Goal: Information Seeking & Learning: Learn about a topic

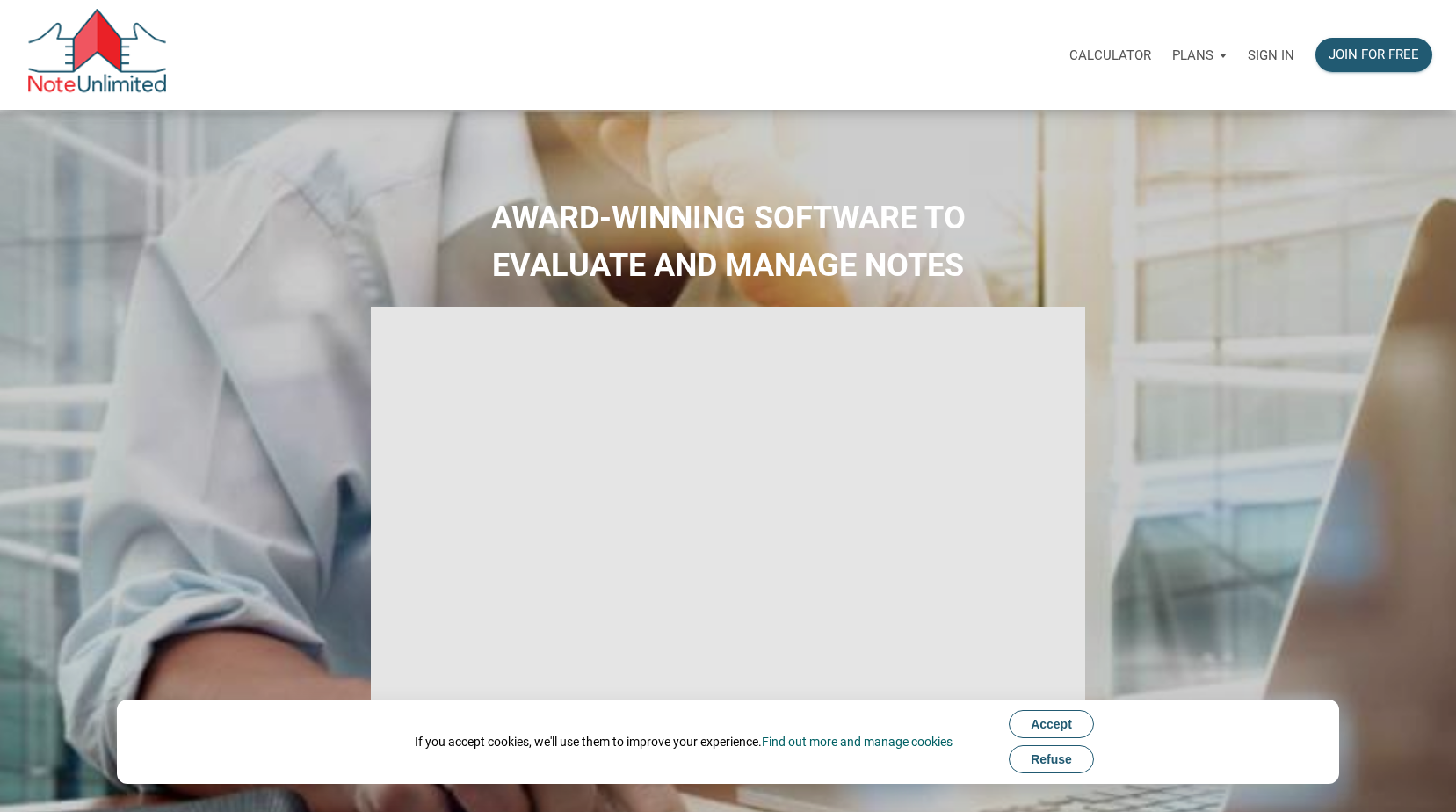
click at [1269, 56] on p "Sign in" at bounding box center [1270, 55] width 46 height 16
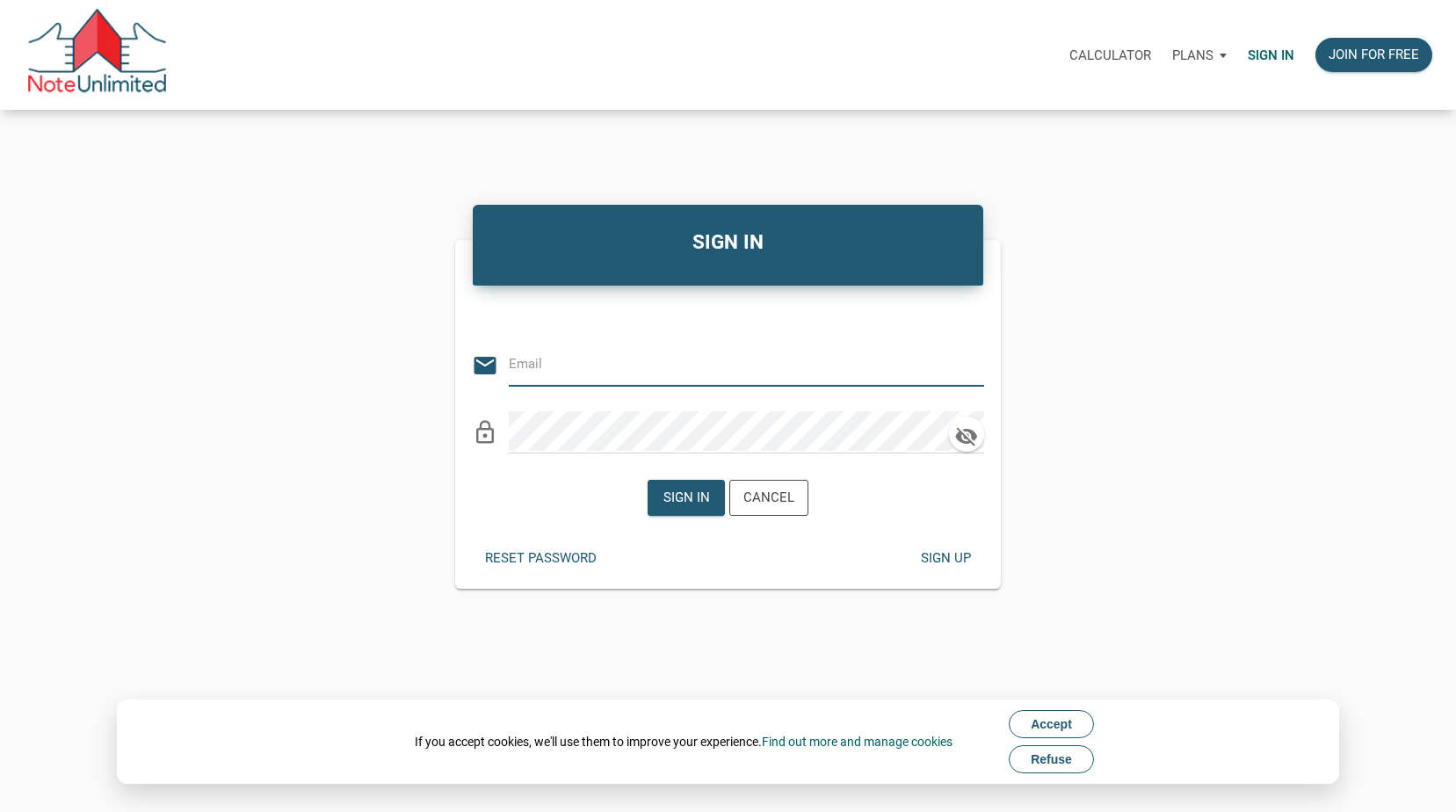
click at [678, 361] on input "email" at bounding box center [733, 364] width 449 height 40
type input "karen.worthington@att.net"
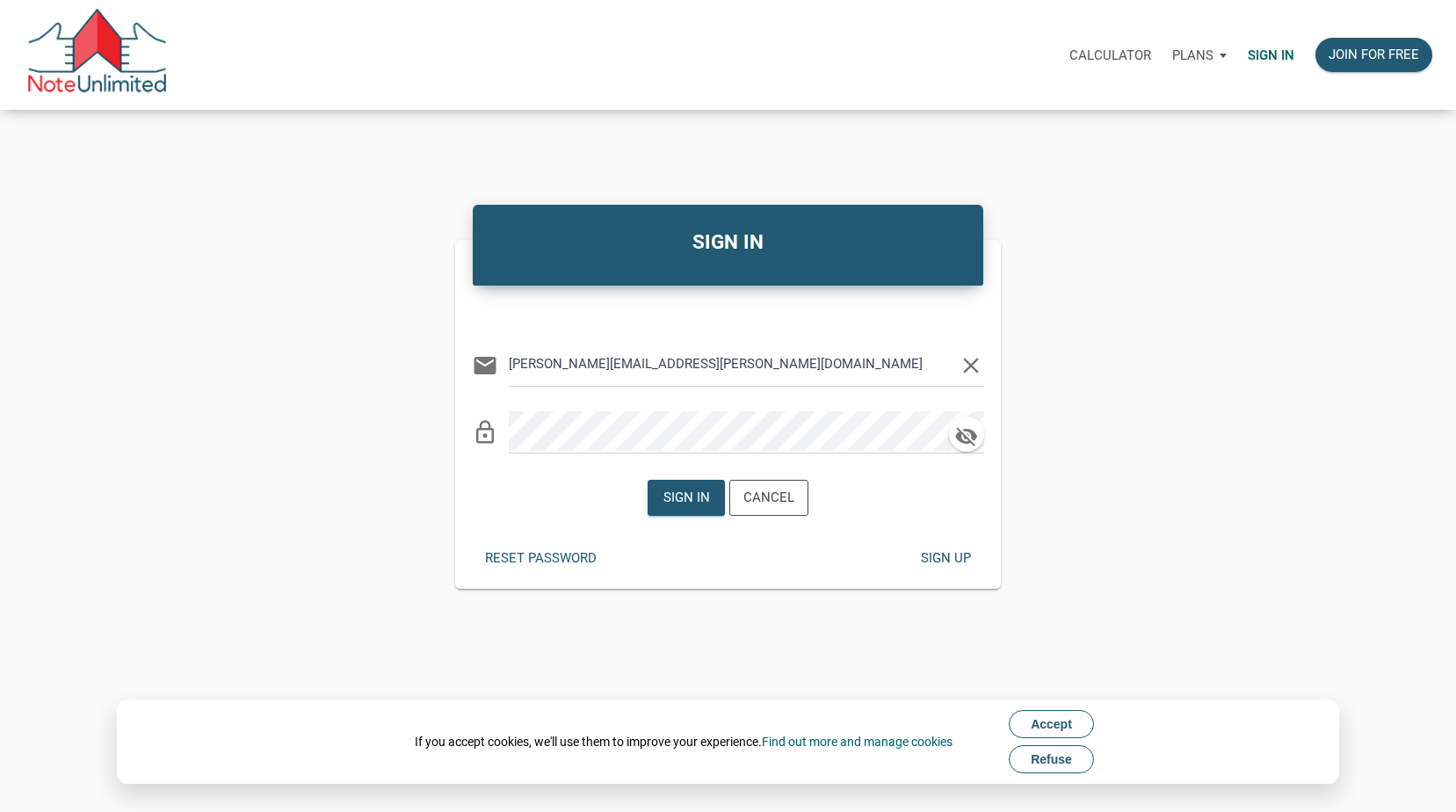
click at [1381, 201] on div "SIGN IN Or Be Classical email karen.worthington@att.net clear lock_outline Sign…" at bounding box center [728, 394] width 1456 height 389
click at [690, 500] on div "Sign in" at bounding box center [685, 497] width 46 height 20
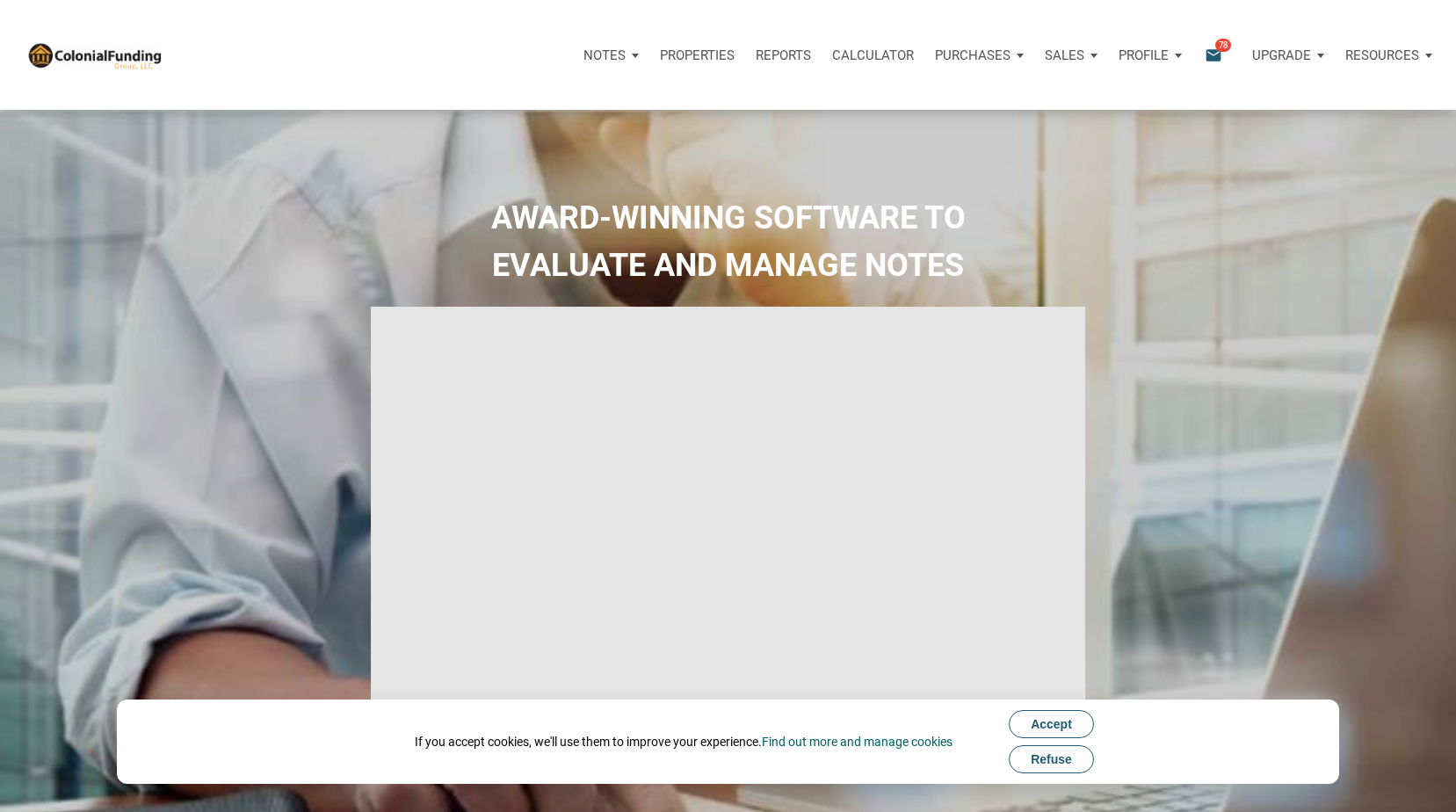
type input "Introduction to new features"
select select
click at [1072, 759] on span "Refuse" at bounding box center [1052, 758] width 42 height 14
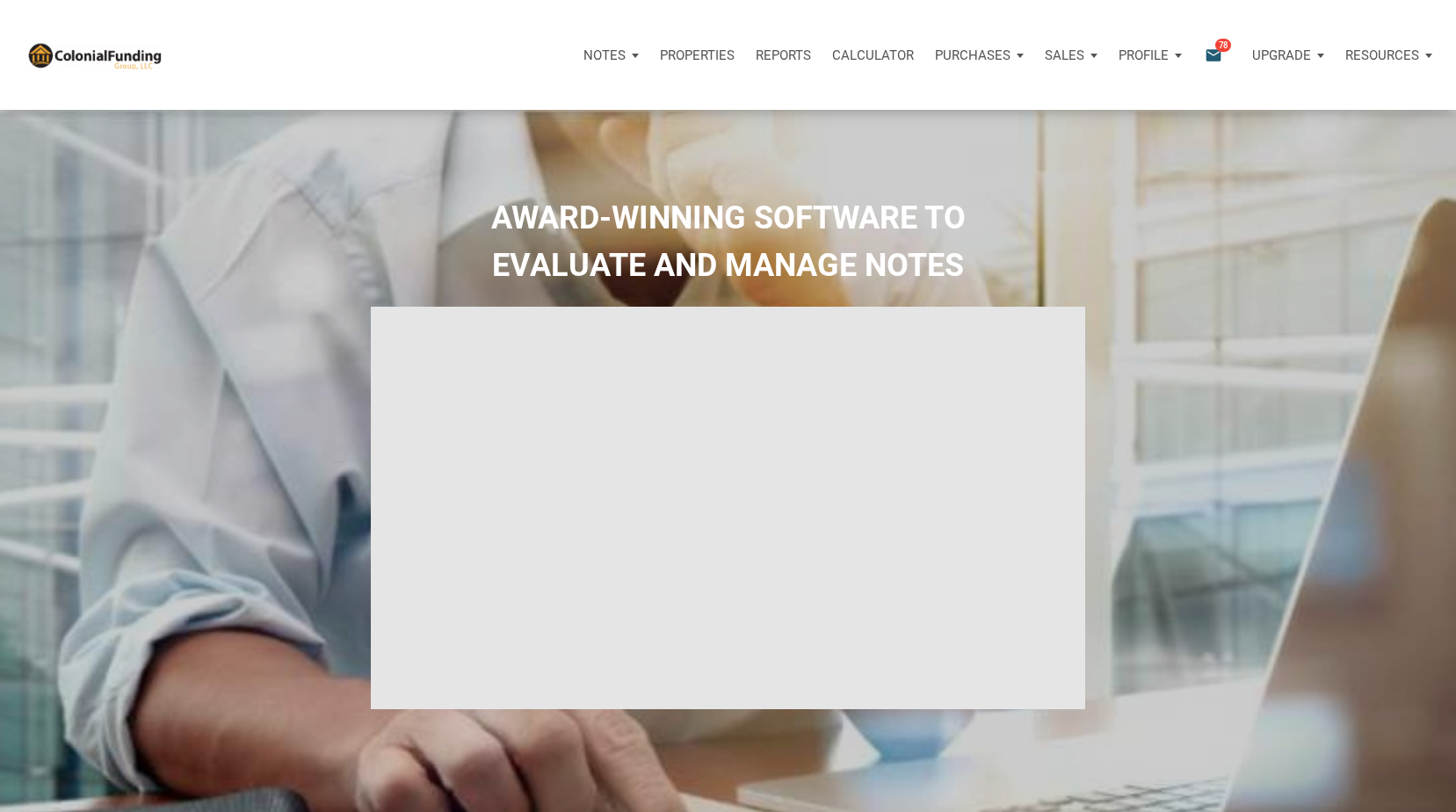
click at [1218, 59] on icon "email" at bounding box center [1214, 54] width 21 height 20
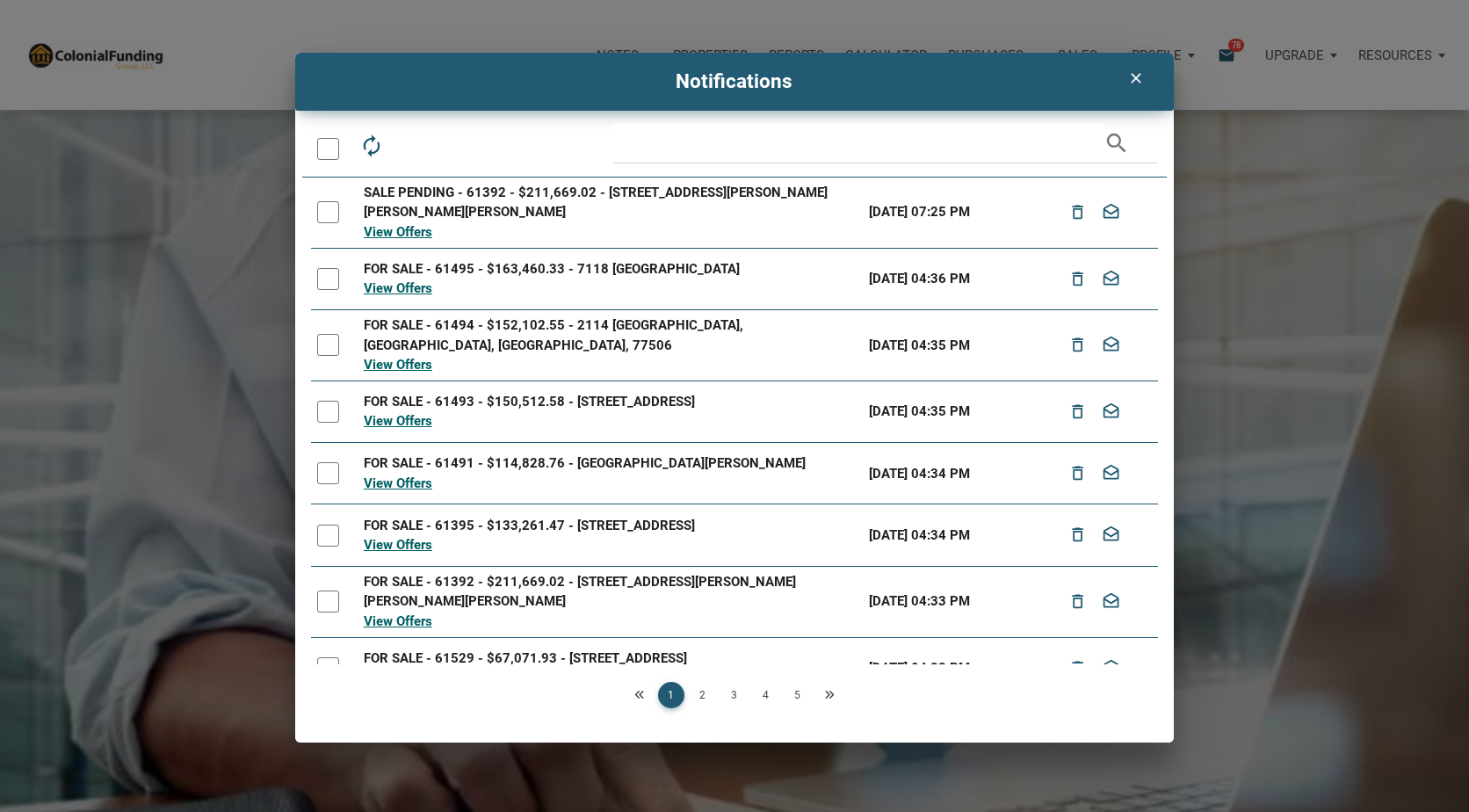
click at [1138, 79] on icon "clear" at bounding box center [1136, 78] width 21 height 18
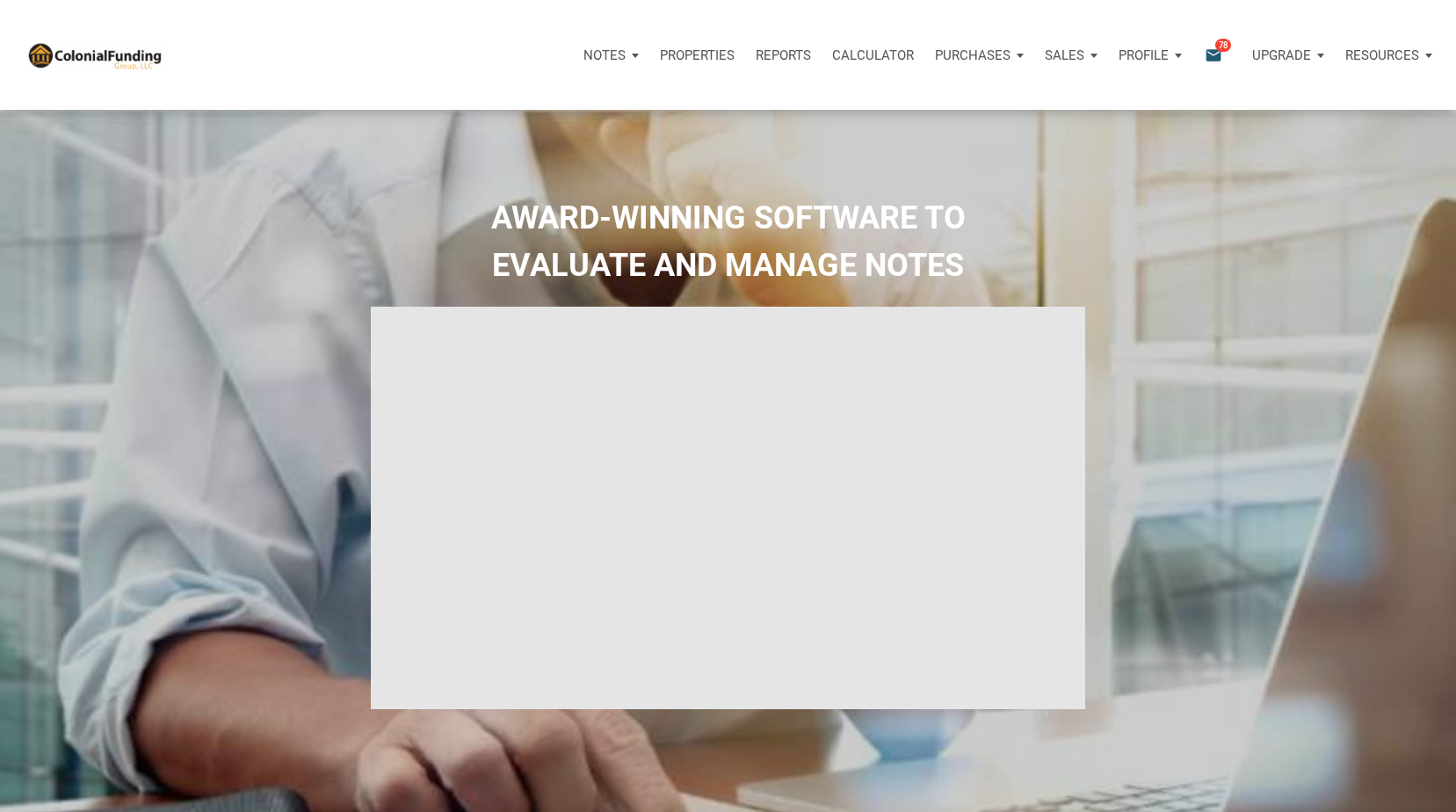
click at [617, 48] on p "Notes" at bounding box center [604, 55] width 43 height 16
click at [686, 54] on p "Properties" at bounding box center [697, 55] width 75 height 16
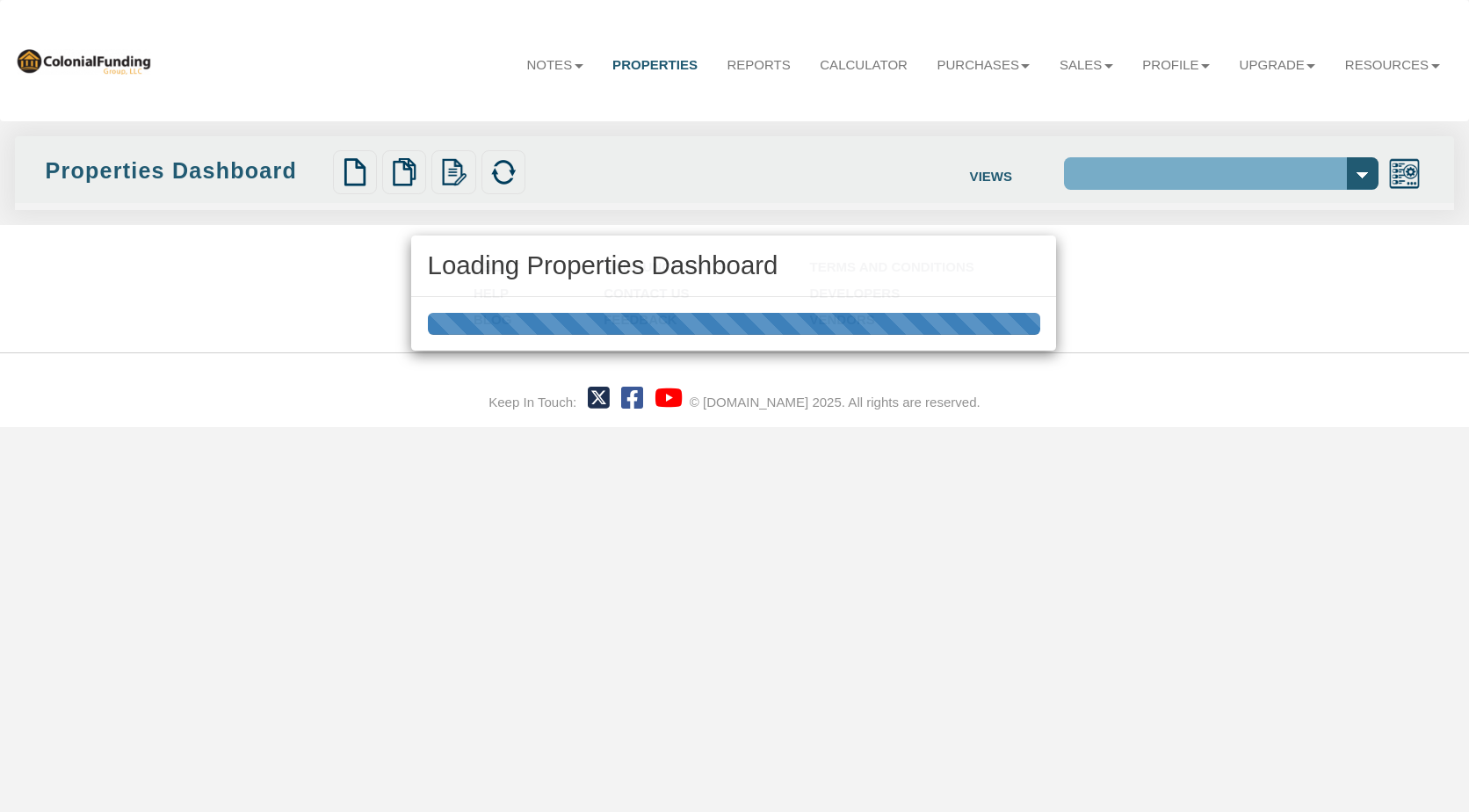
select select "138"
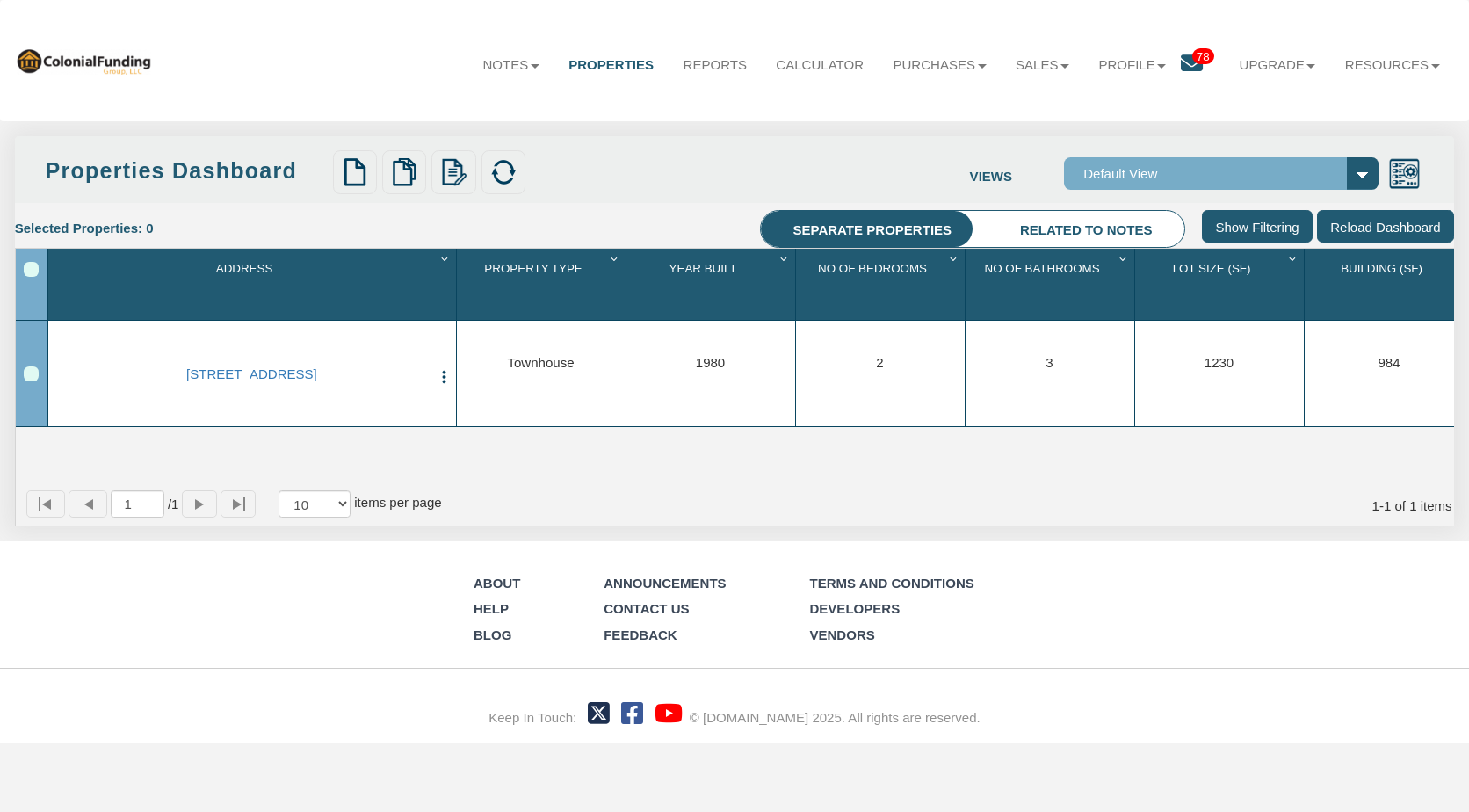
click at [1180, 66] on icon at bounding box center [1191, 62] width 22 height 22
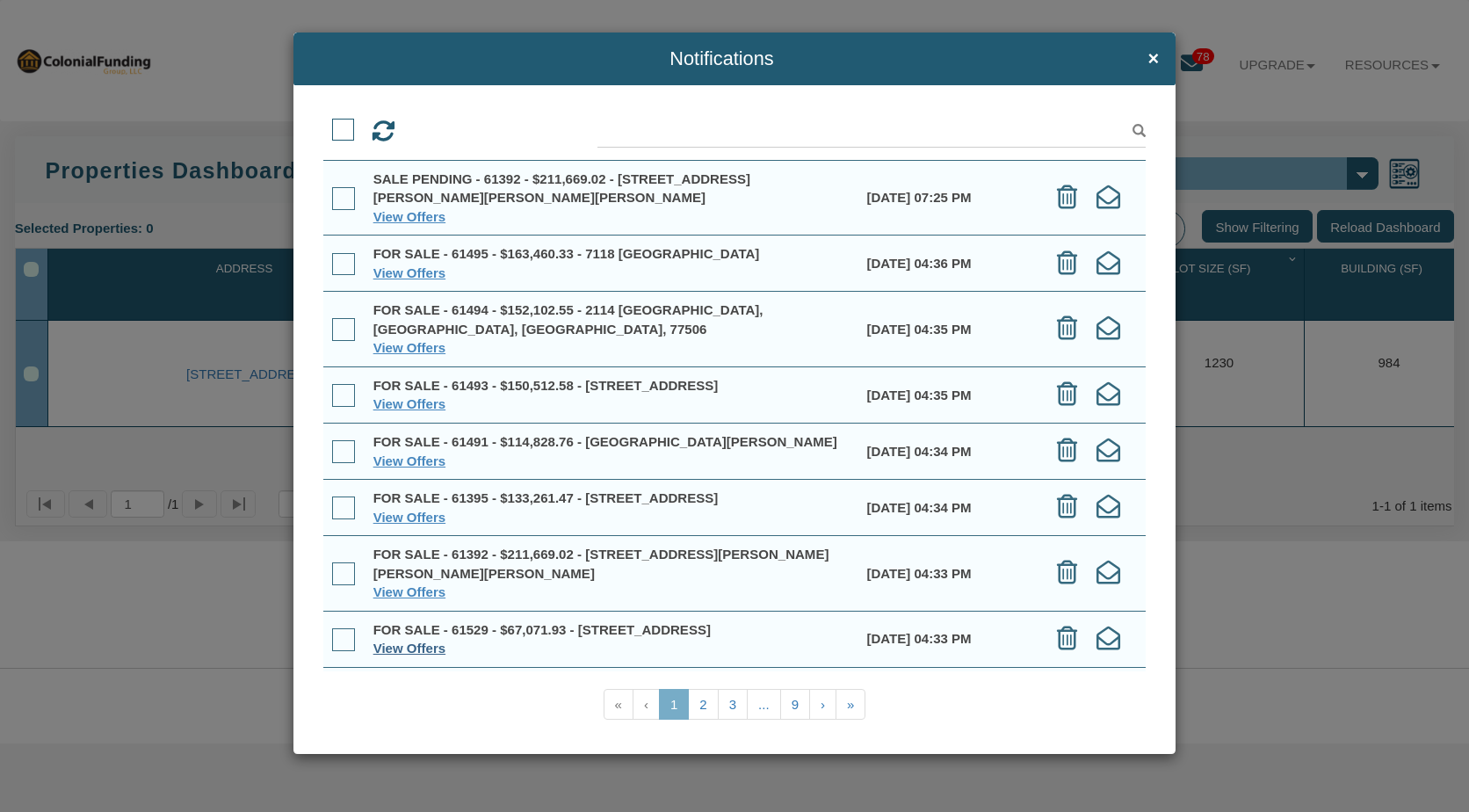
click at [424, 644] on link "View Offers" at bounding box center [409, 648] width 72 height 15
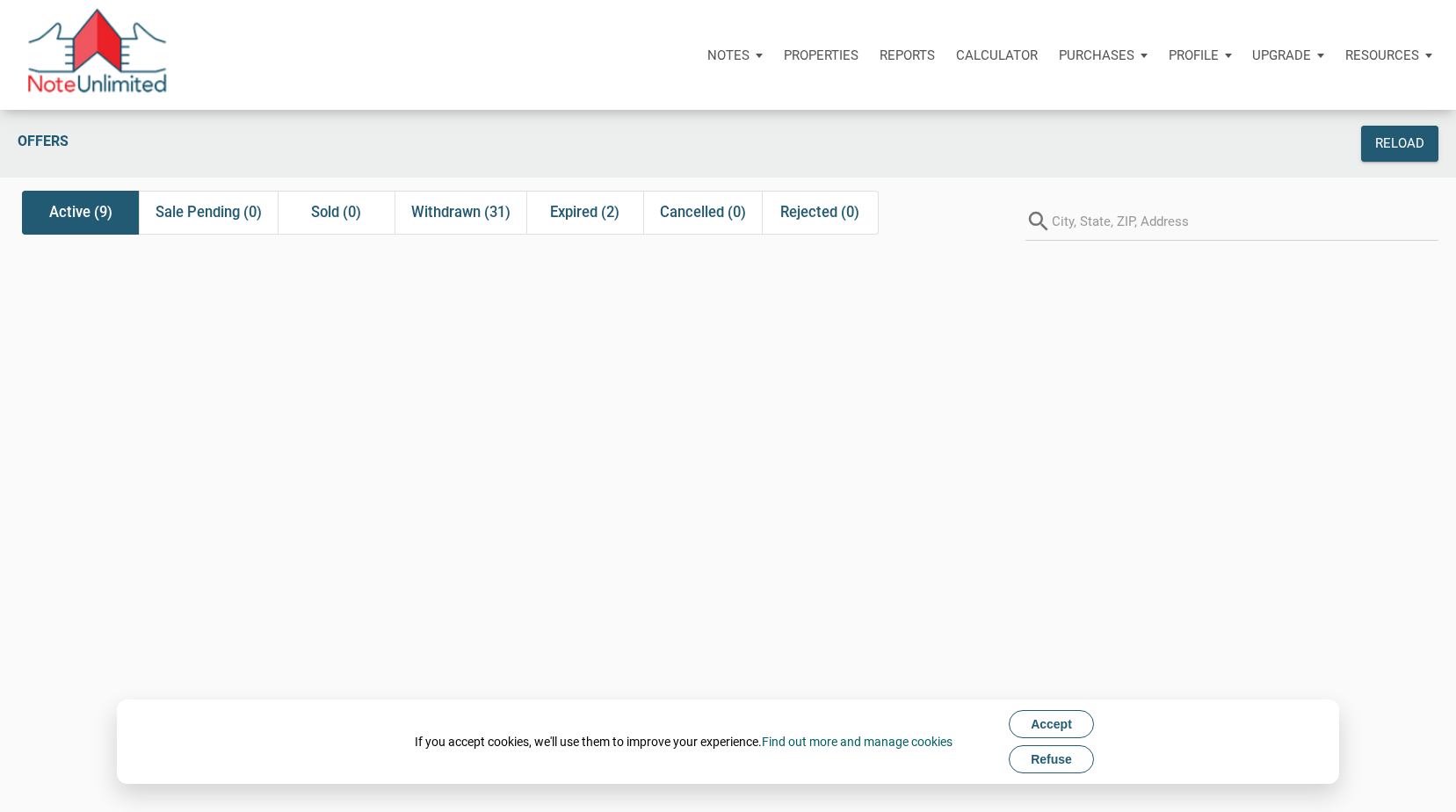
click at [1067, 758] on span "Refuse" at bounding box center [1052, 758] width 42 height 14
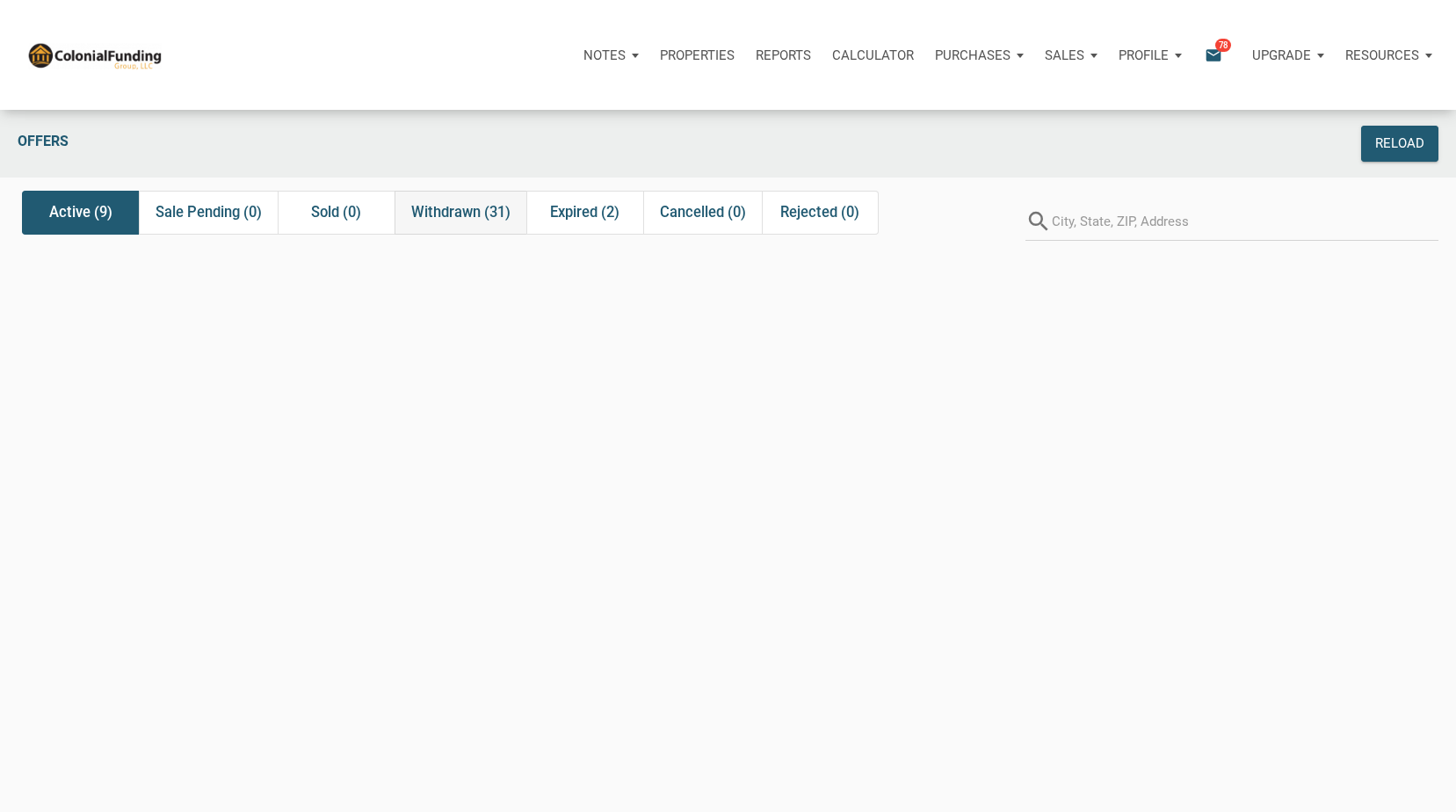
click at [457, 219] on span "Withdrawn (31)" at bounding box center [460, 212] width 99 height 21
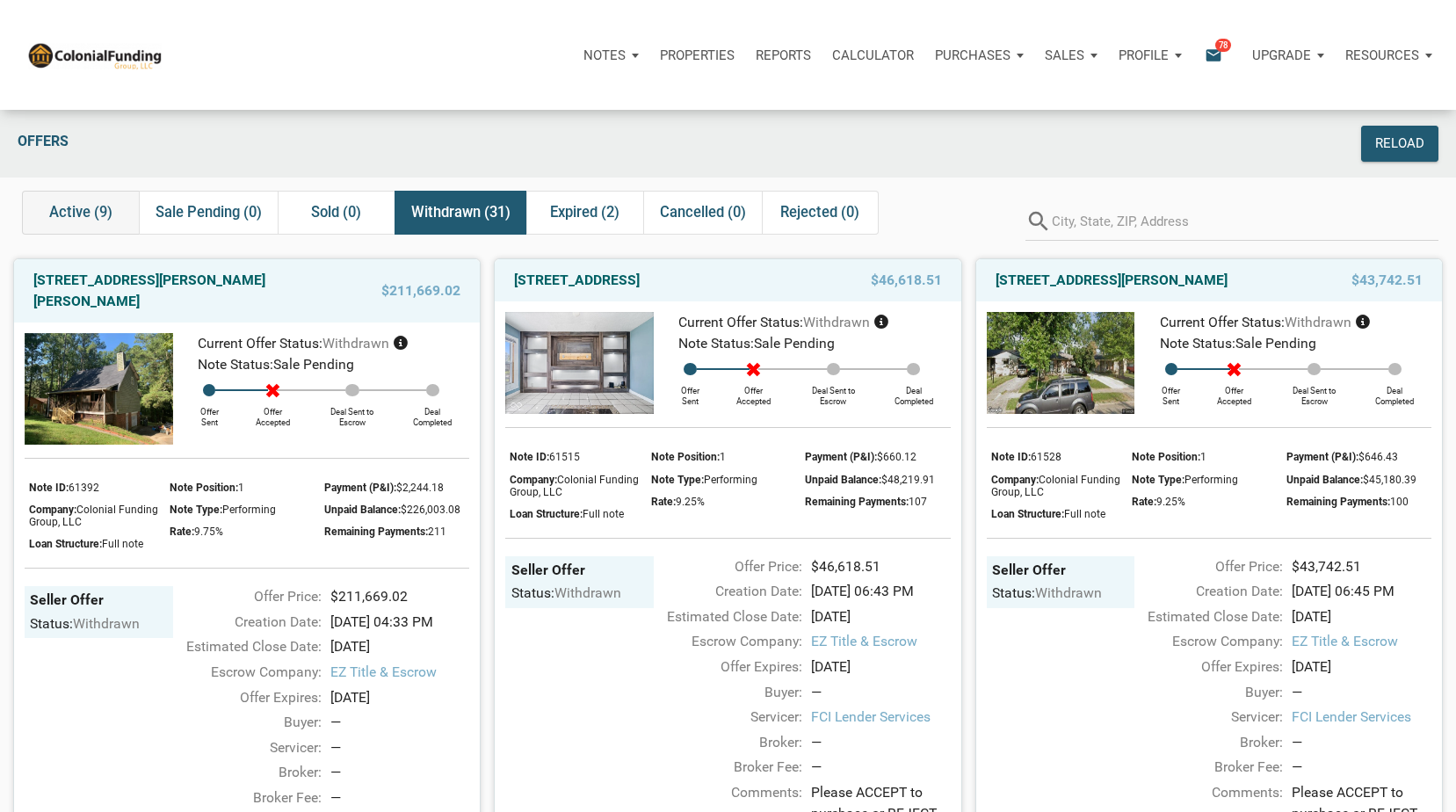
click at [80, 213] on span "Active (9)" at bounding box center [80, 212] width 63 height 21
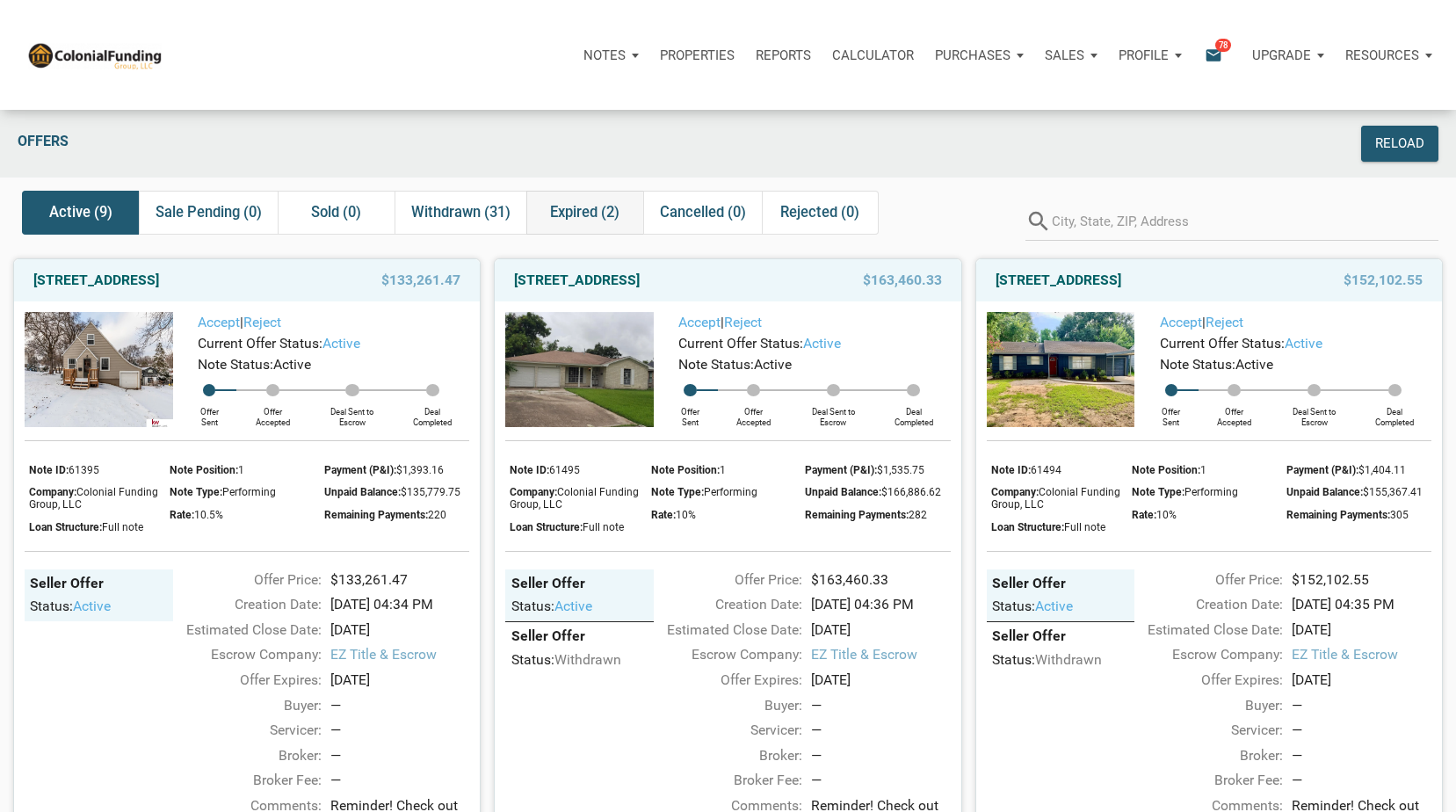
click at [582, 207] on span "Expired (2)" at bounding box center [584, 212] width 69 height 21
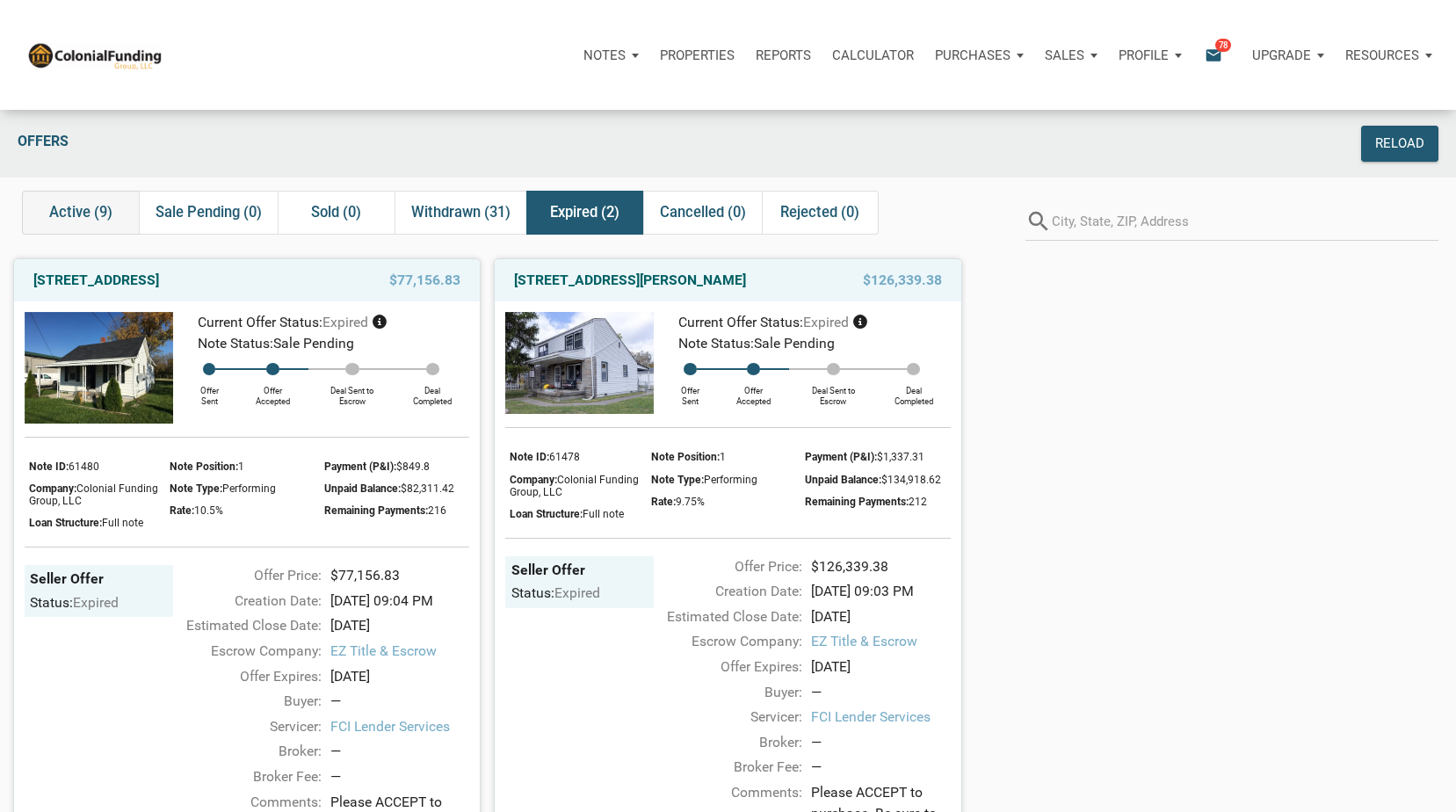
click at [82, 211] on span "Active (9)" at bounding box center [80, 212] width 63 height 21
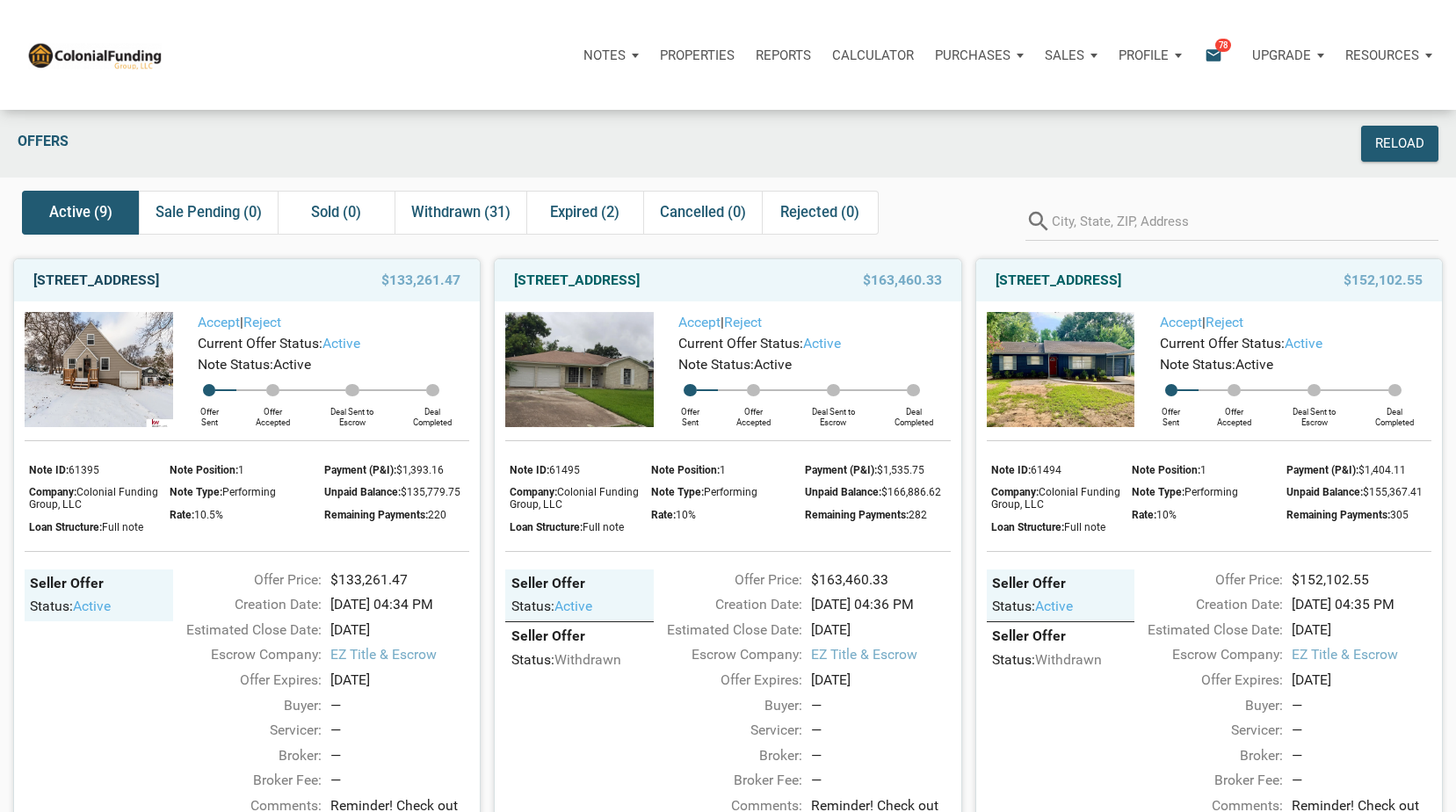
click at [159, 282] on link "4542 Grand Ave, Omaha, NE, 68104" at bounding box center [96, 280] width 126 height 21
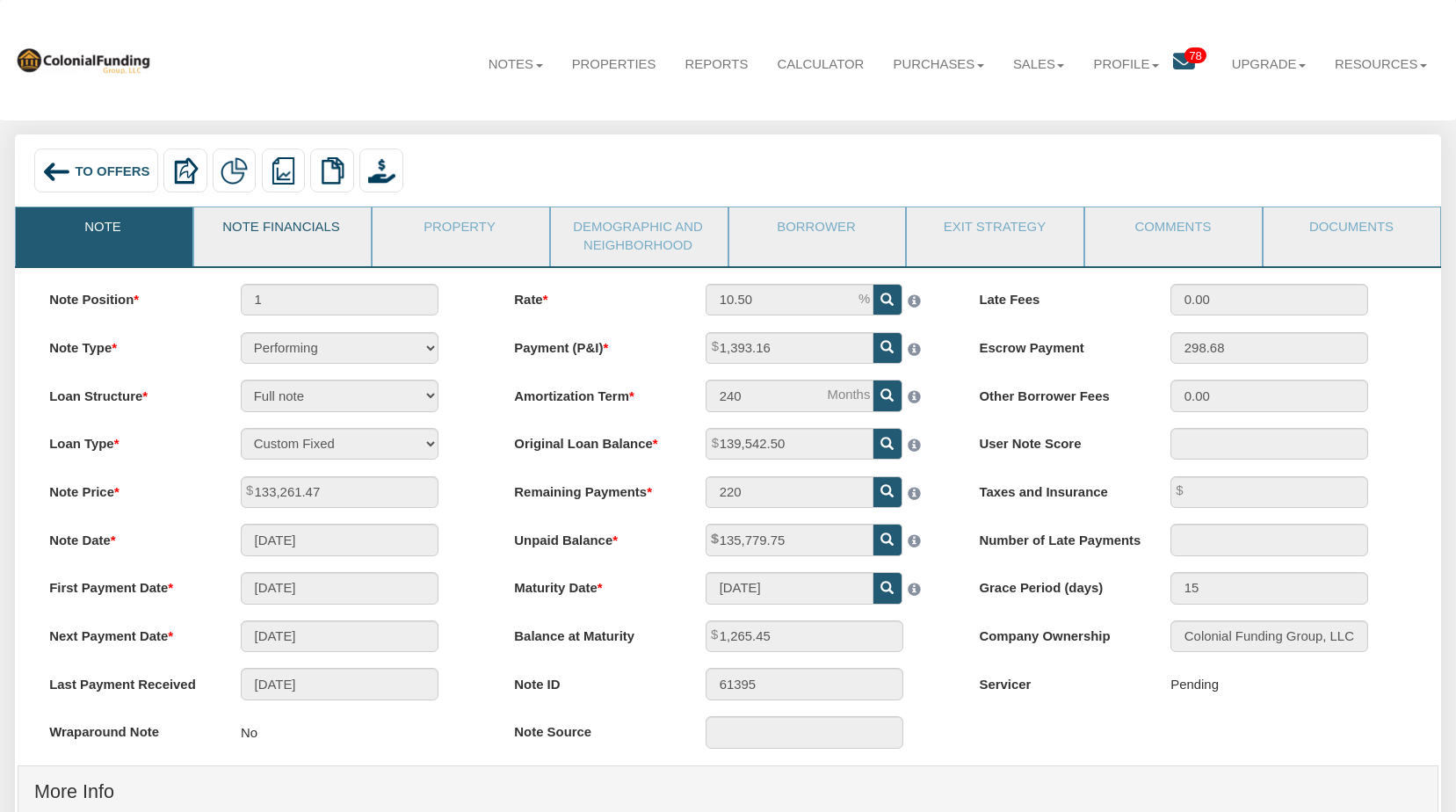
click at [286, 233] on link "Note Financials" at bounding box center [281, 229] width 175 height 44
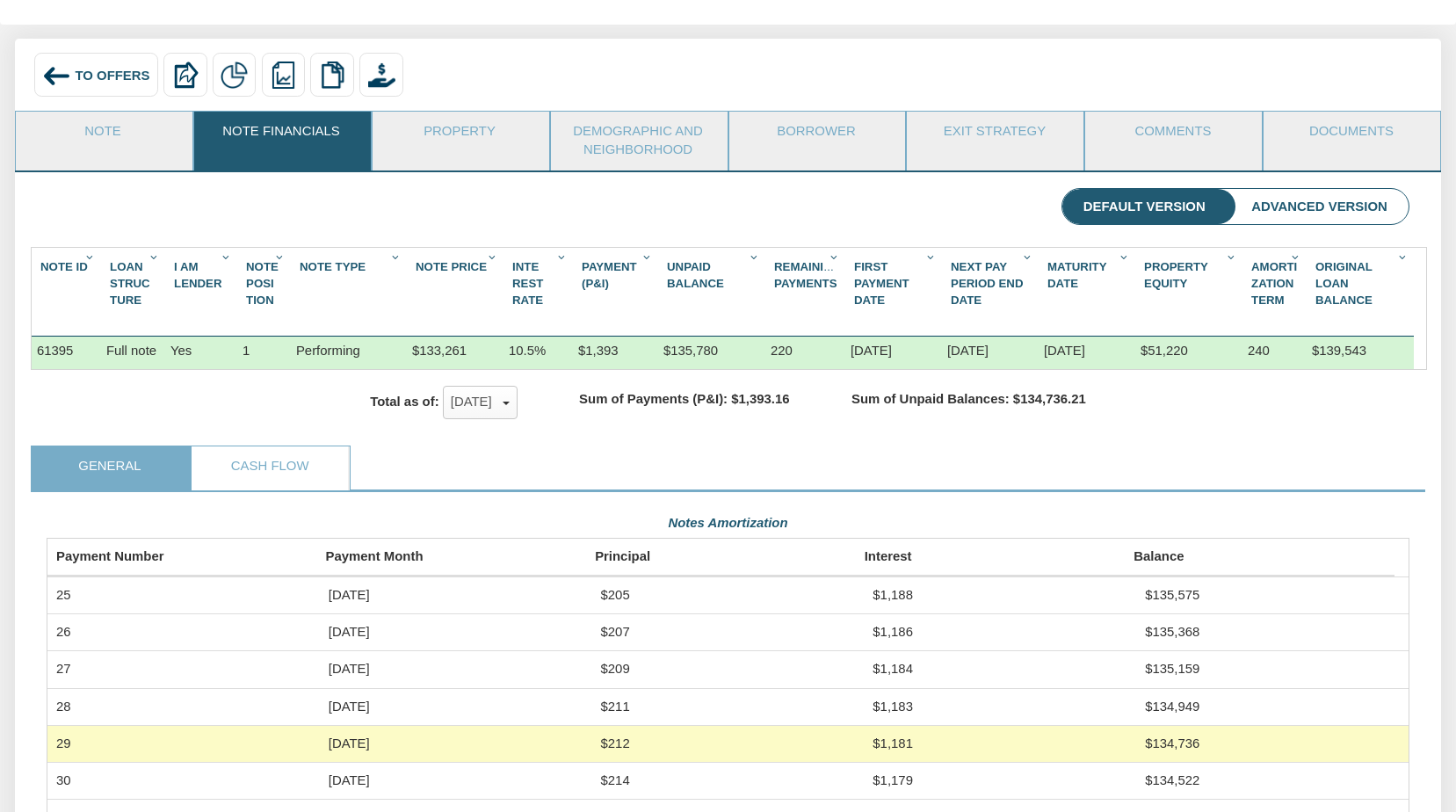
scroll to position [93, 0]
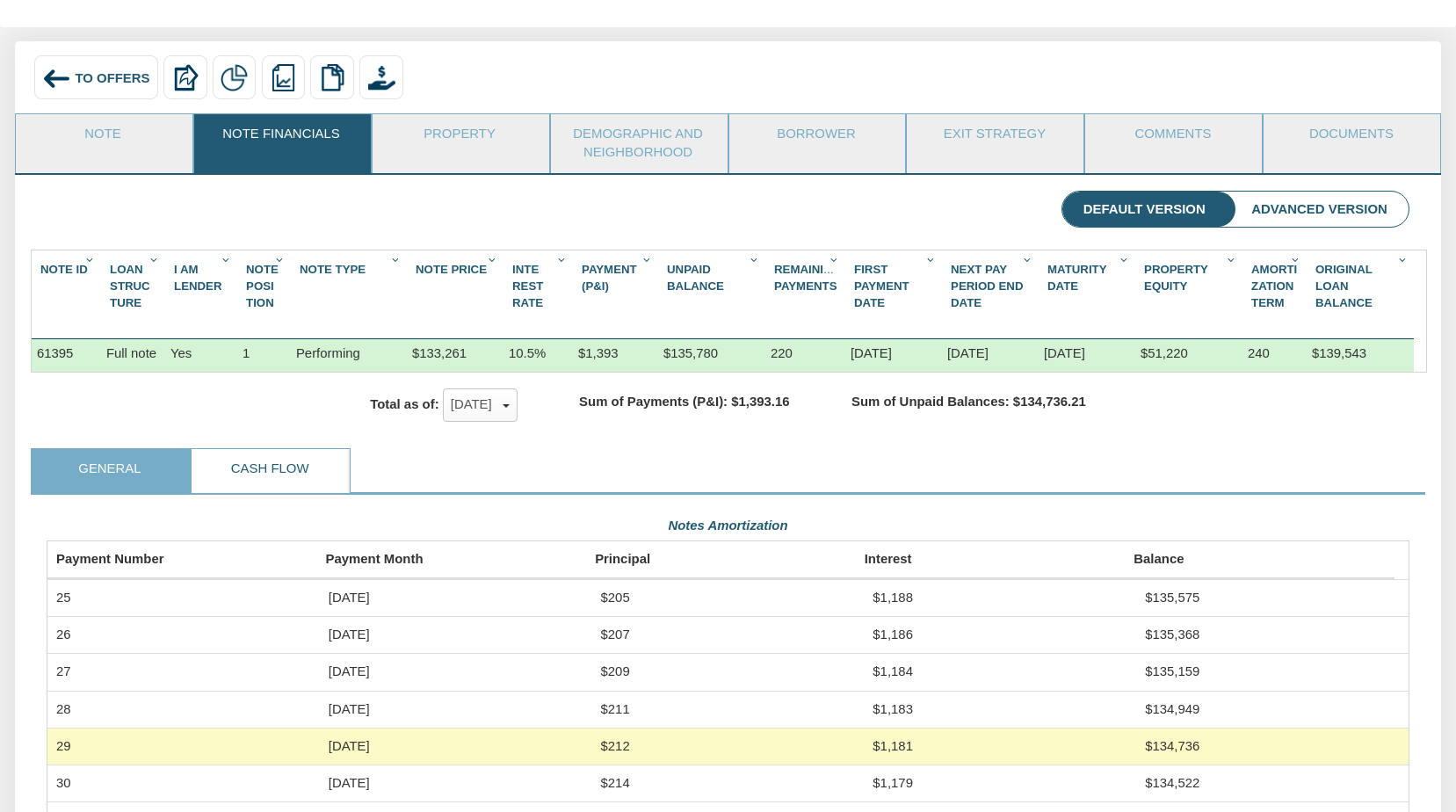
click at [288, 482] on link "Cash Flow" at bounding box center [269, 470] width 156 height 44
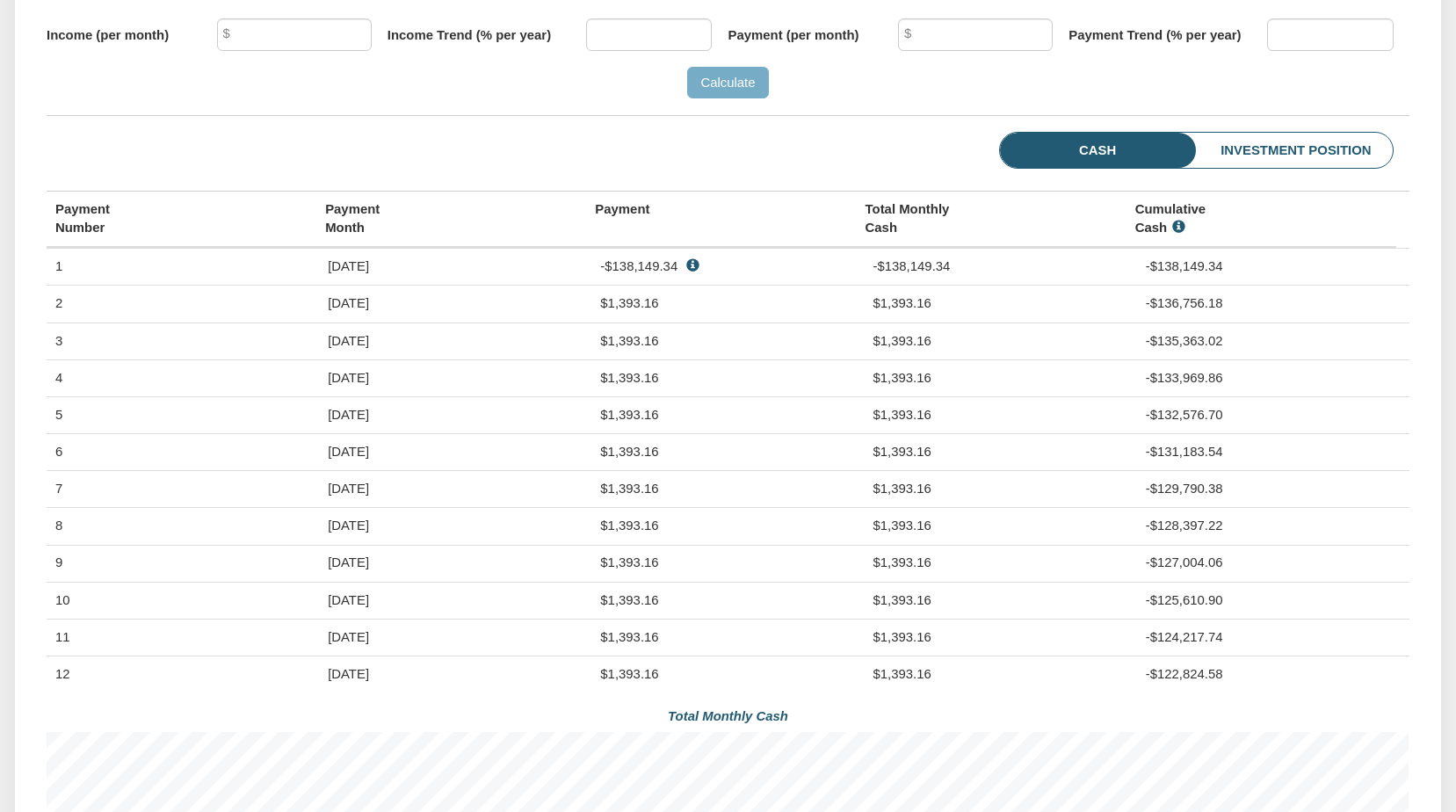
scroll to position [696, 0]
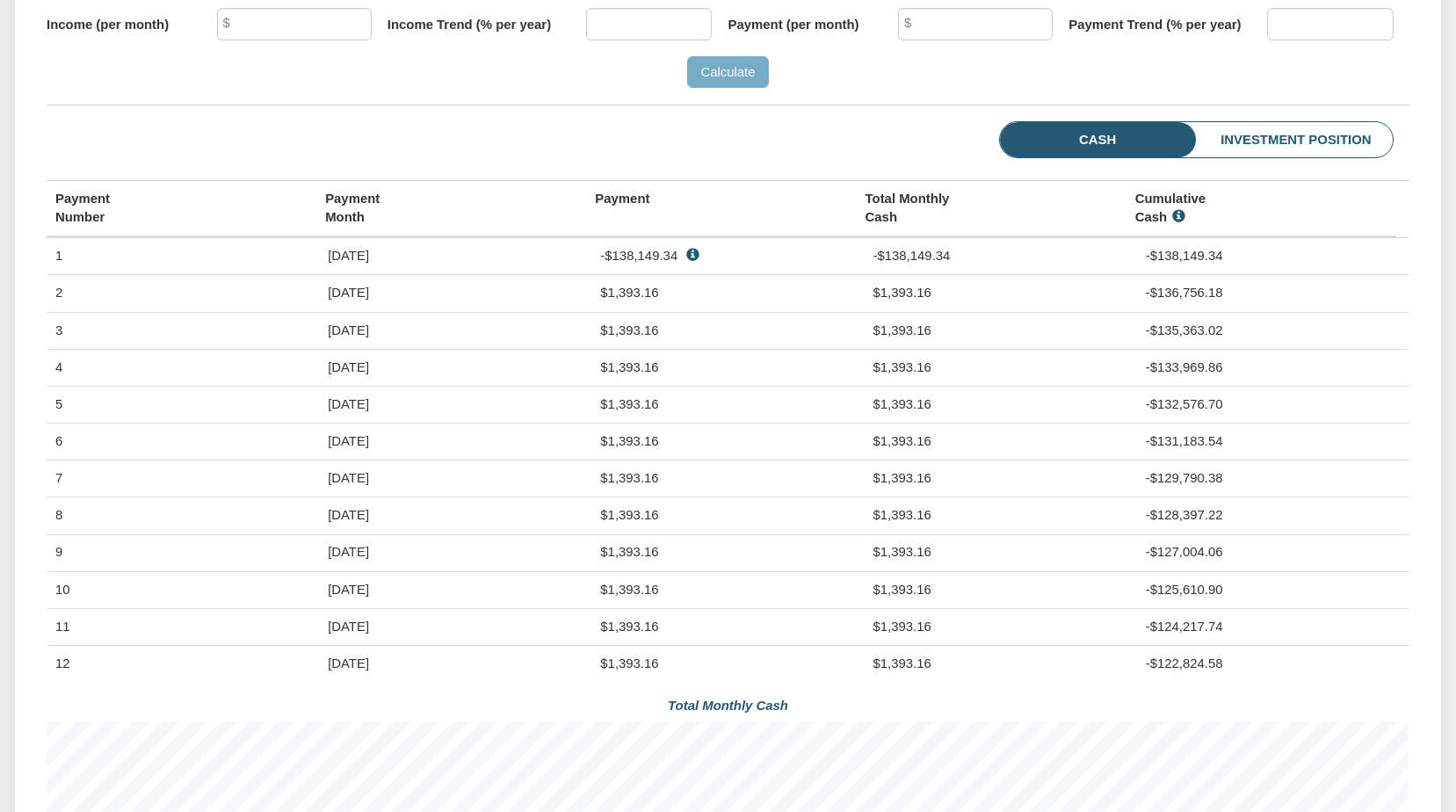
click at [1310, 157] on li "Investment Position" at bounding box center [1267, 140] width 251 height 36
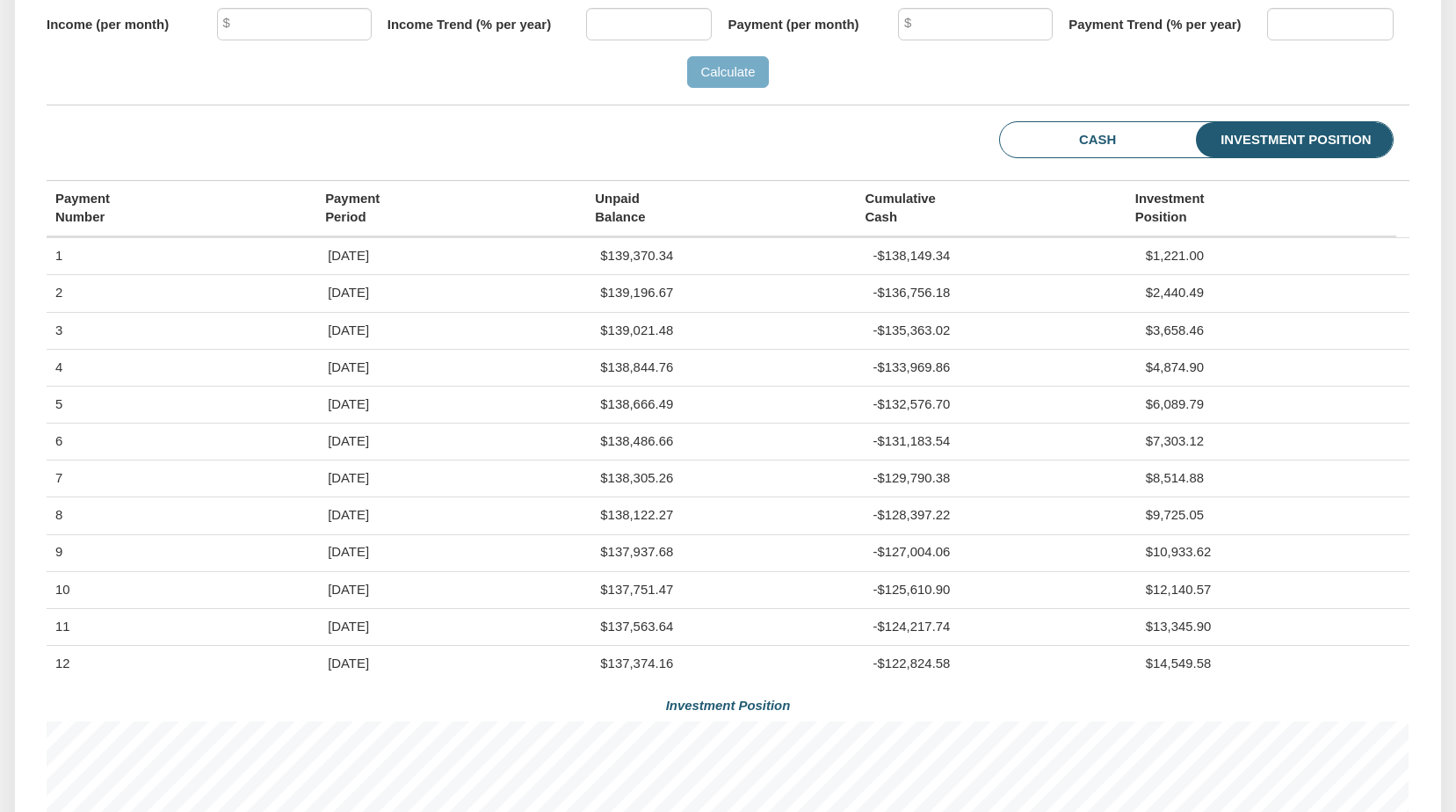
scroll to position [294, 1362]
click at [1111, 158] on li "Cash" at bounding box center [1069, 140] width 138 height 36
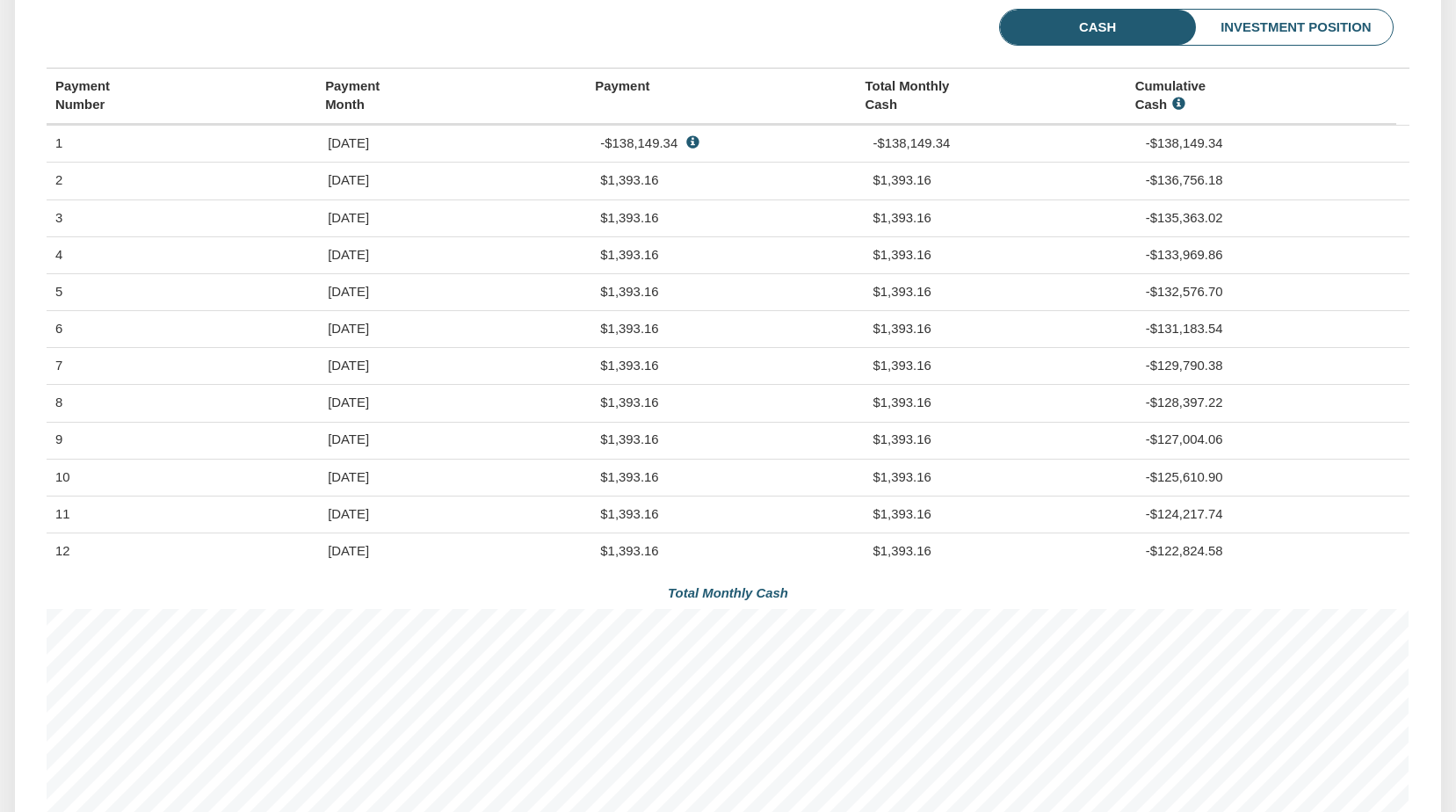
scroll to position [803, 0]
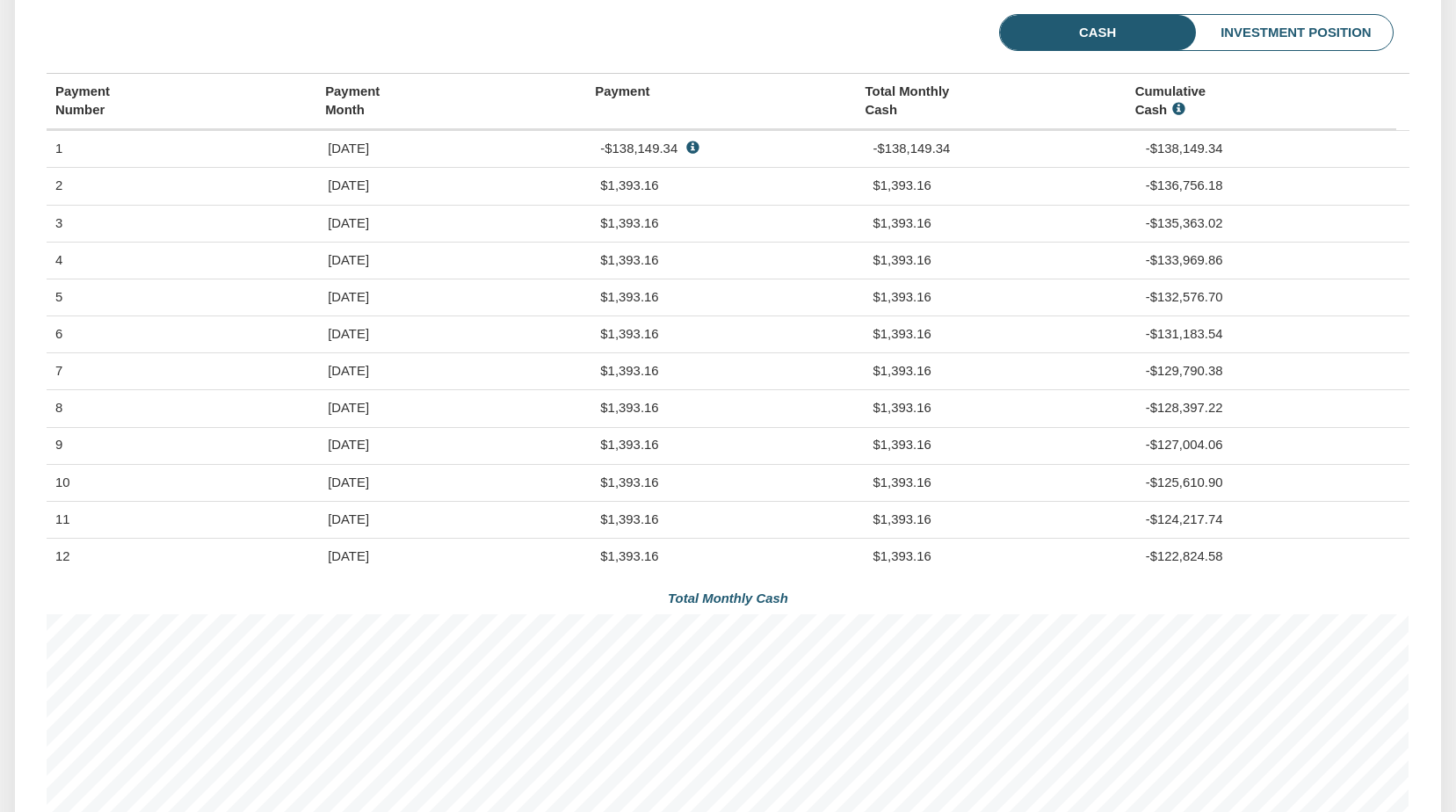
click at [1319, 51] on li "Investment Position" at bounding box center [1267, 33] width 251 height 36
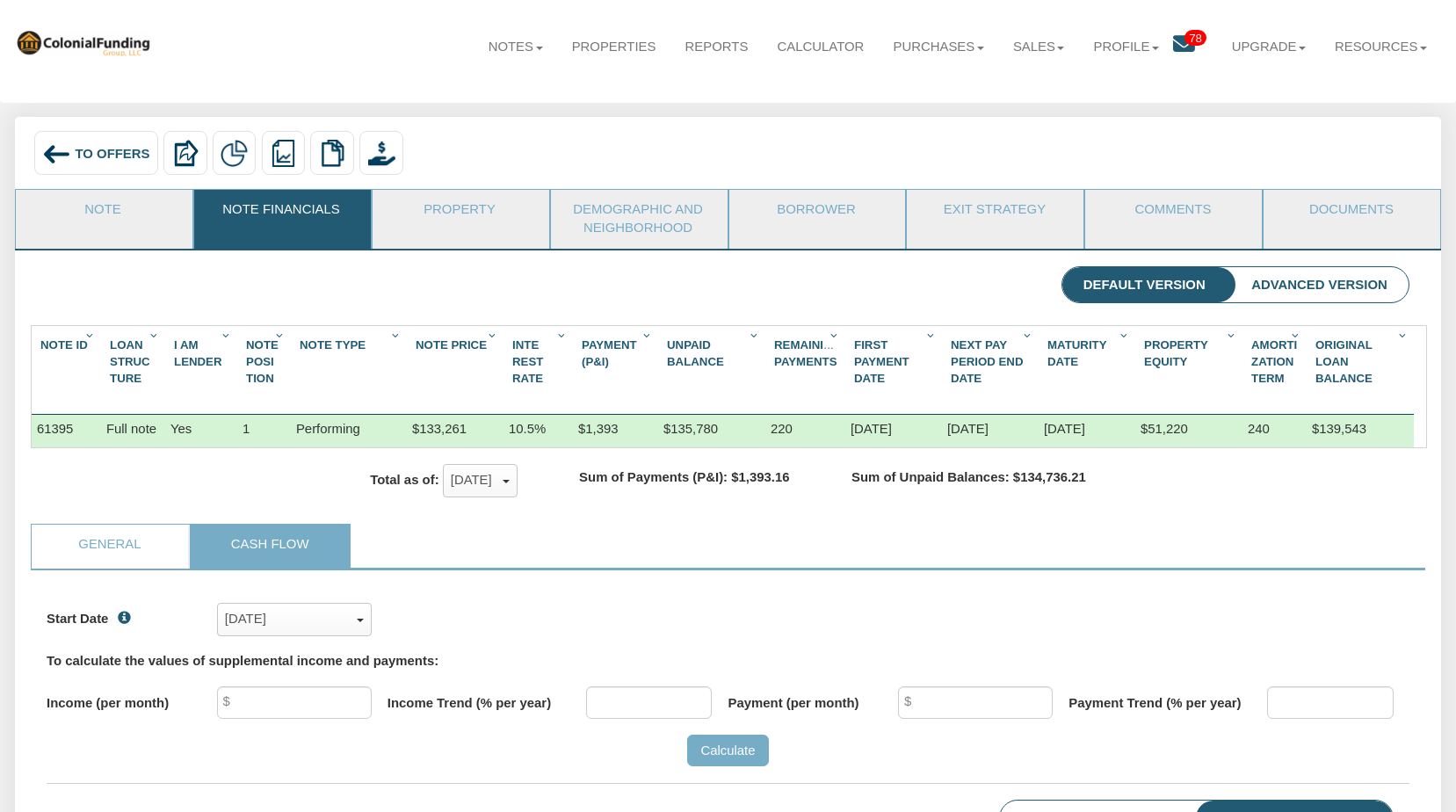
scroll to position [0, 0]
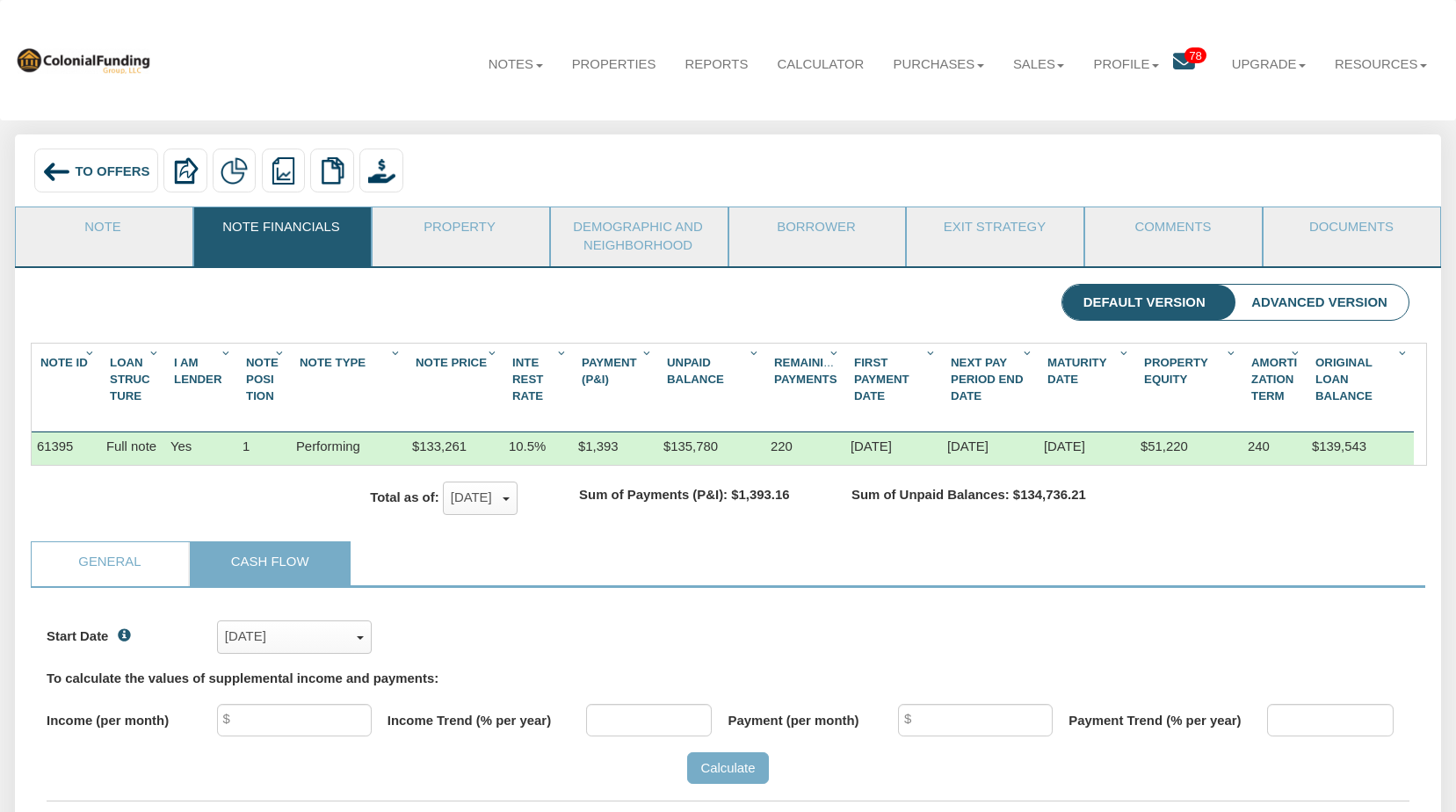
click at [1295, 304] on li "Advanced Version" at bounding box center [1319, 303] width 178 height 36
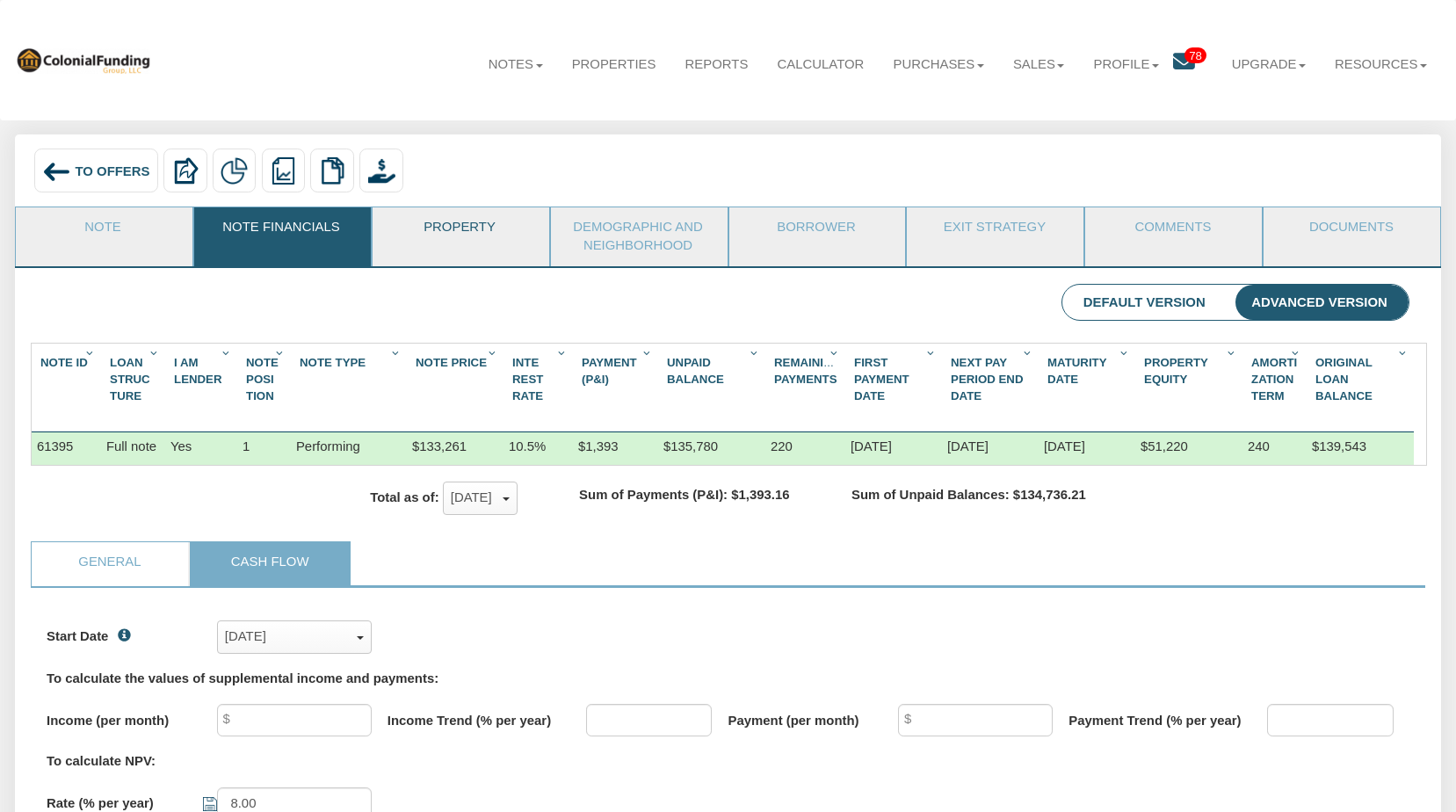
click at [468, 226] on link "Property" at bounding box center [459, 229] width 175 height 44
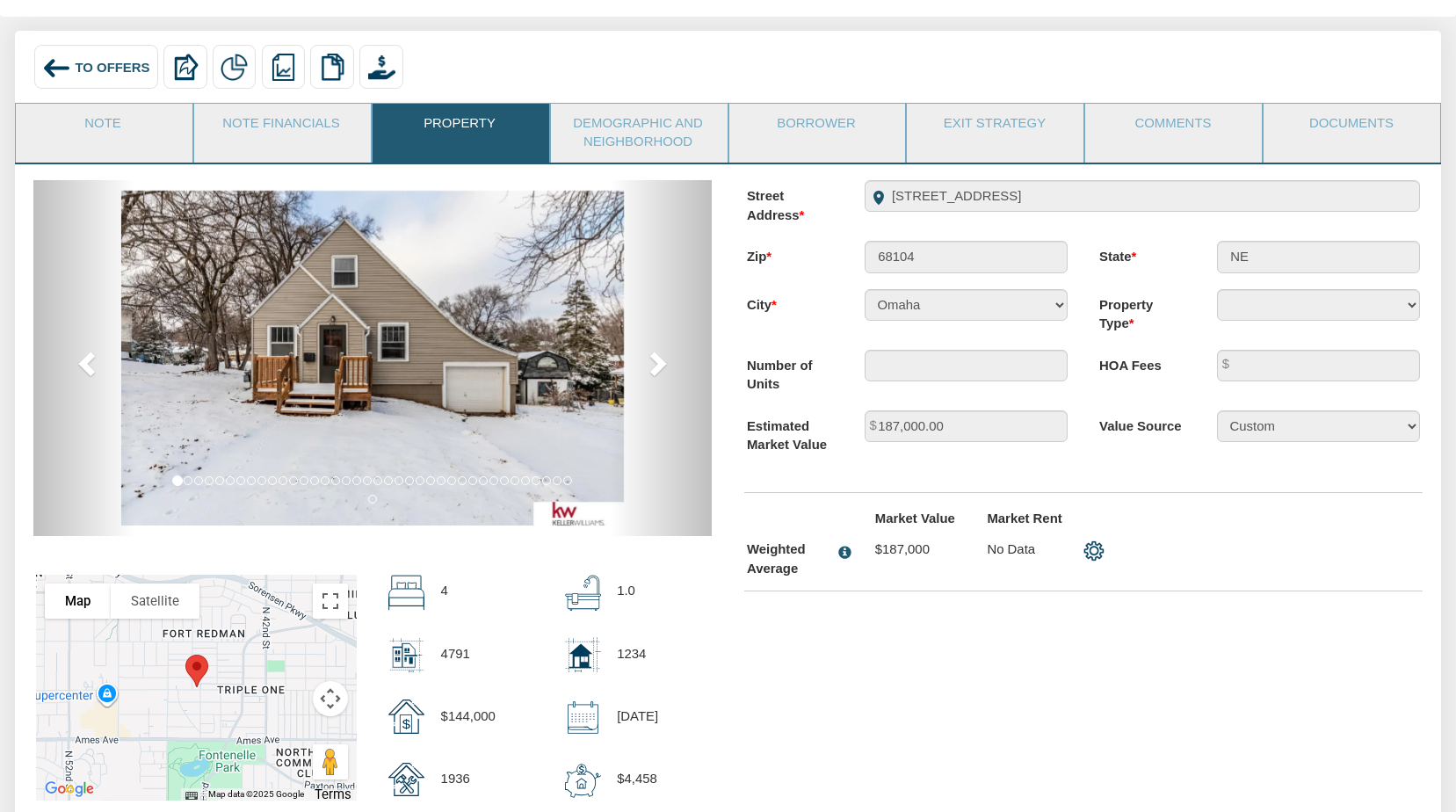
scroll to position [102, 0]
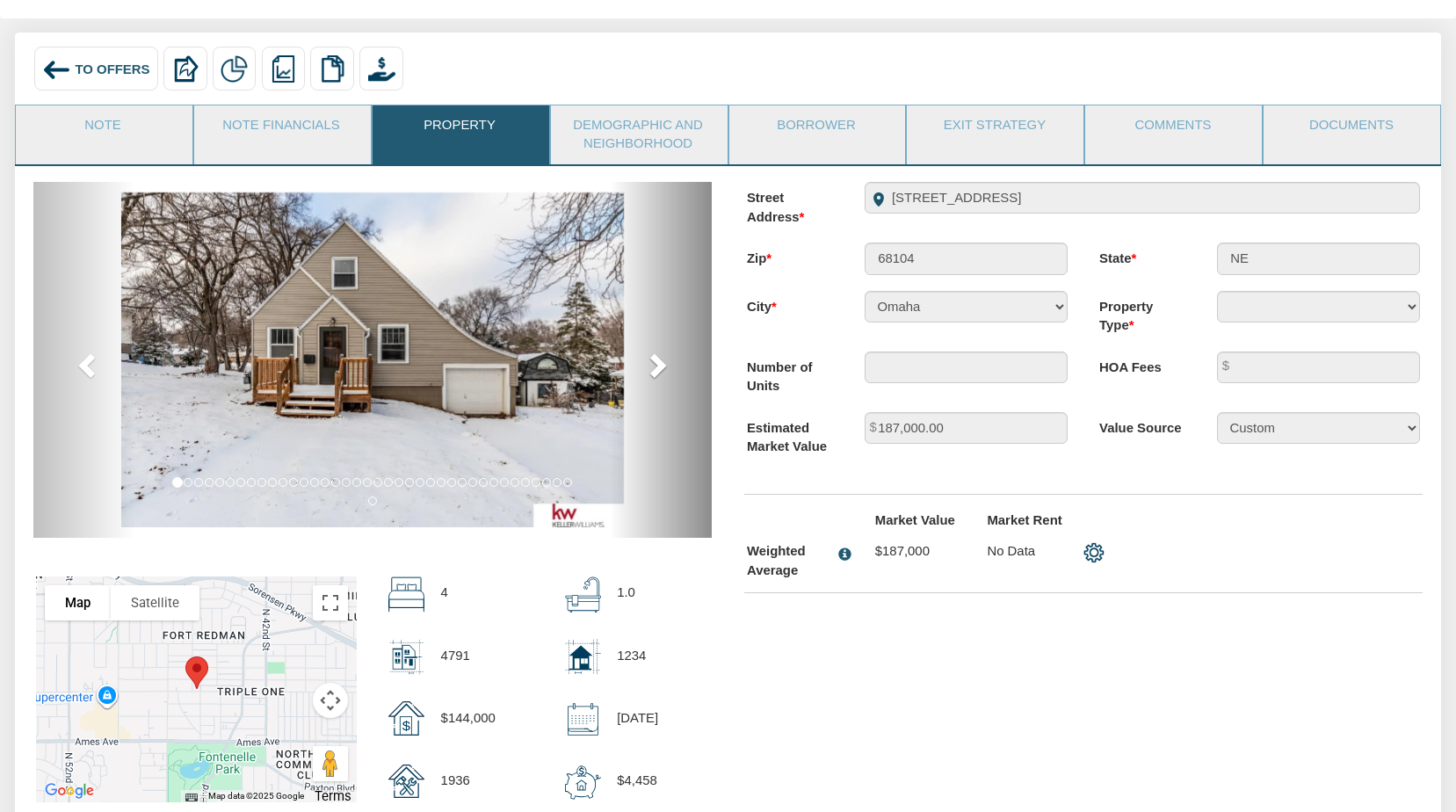
click at [657, 364] on span at bounding box center [656, 364] width 27 height 26
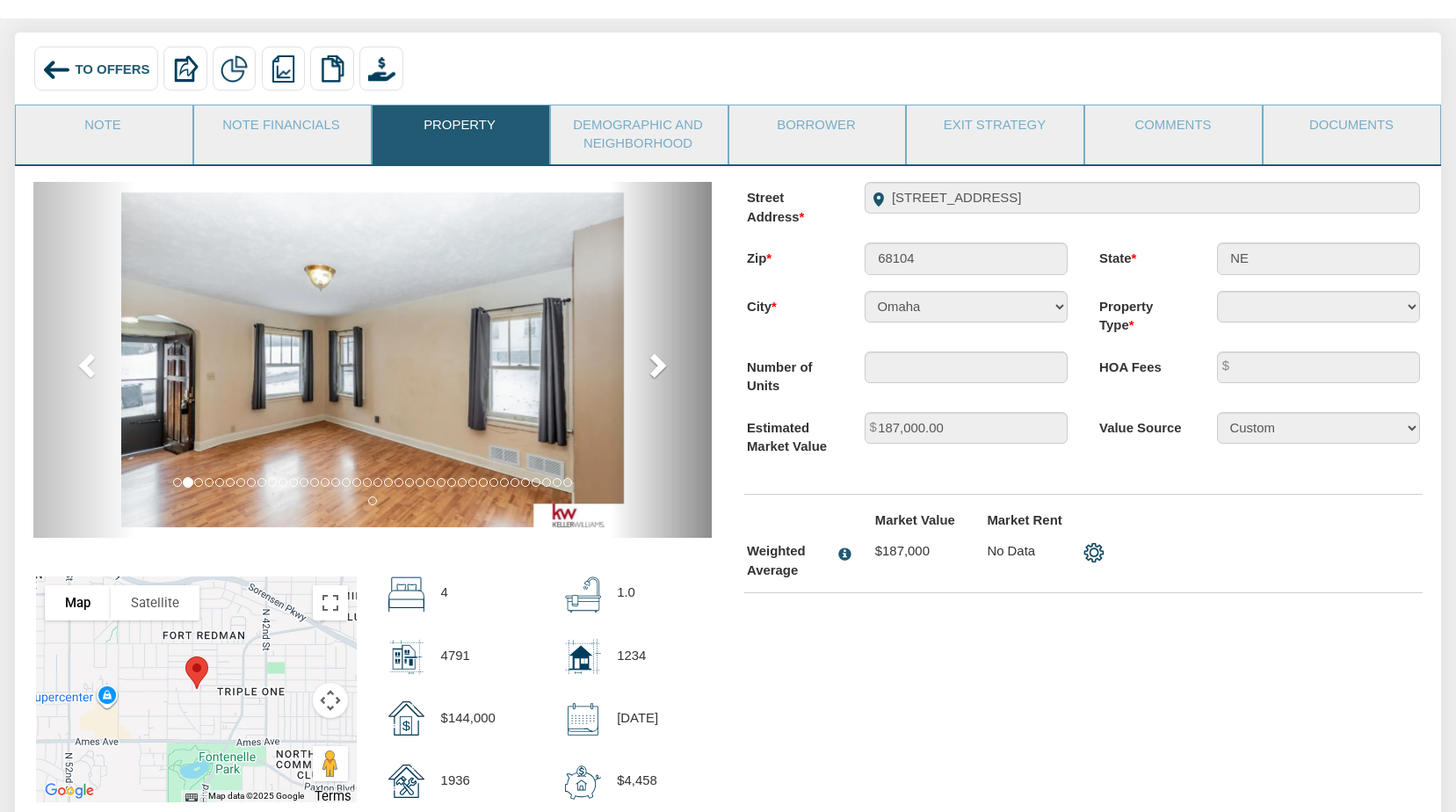
click at [657, 364] on span at bounding box center [656, 364] width 27 height 26
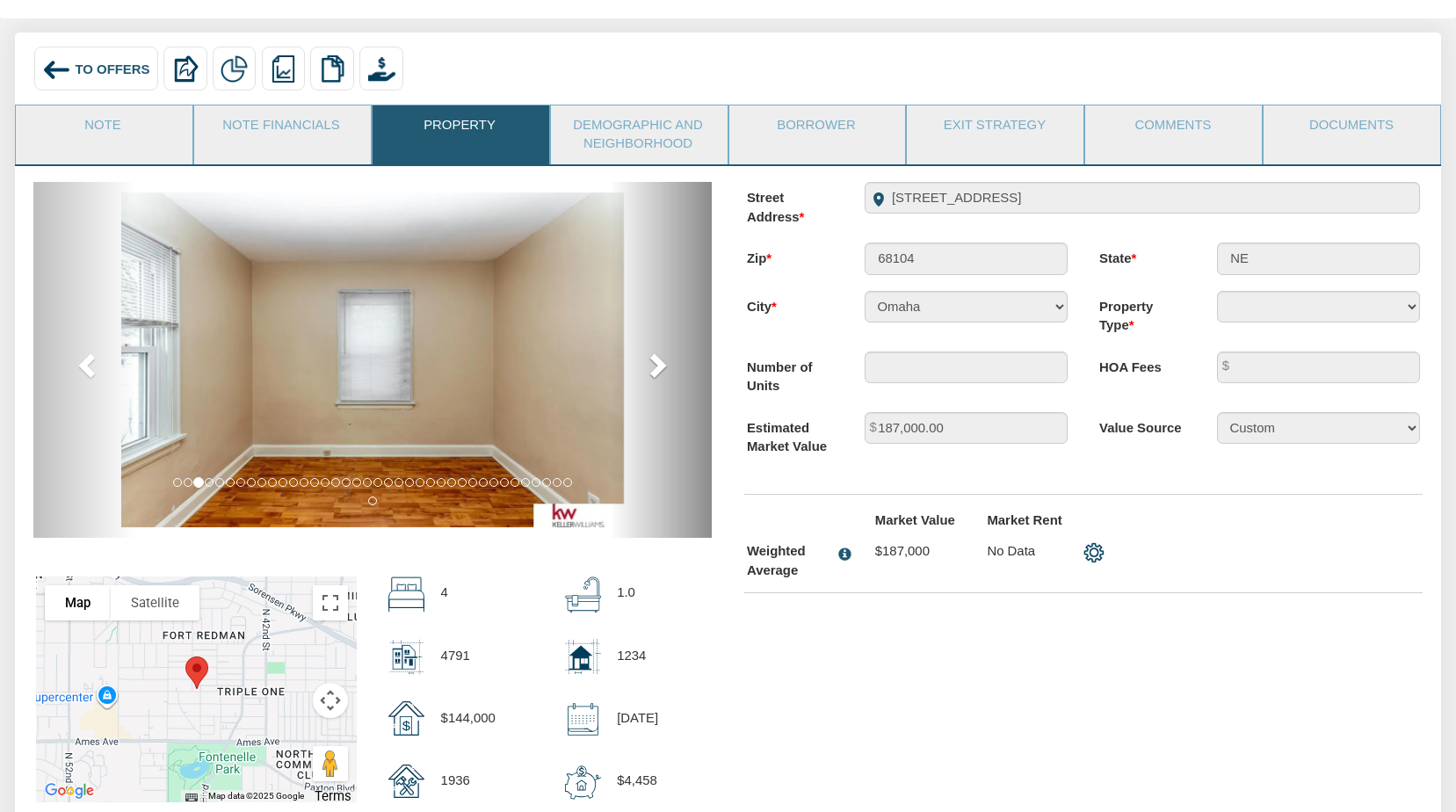
click at [657, 364] on span at bounding box center [656, 364] width 27 height 26
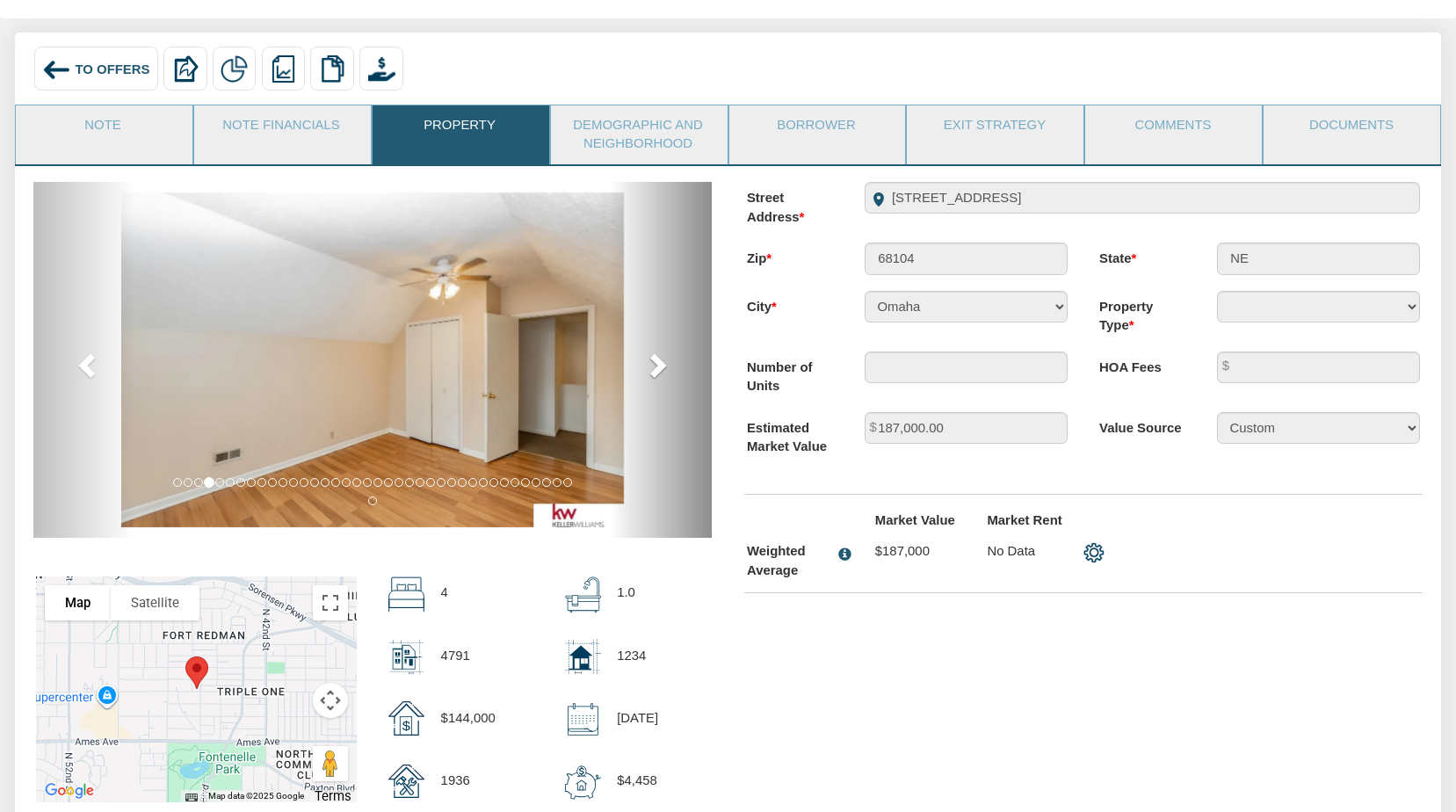
click at [657, 364] on span at bounding box center [656, 364] width 27 height 26
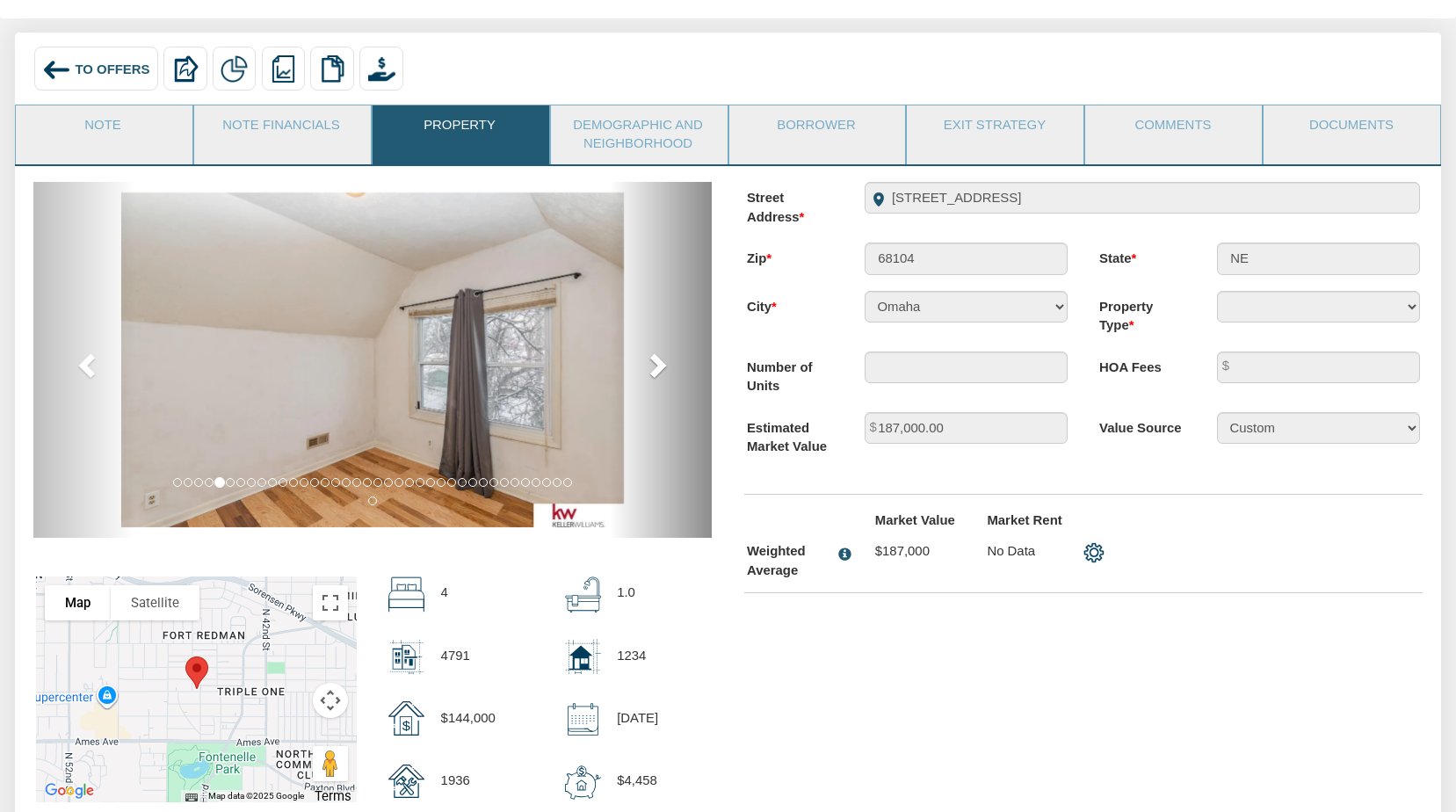
click at [657, 364] on span at bounding box center [656, 364] width 27 height 26
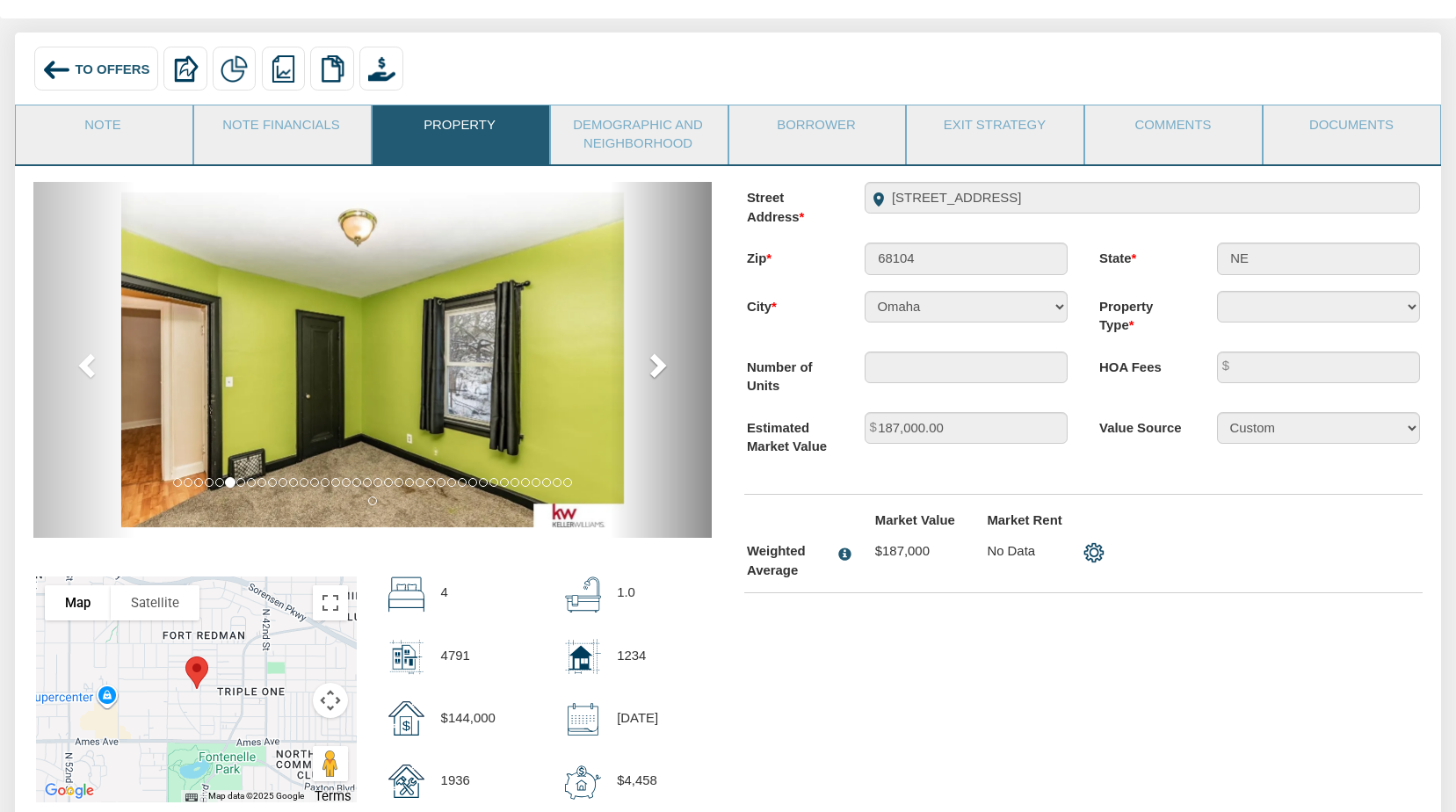
click at [657, 364] on span at bounding box center [656, 364] width 27 height 26
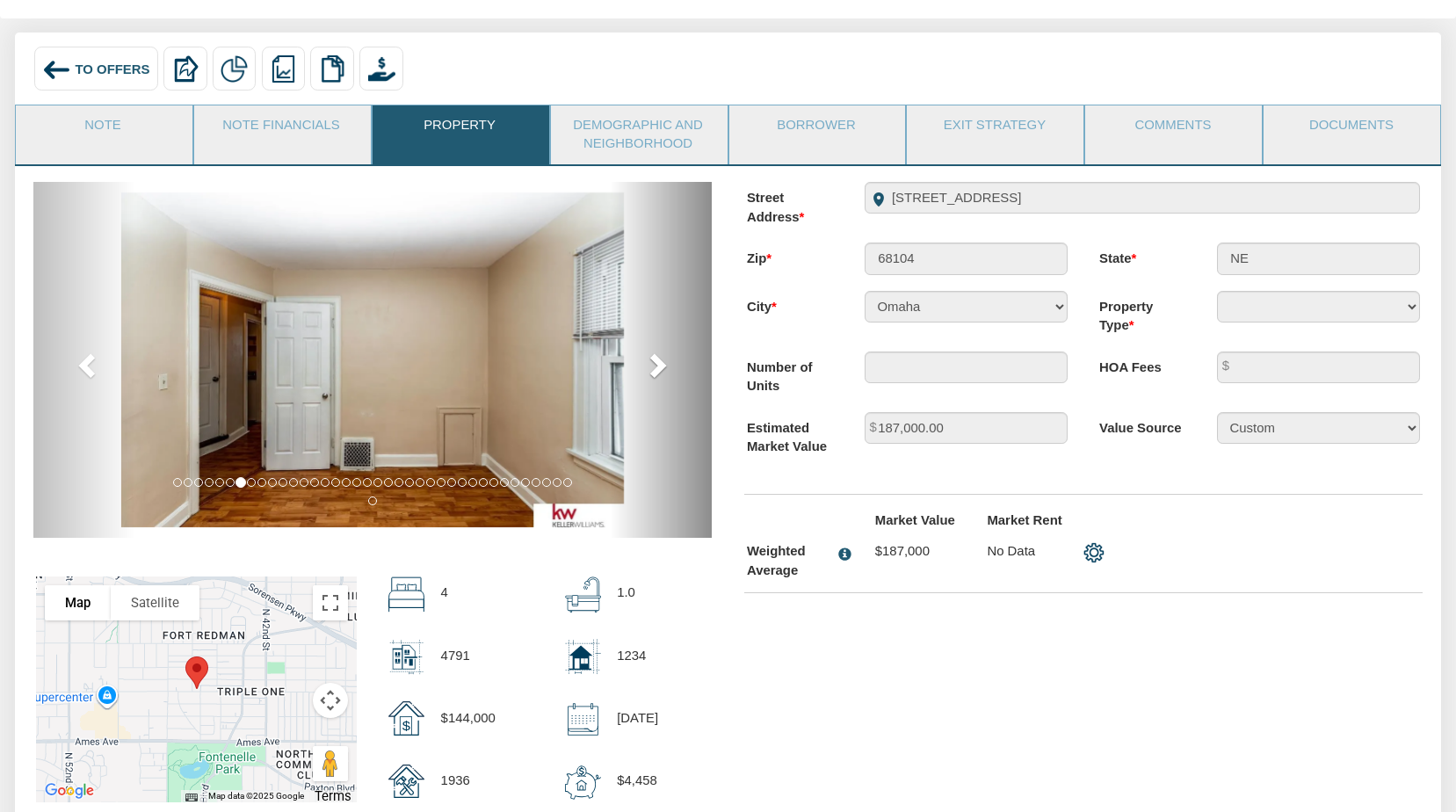
click at [657, 364] on span at bounding box center [656, 364] width 27 height 26
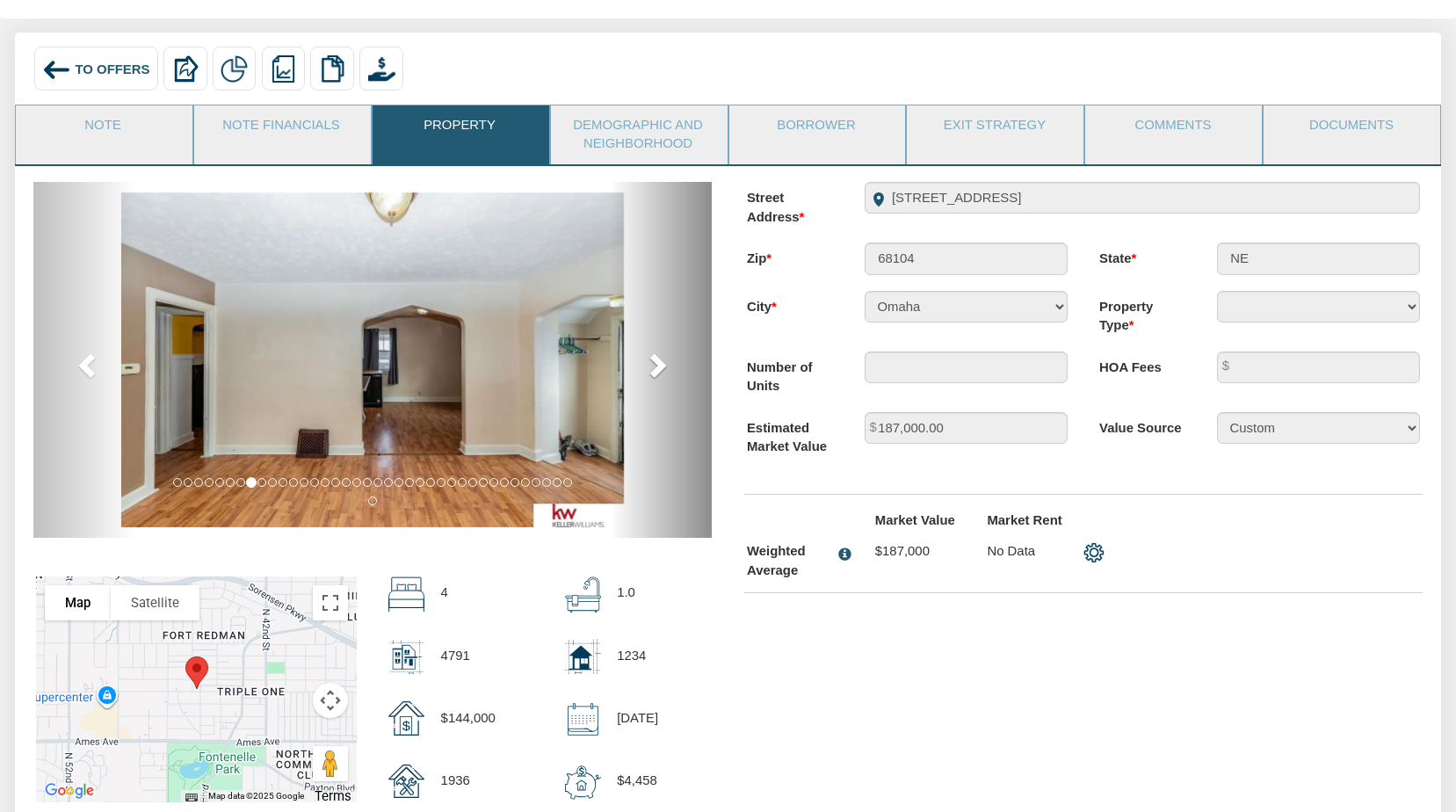
click at [657, 364] on span at bounding box center [656, 364] width 27 height 26
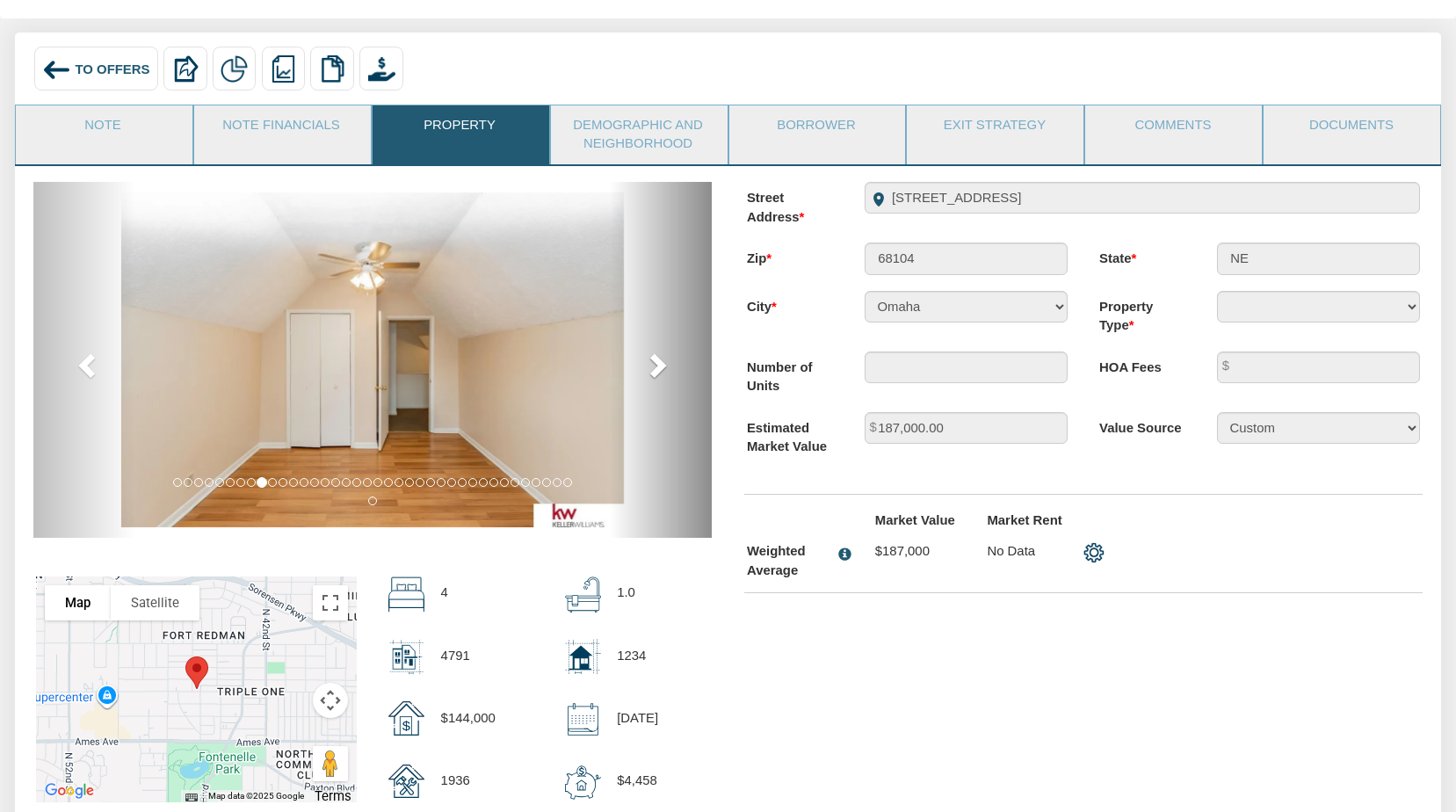
click at [657, 364] on span at bounding box center [656, 364] width 27 height 26
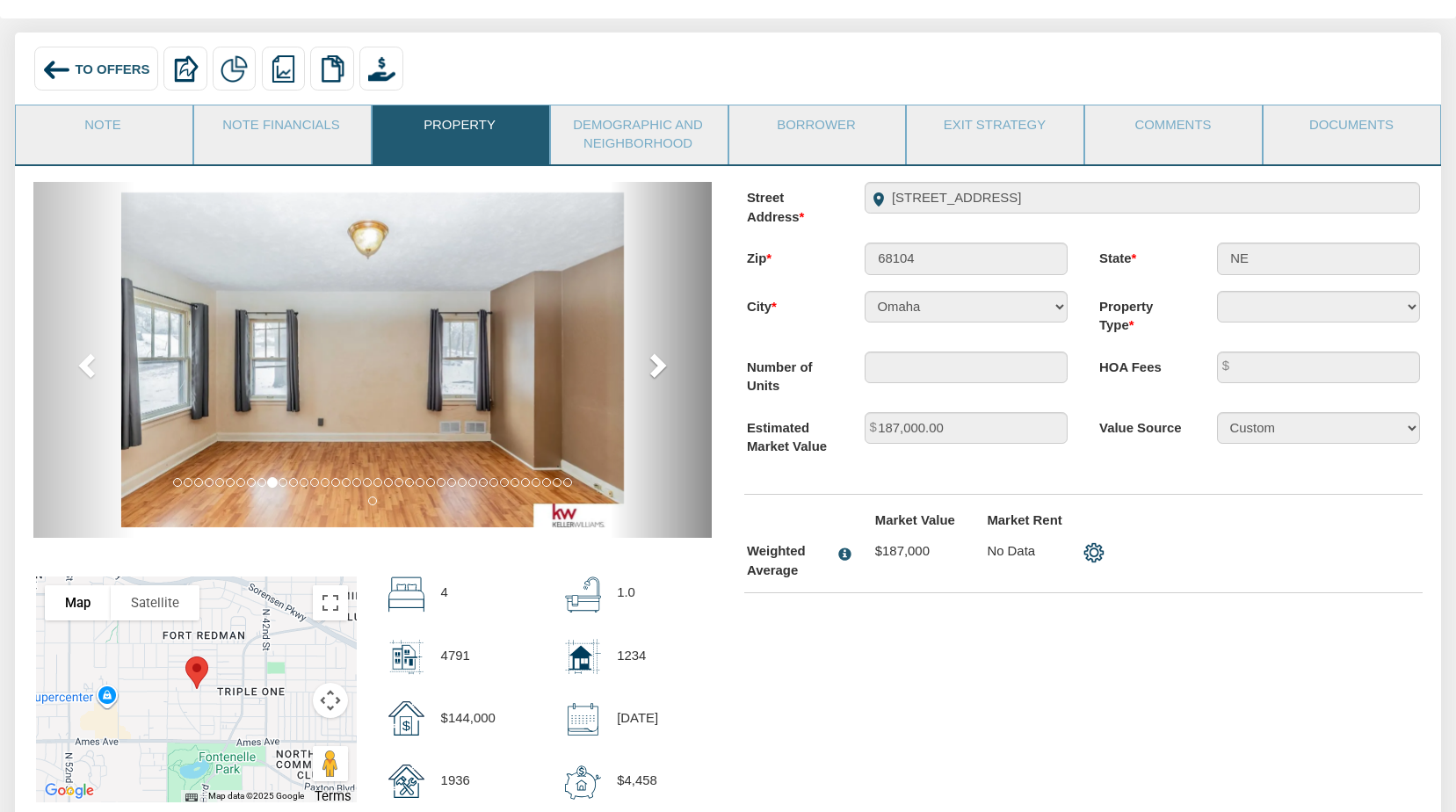
click at [657, 364] on span at bounding box center [656, 364] width 27 height 26
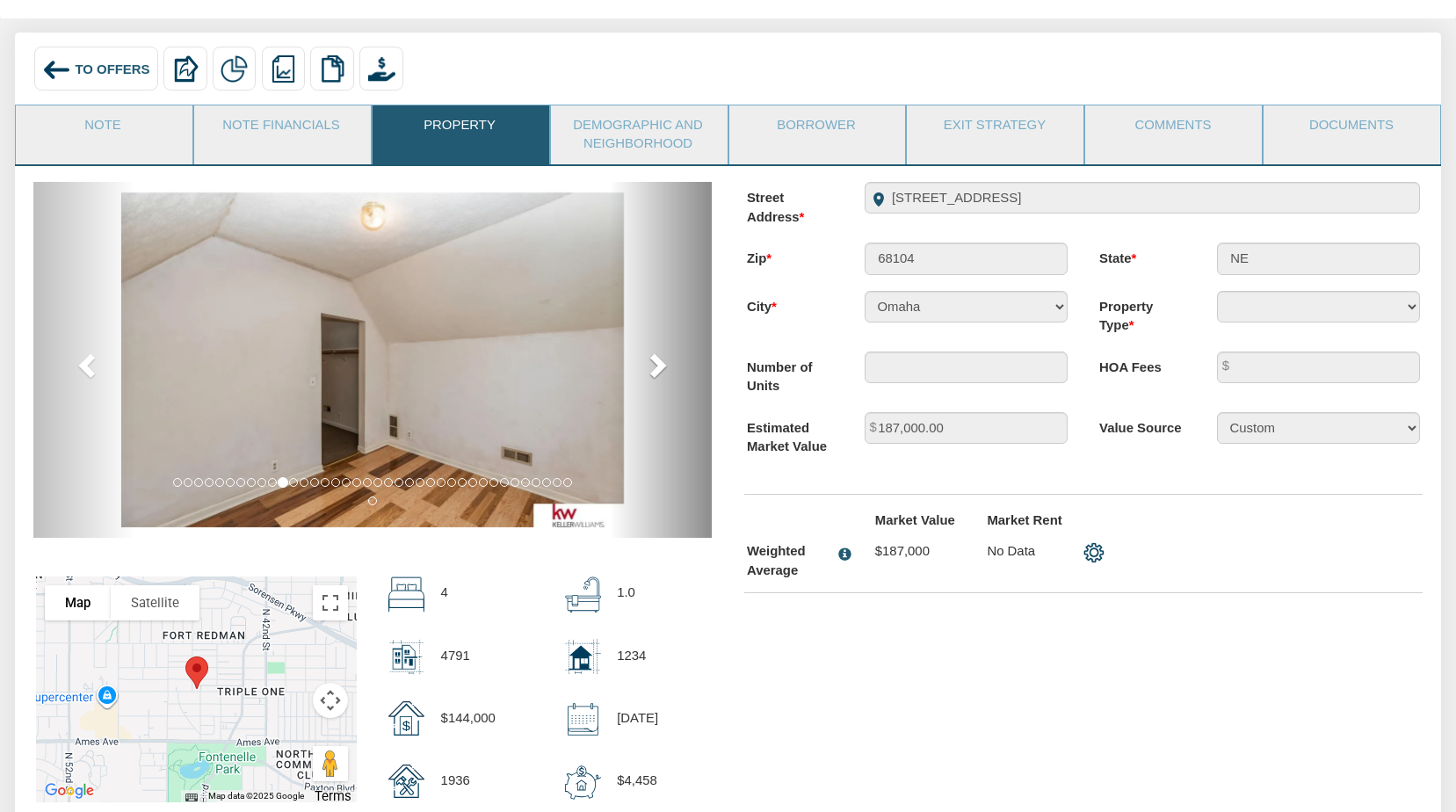
click at [657, 364] on span at bounding box center [656, 364] width 27 height 26
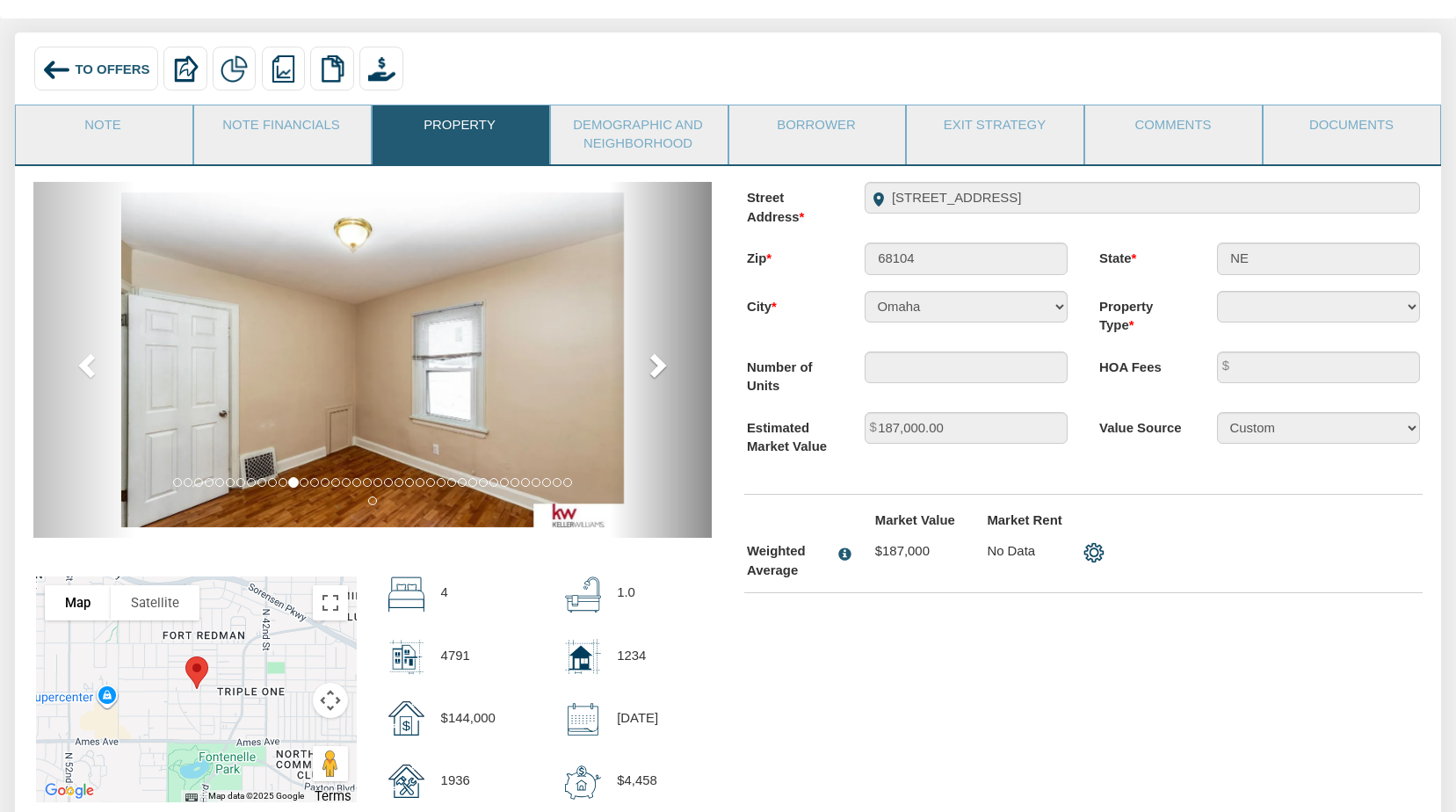
click at [657, 364] on span at bounding box center [656, 364] width 27 height 26
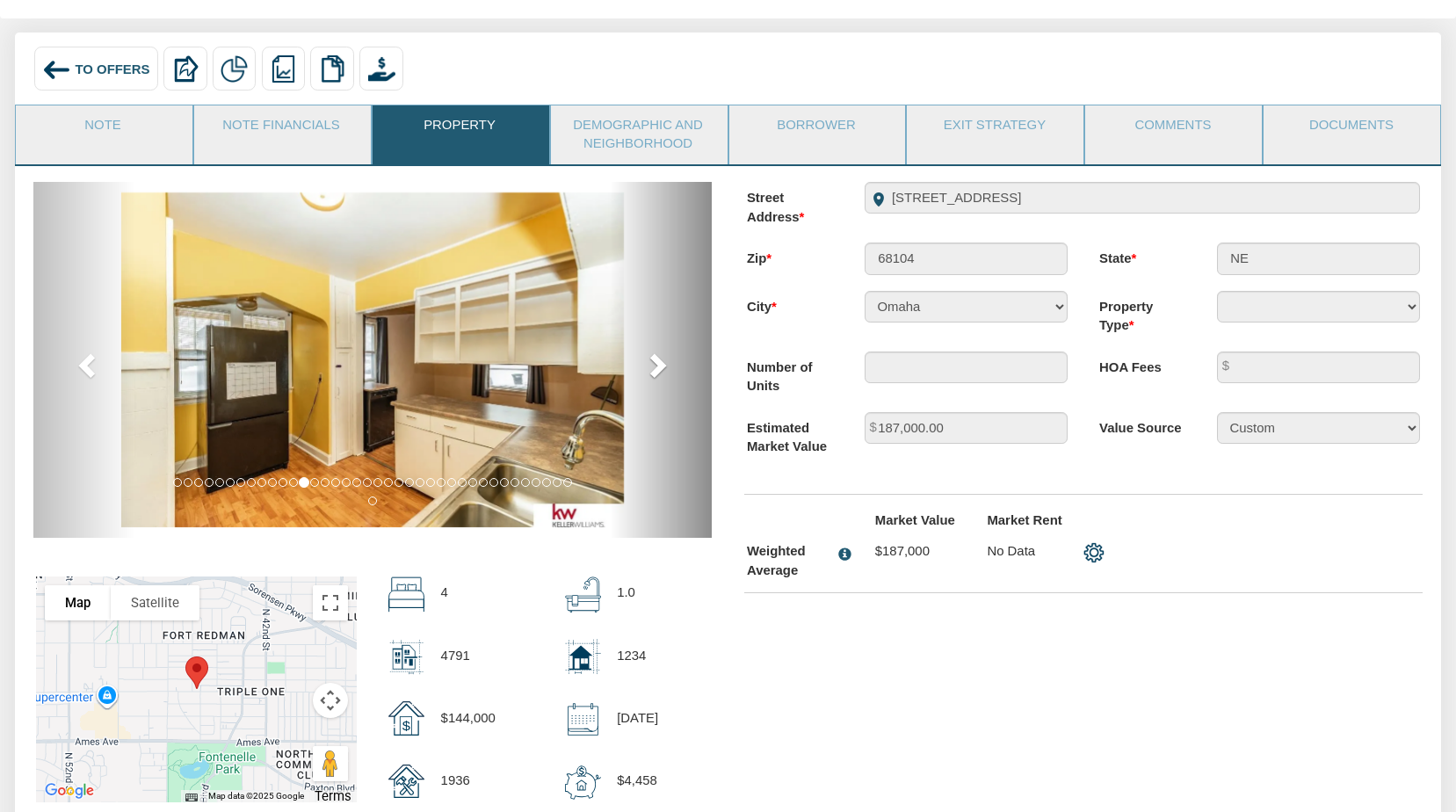
click at [657, 364] on span at bounding box center [656, 364] width 27 height 26
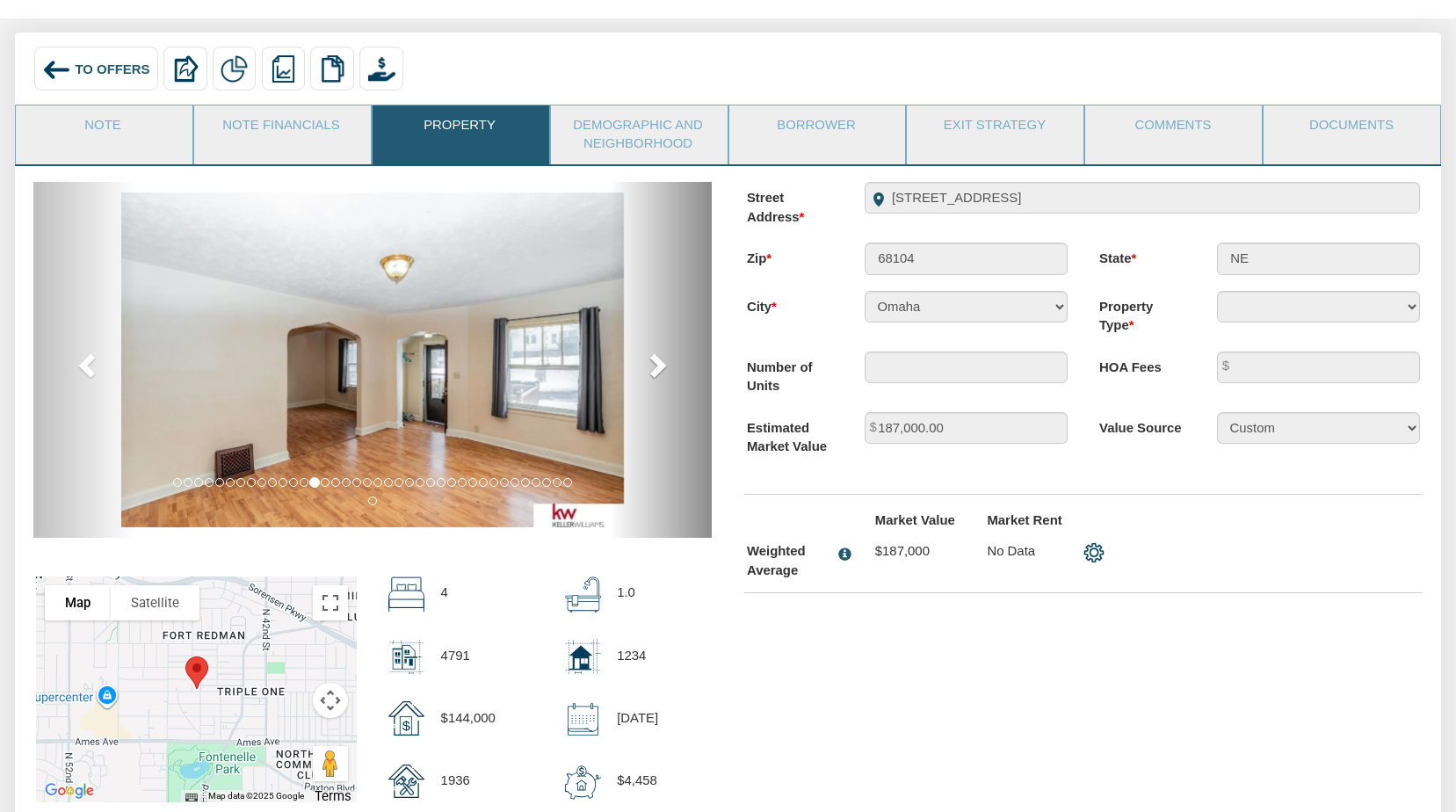
click at [657, 364] on span at bounding box center [656, 364] width 27 height 26
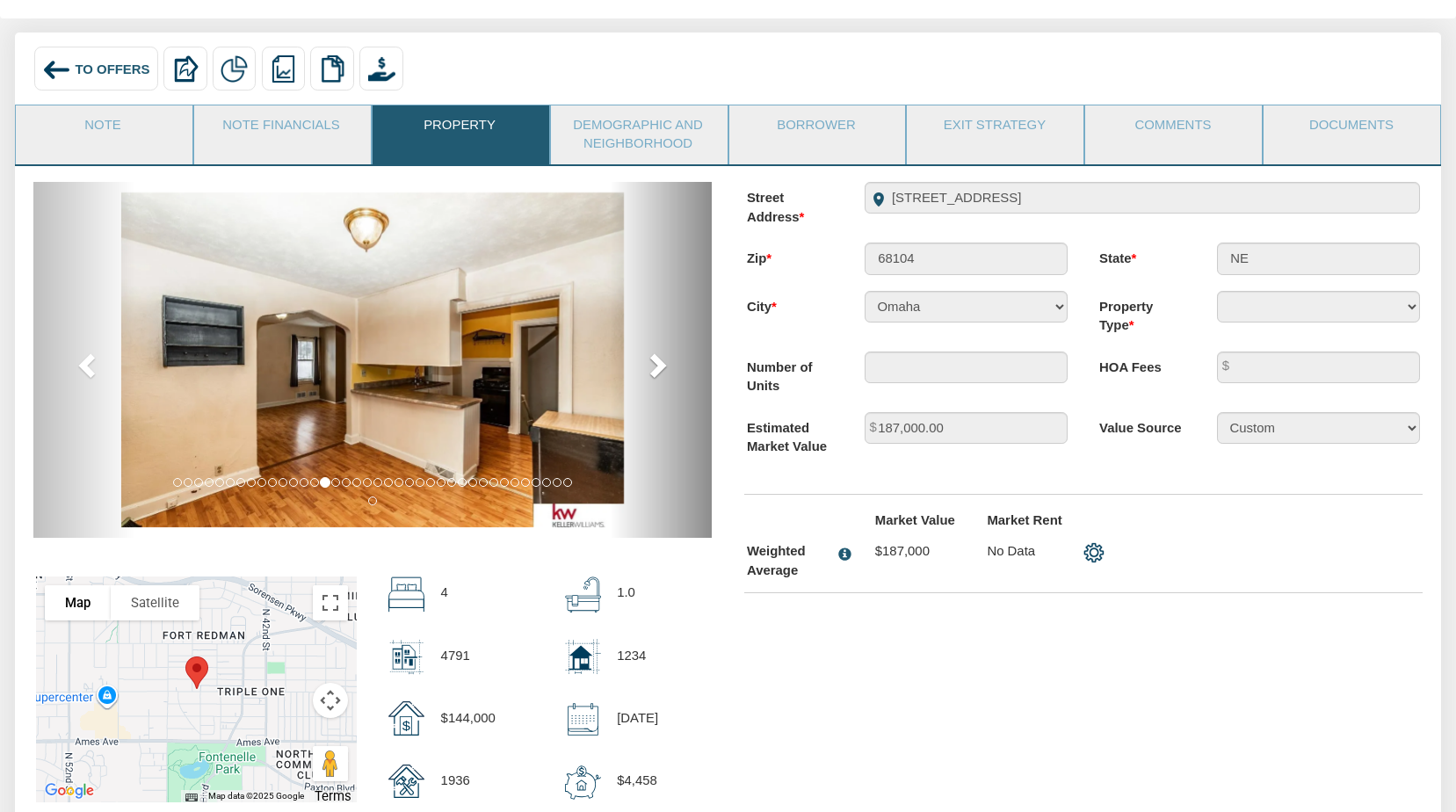
click at [657, 364] on span at bounding box center [656, 364] width 27 height 26
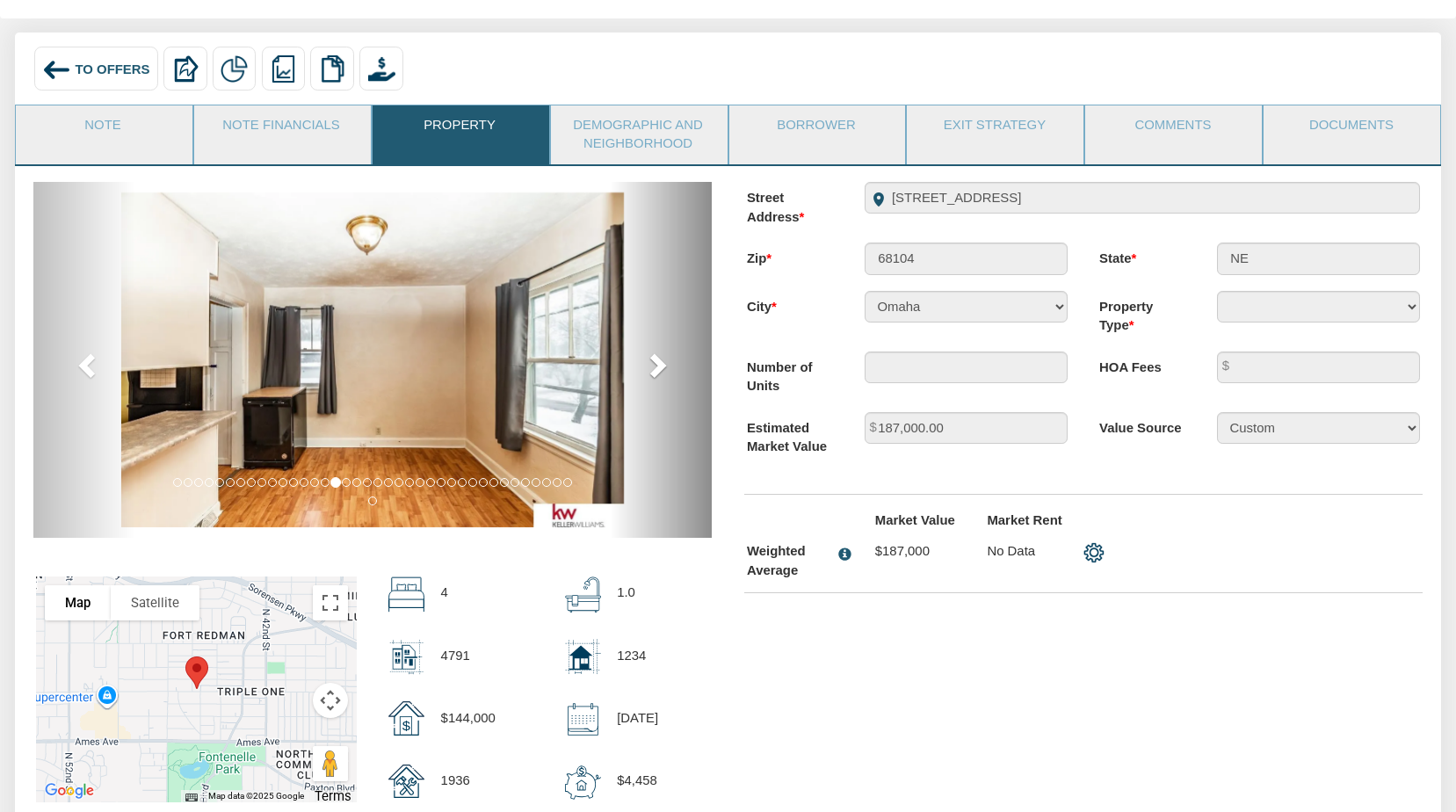
click at [657, 364] on span at bounding box center [656, 364] width 27 height 26
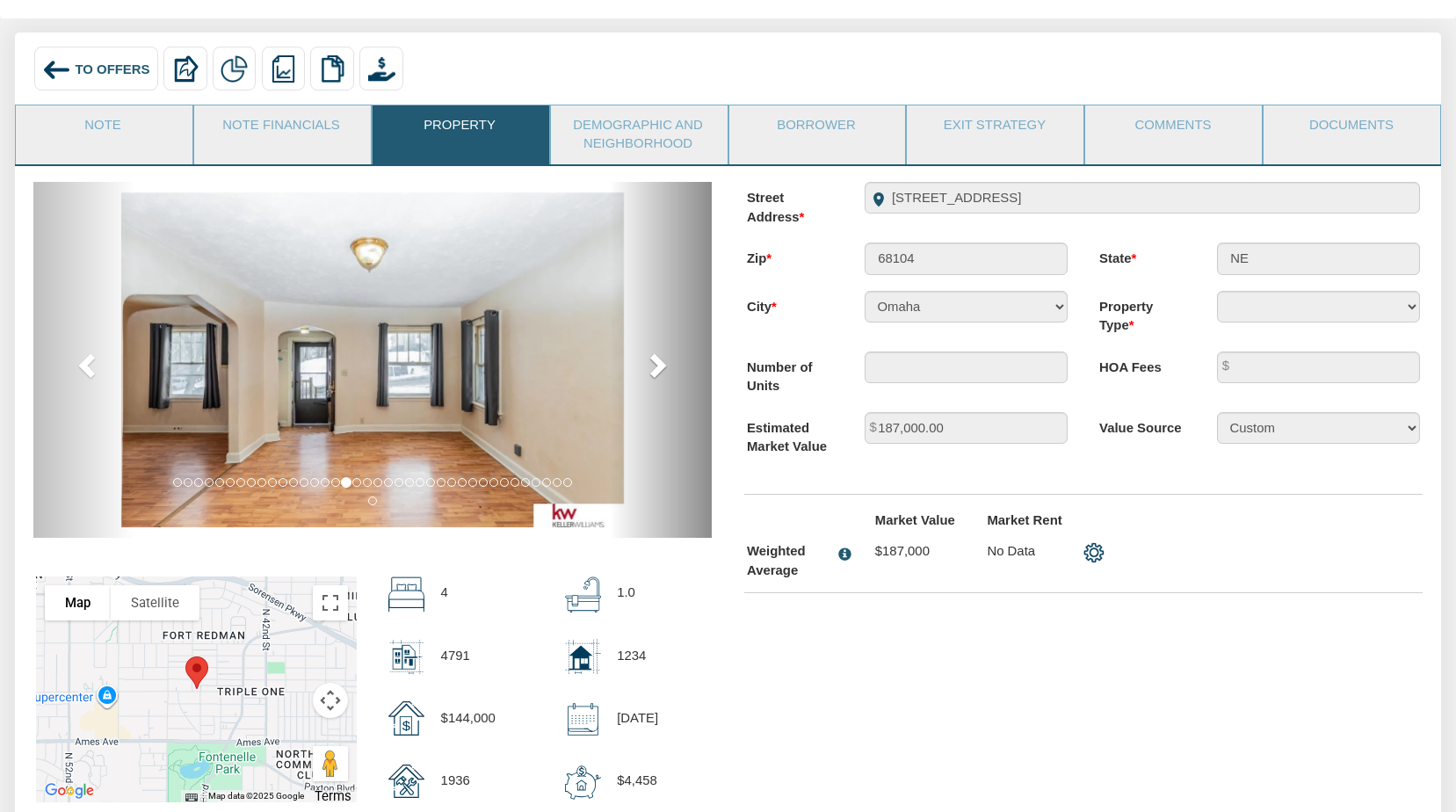
click at [657, 364] on span at bounding box center [656, 364] width 27 height 26
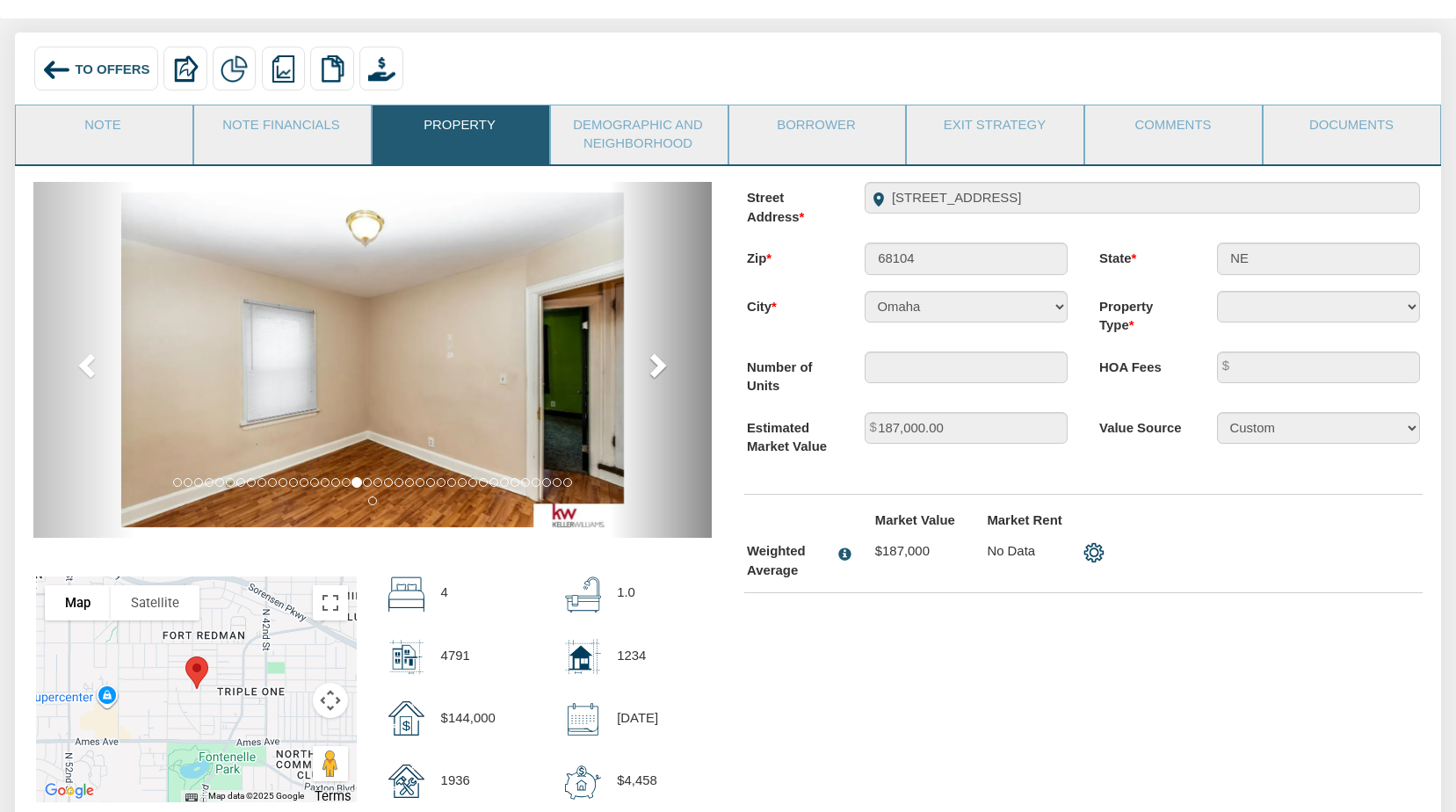
click at [657, 364] on span at bounding box center [656, 364] width 27 height 26
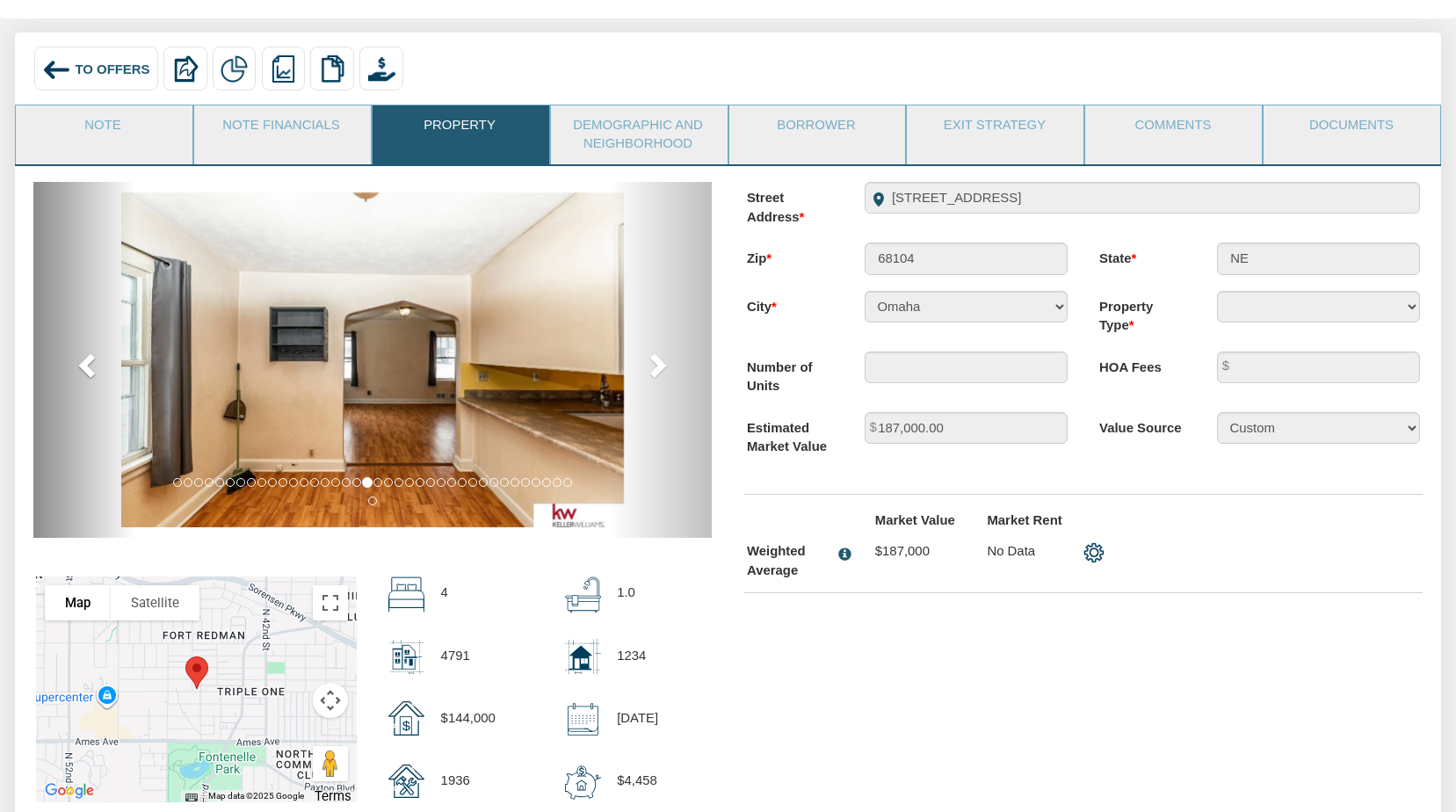
click at [84, 370] on span at bounding box center [89, 364] width 27 height 26
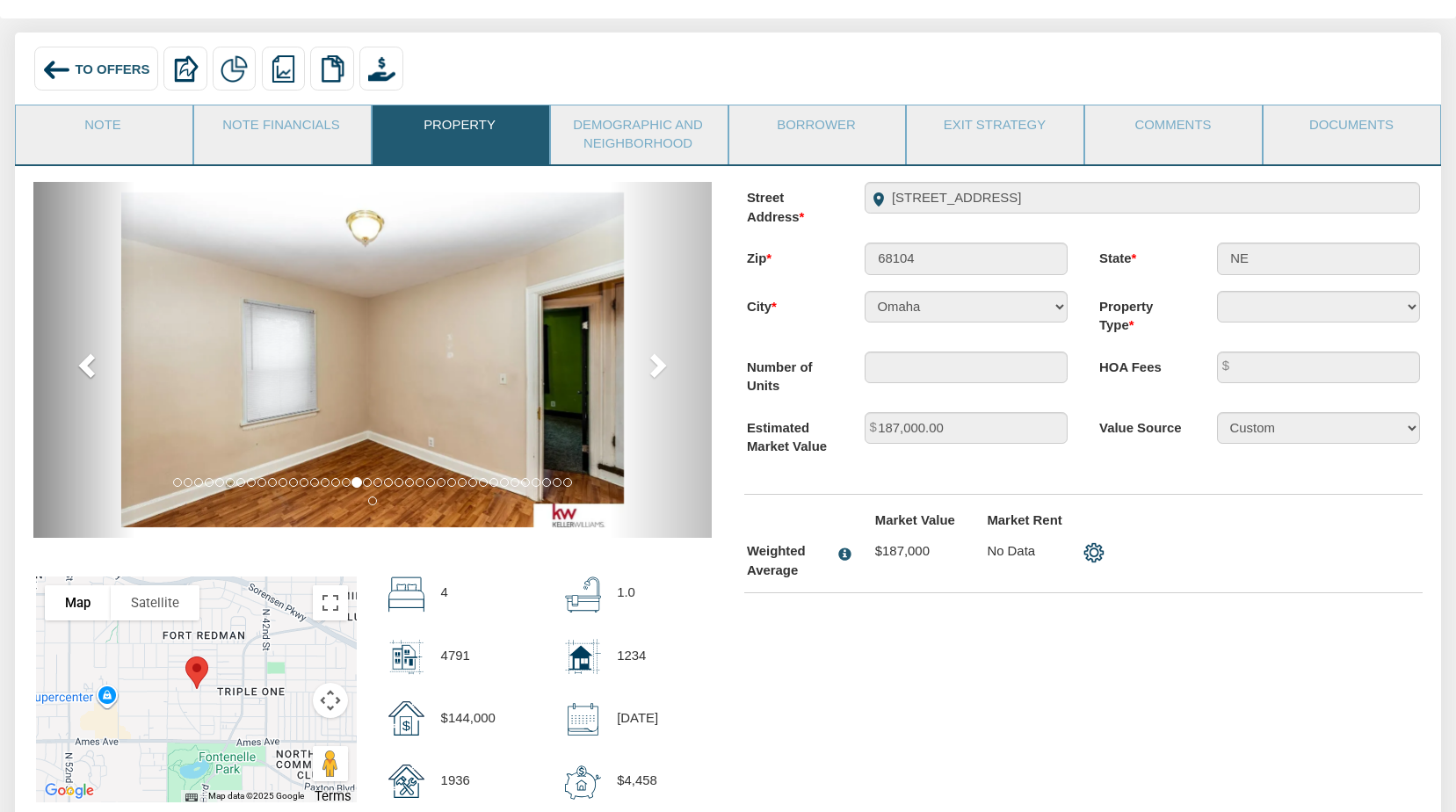
click at [84, 370] on span at bounding box center [89, 364] width 27 height 26
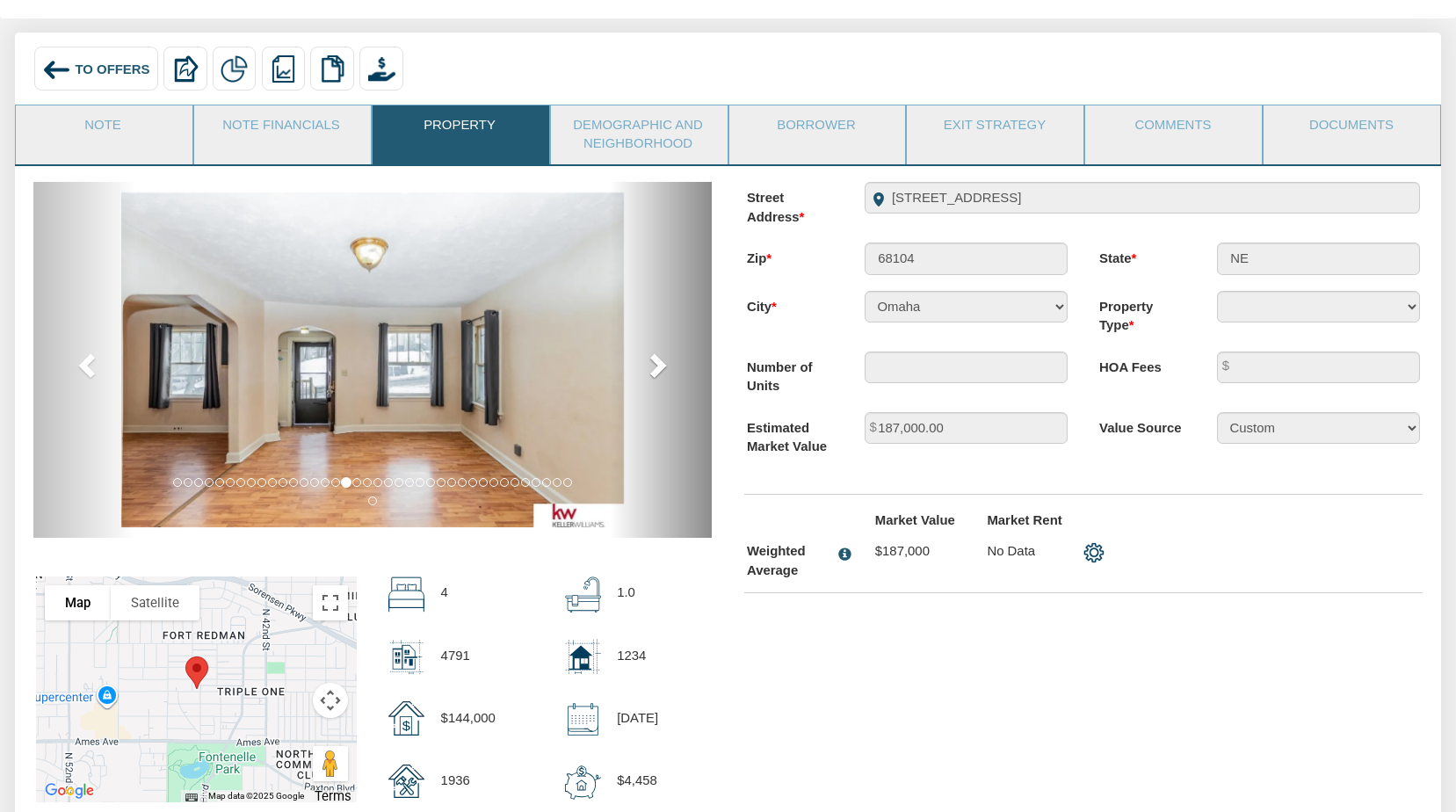
click at [664, 363] on span at bounding box center [656, 364] width 27 height 26
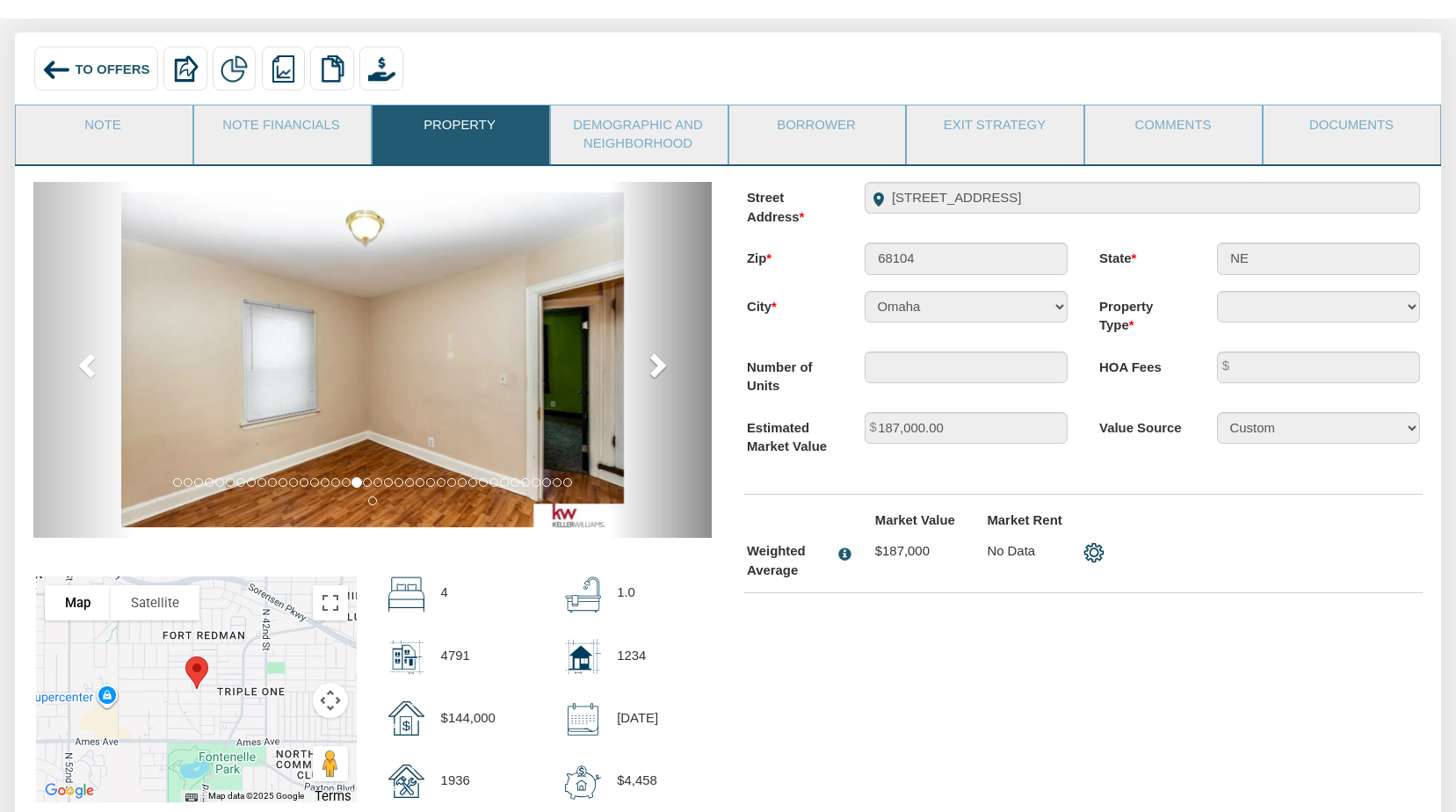
click at [664, 363] on span at bounding box center [656, 364] width 27 height 26
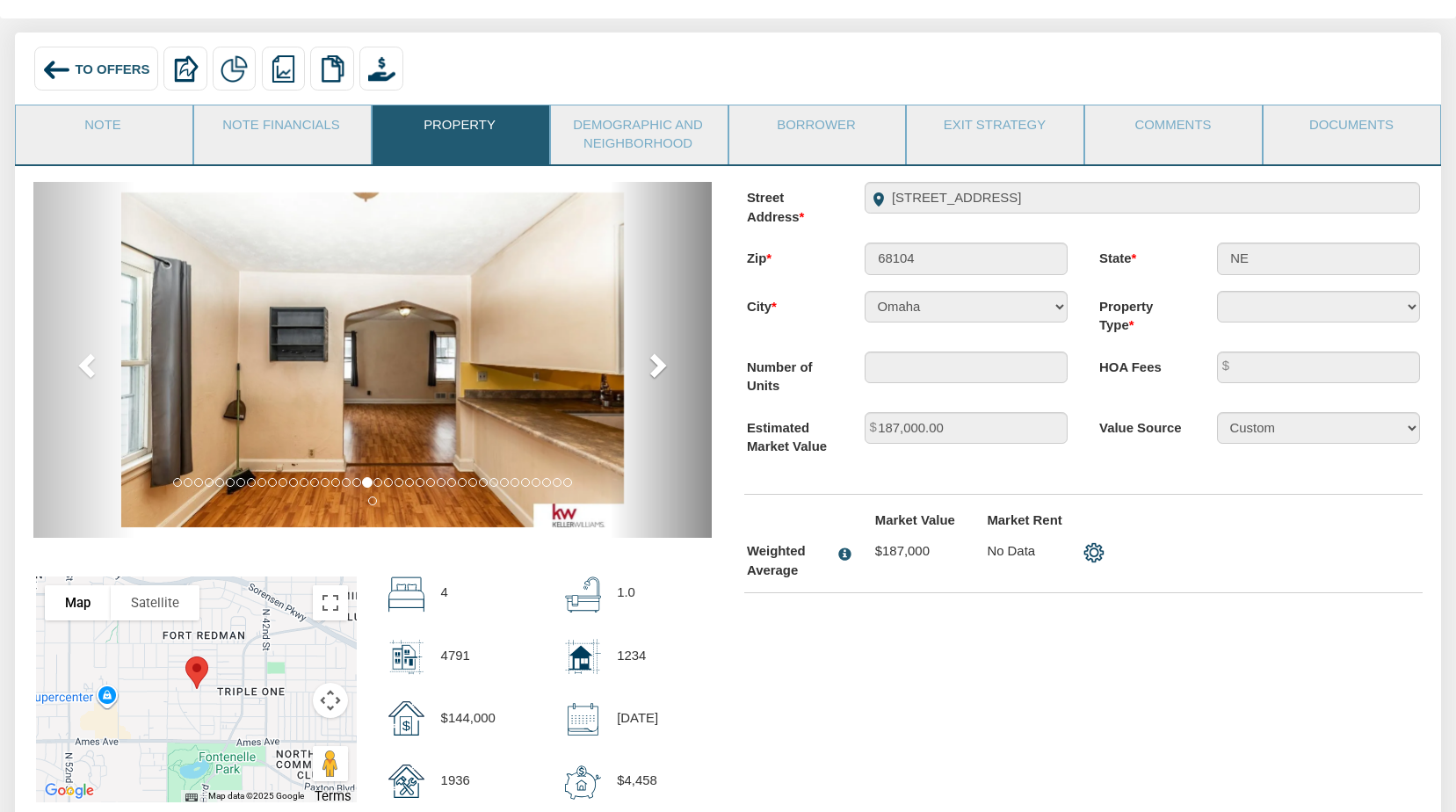
click at [664, 363] on span at bounding box center [656, 364] width 27 height 26
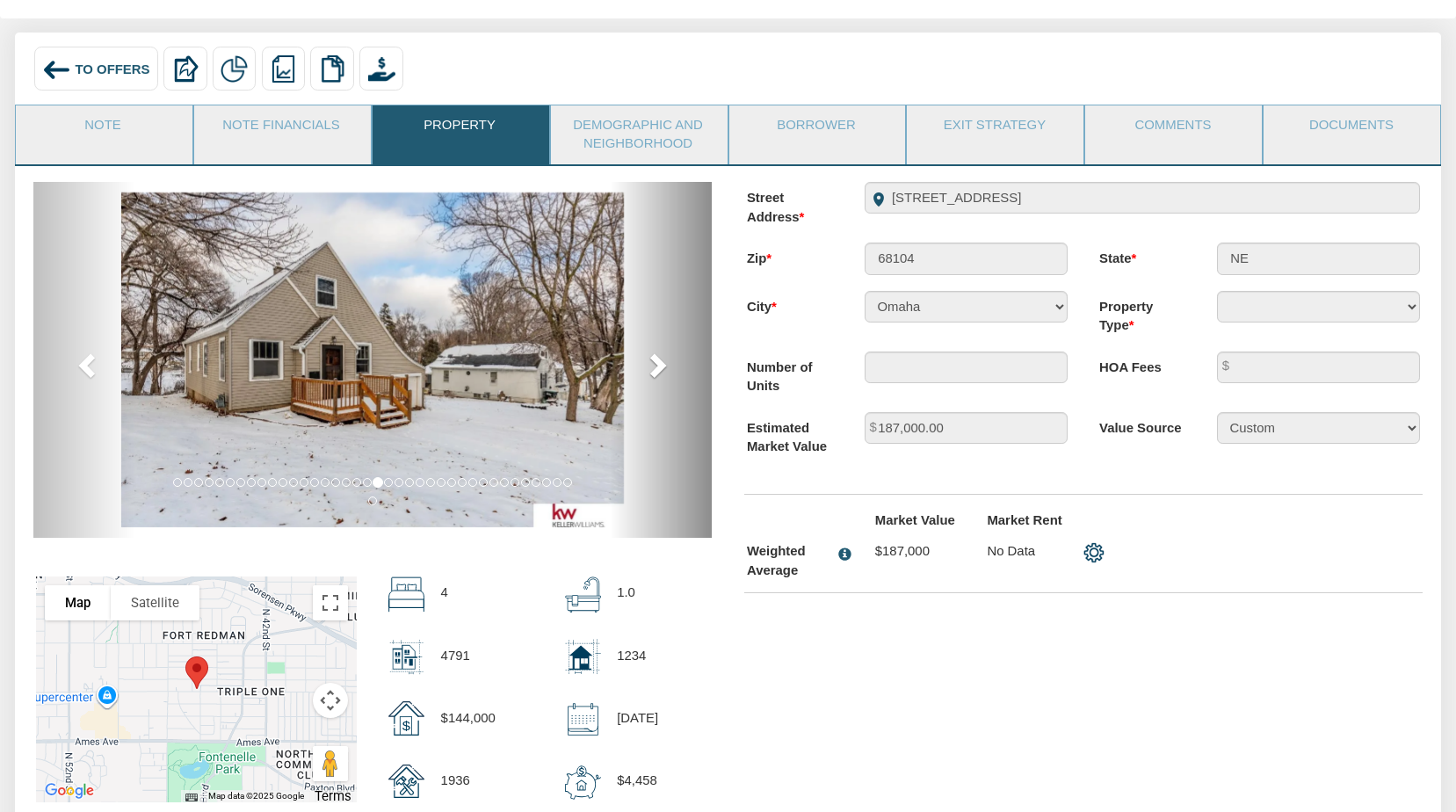
click at [664, 363] on span at bounding box center [656, 364] width 27 height 26
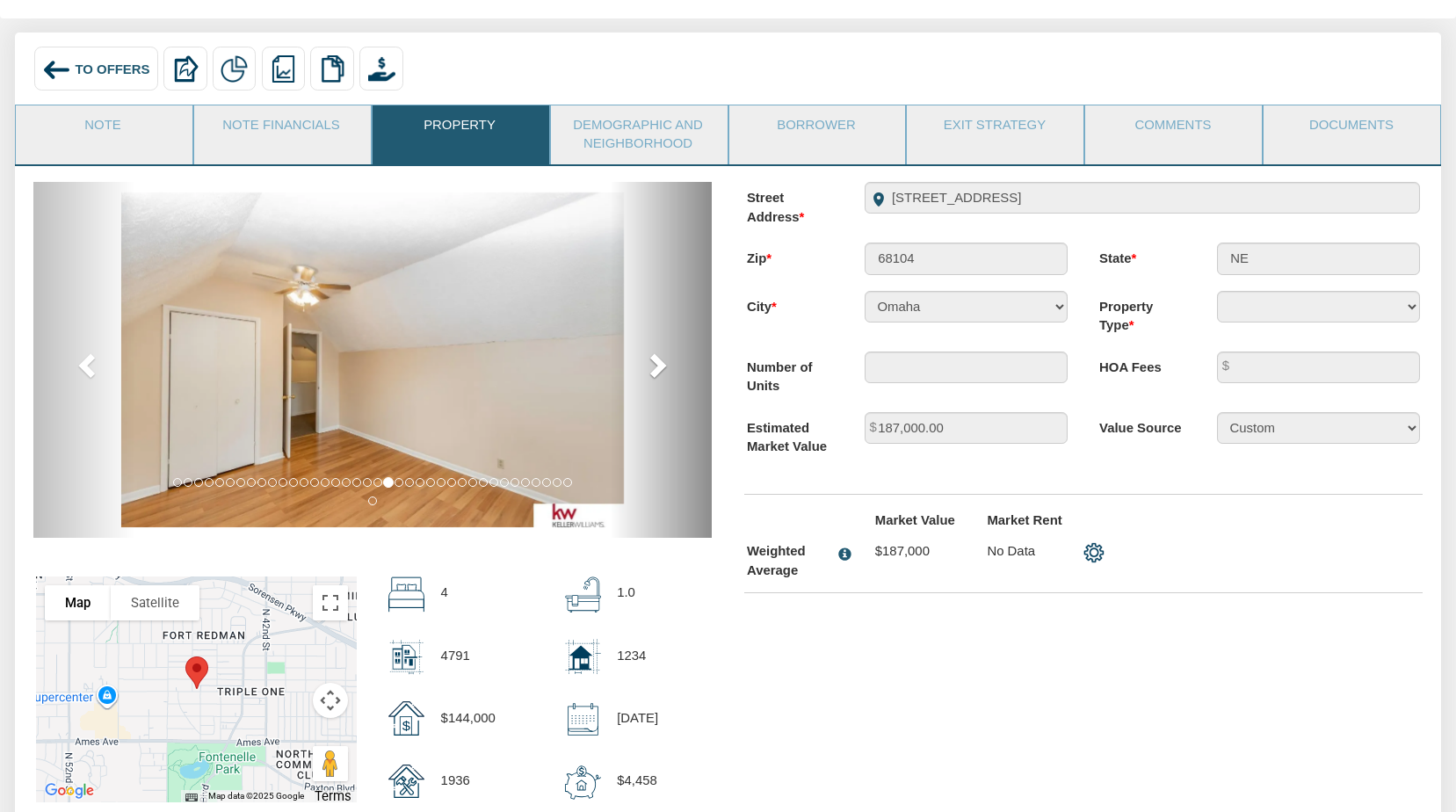
click at [664, 363] on span at bounding box center [656, 364] width 27 height 26
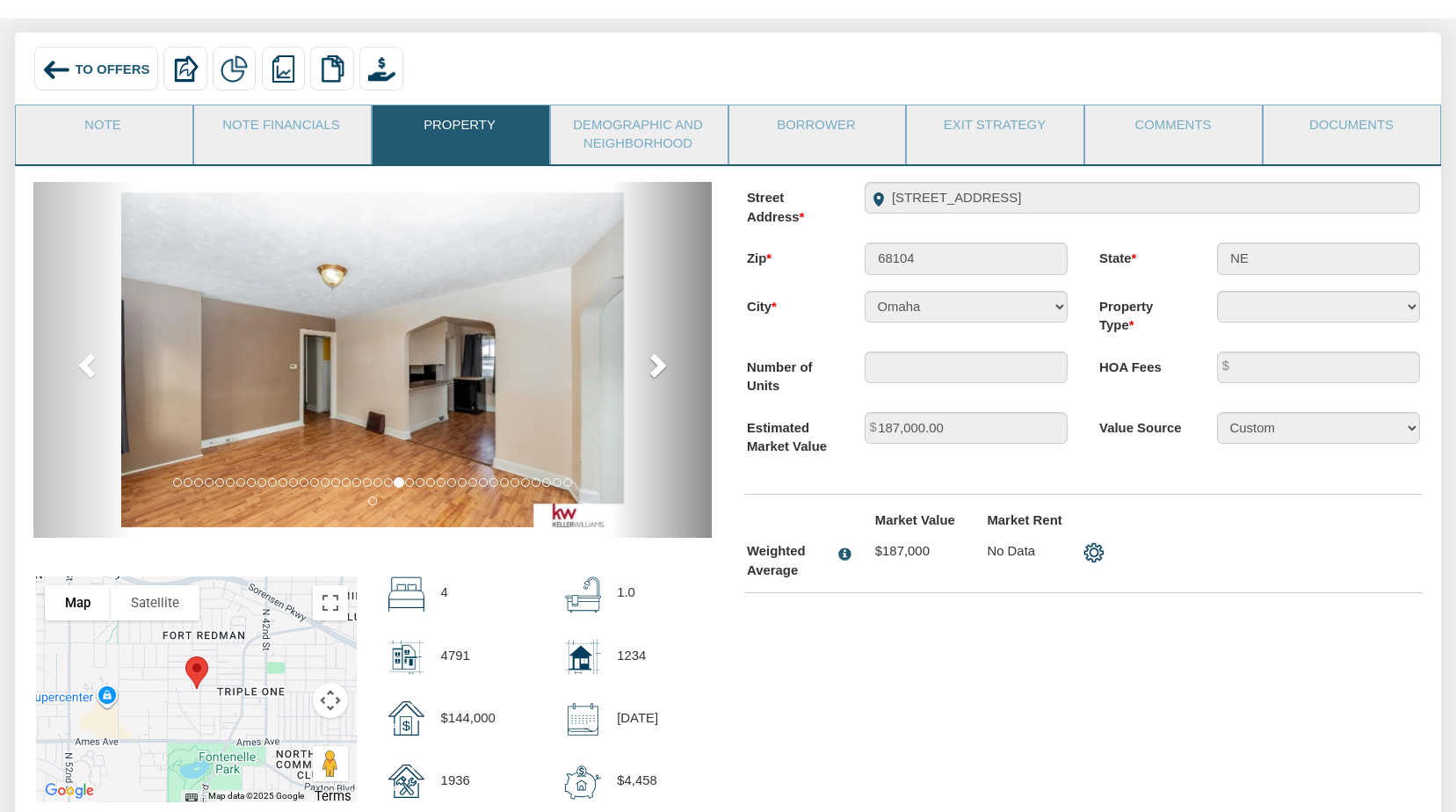
click at [664, 363] on span at bounding box center [656, 364] width 27 height 26
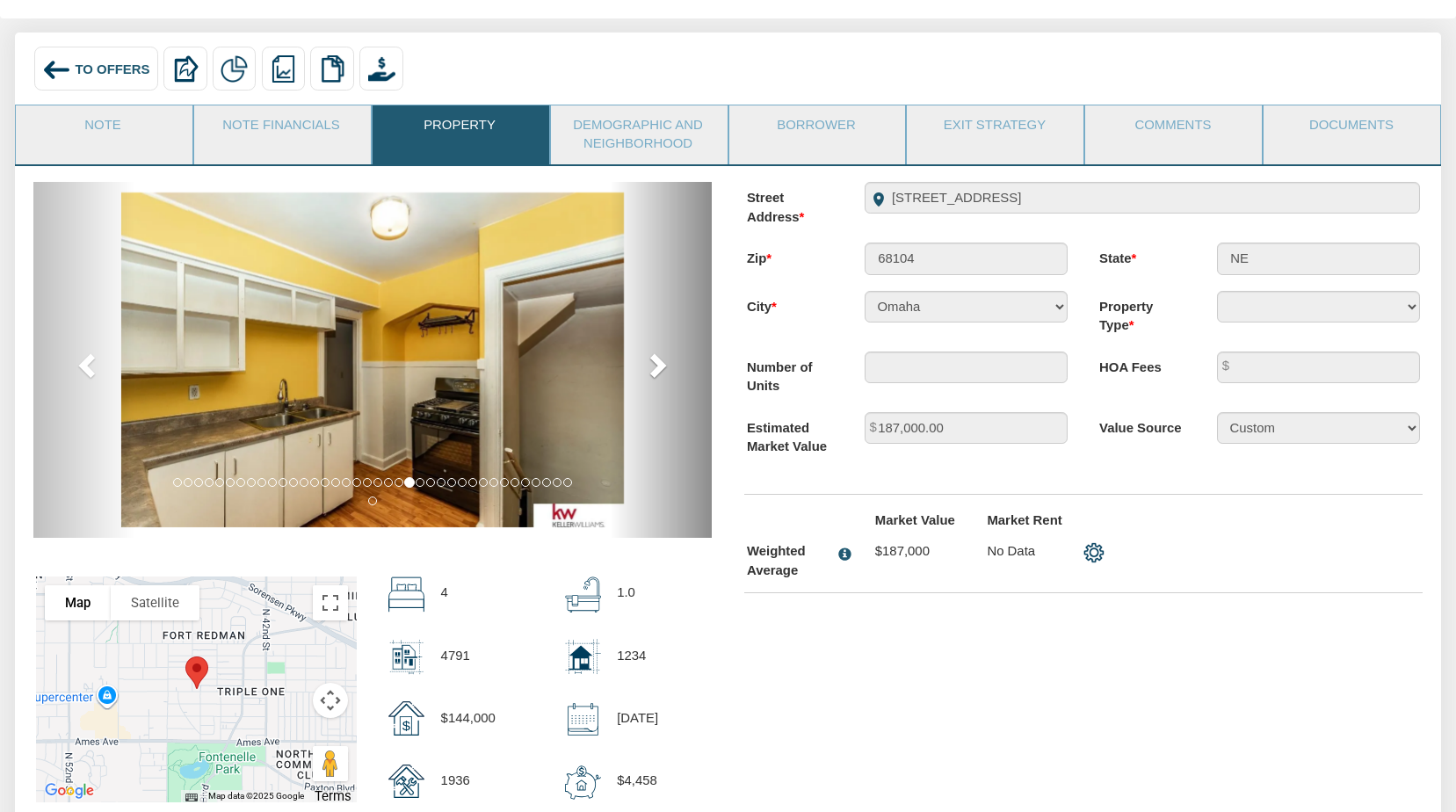
click at [664, 363] on span at bounding box center [656, 364] width 27 height 26
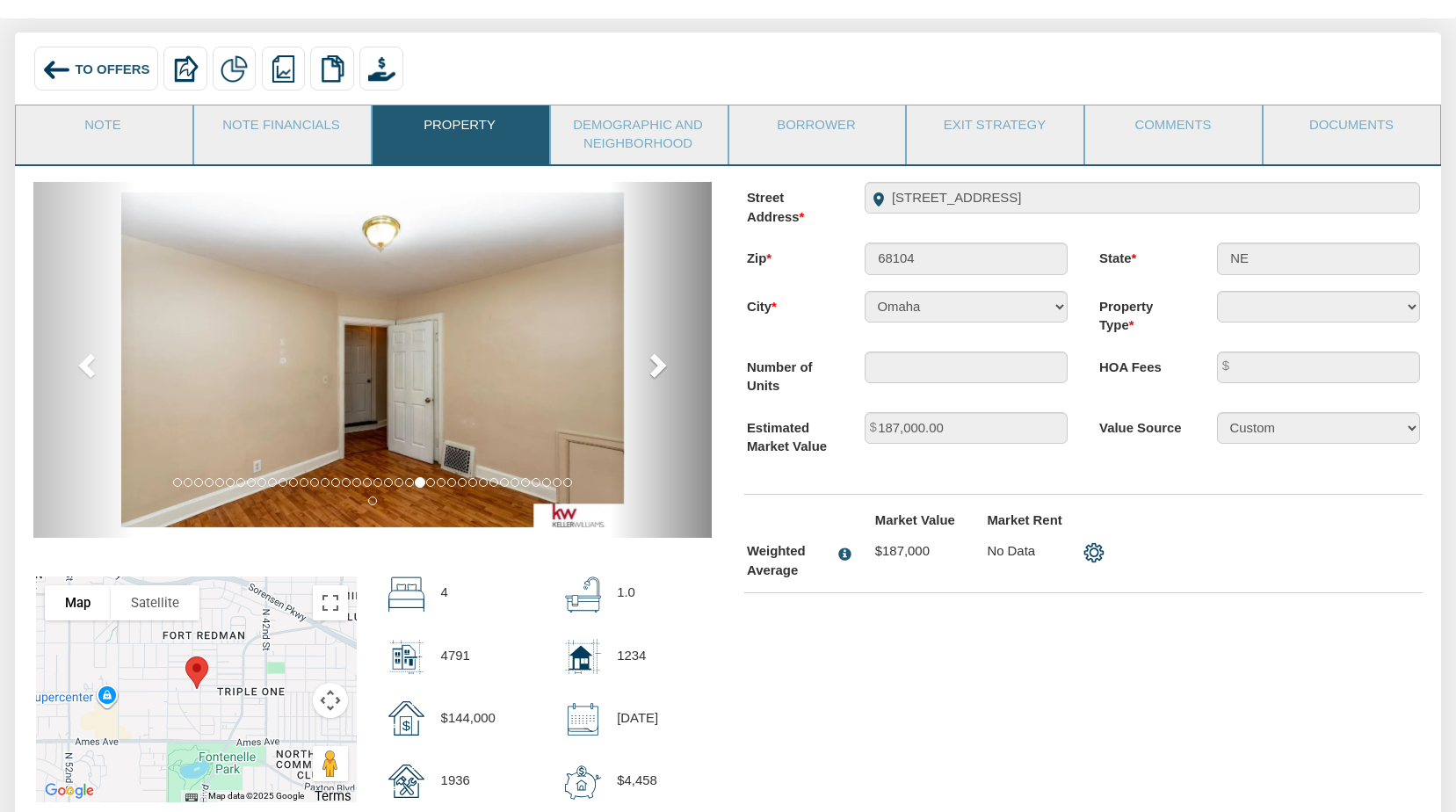
click at [664, 363] on span at bounding box center [656, 364] width 27 height 26
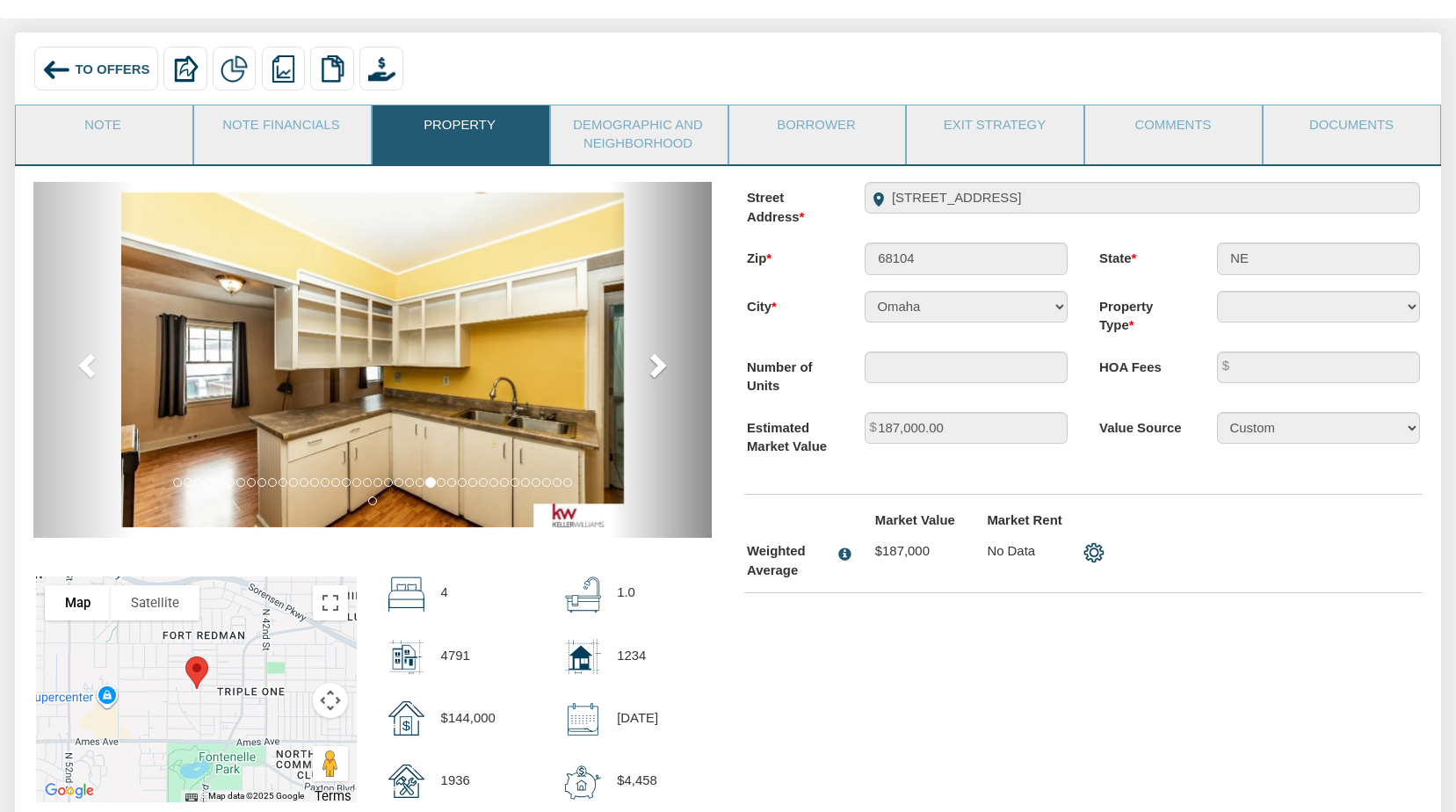
click at [664, 363] on span at bounding box center [656, 364] width 27 height 26
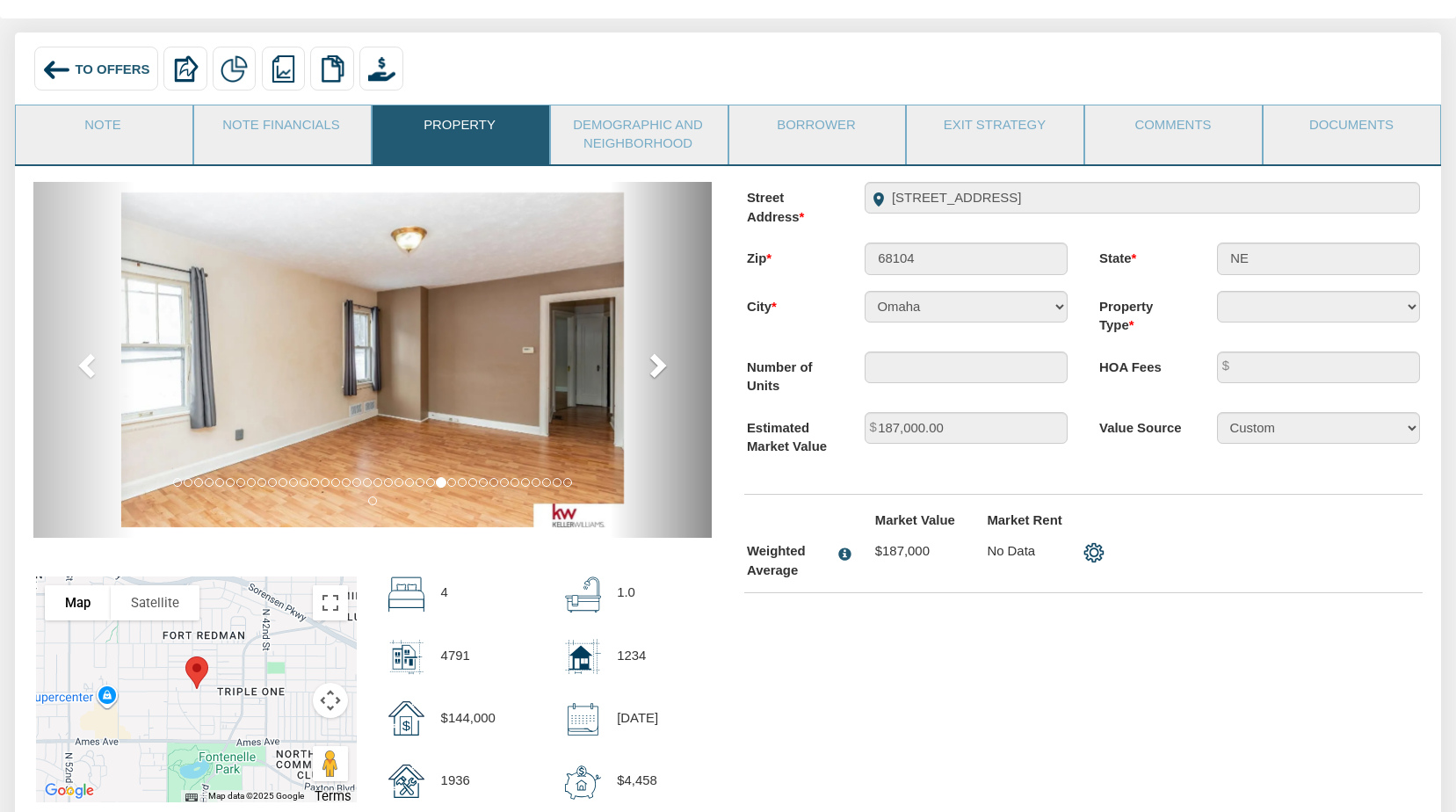
click at [664, 363] on span at bounding box center [656, 364] width 27 height 26
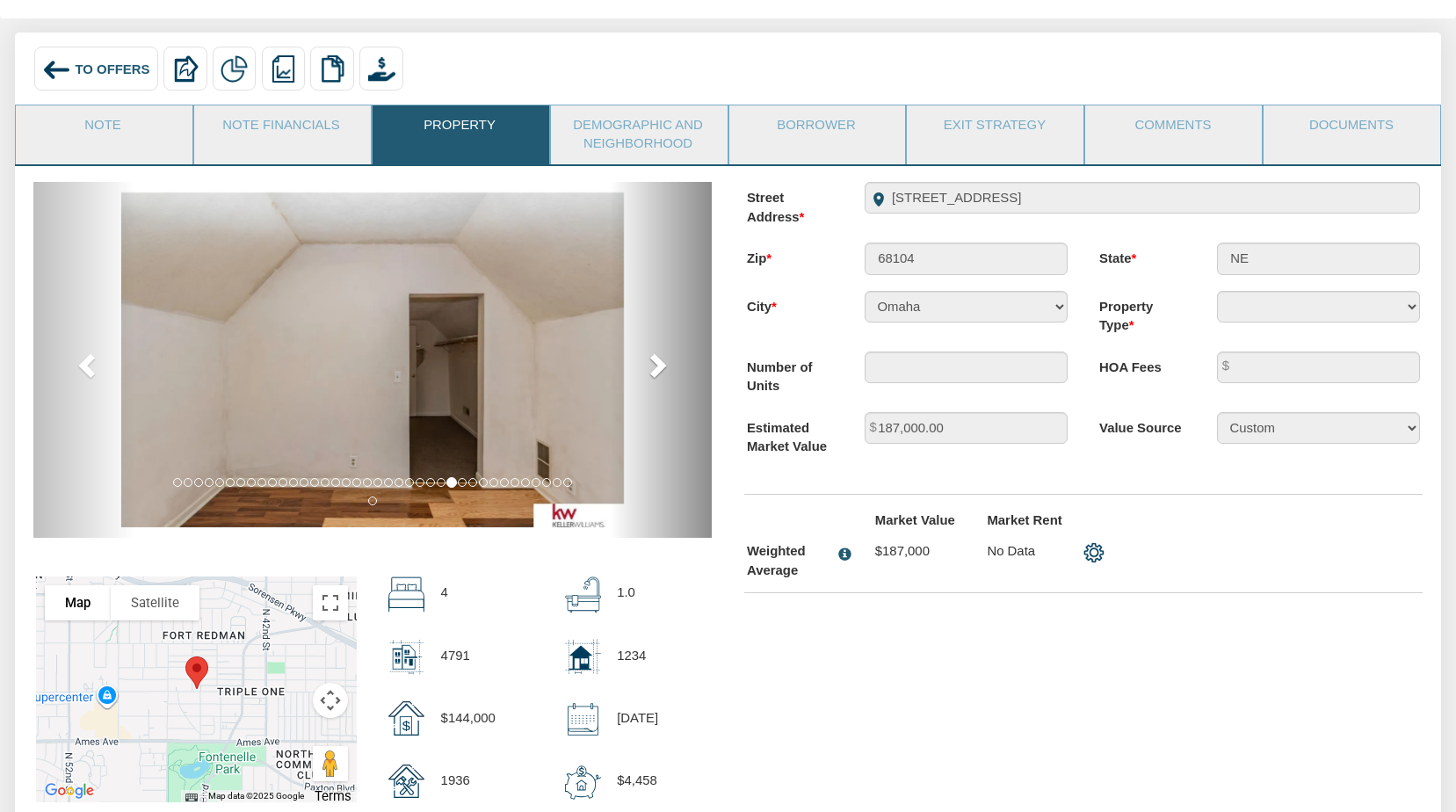
click at [664, 363] on span at bounding box center [656, 364] width 27 height 26
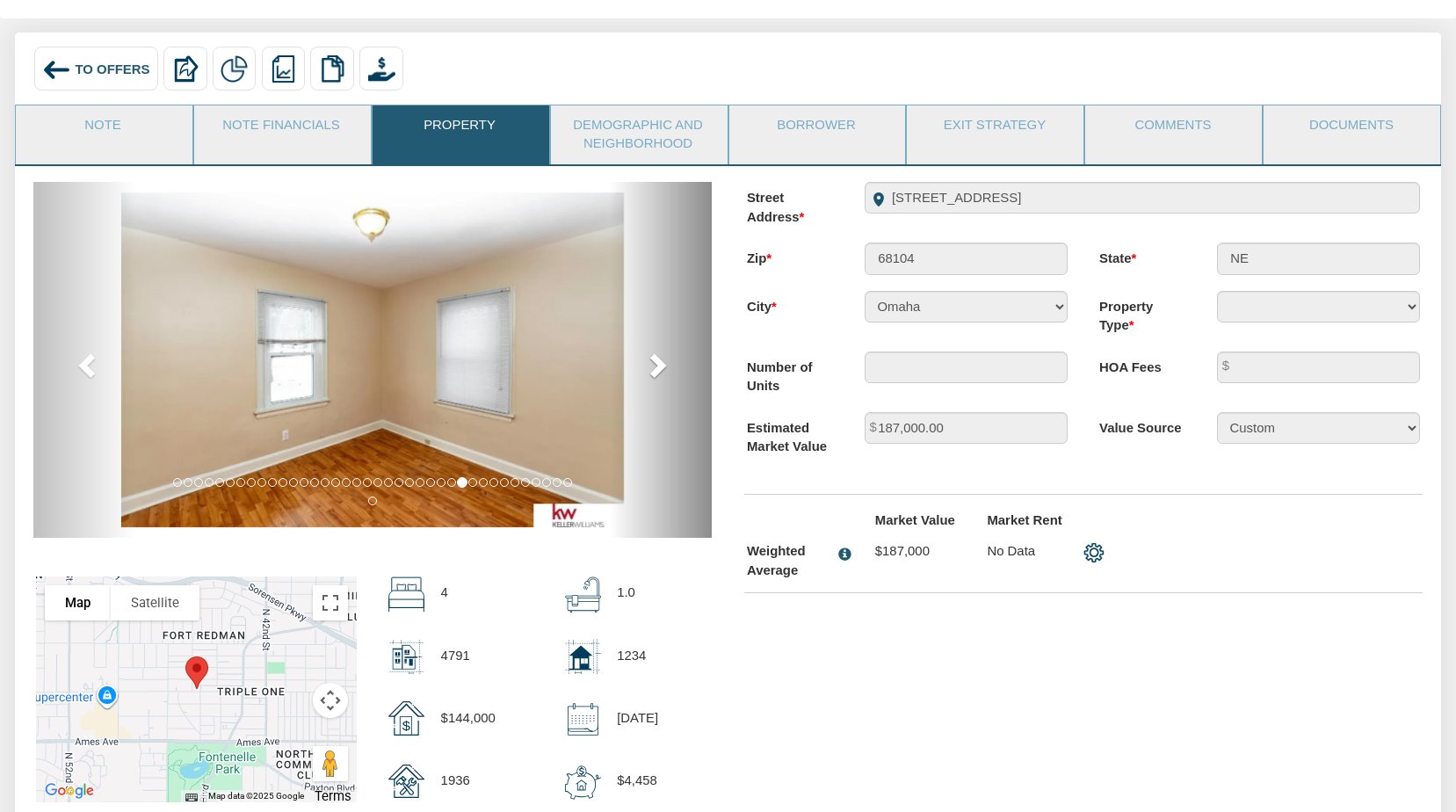
click at [664, 363] on span at bounding box center [656, 364] width 27 height 26
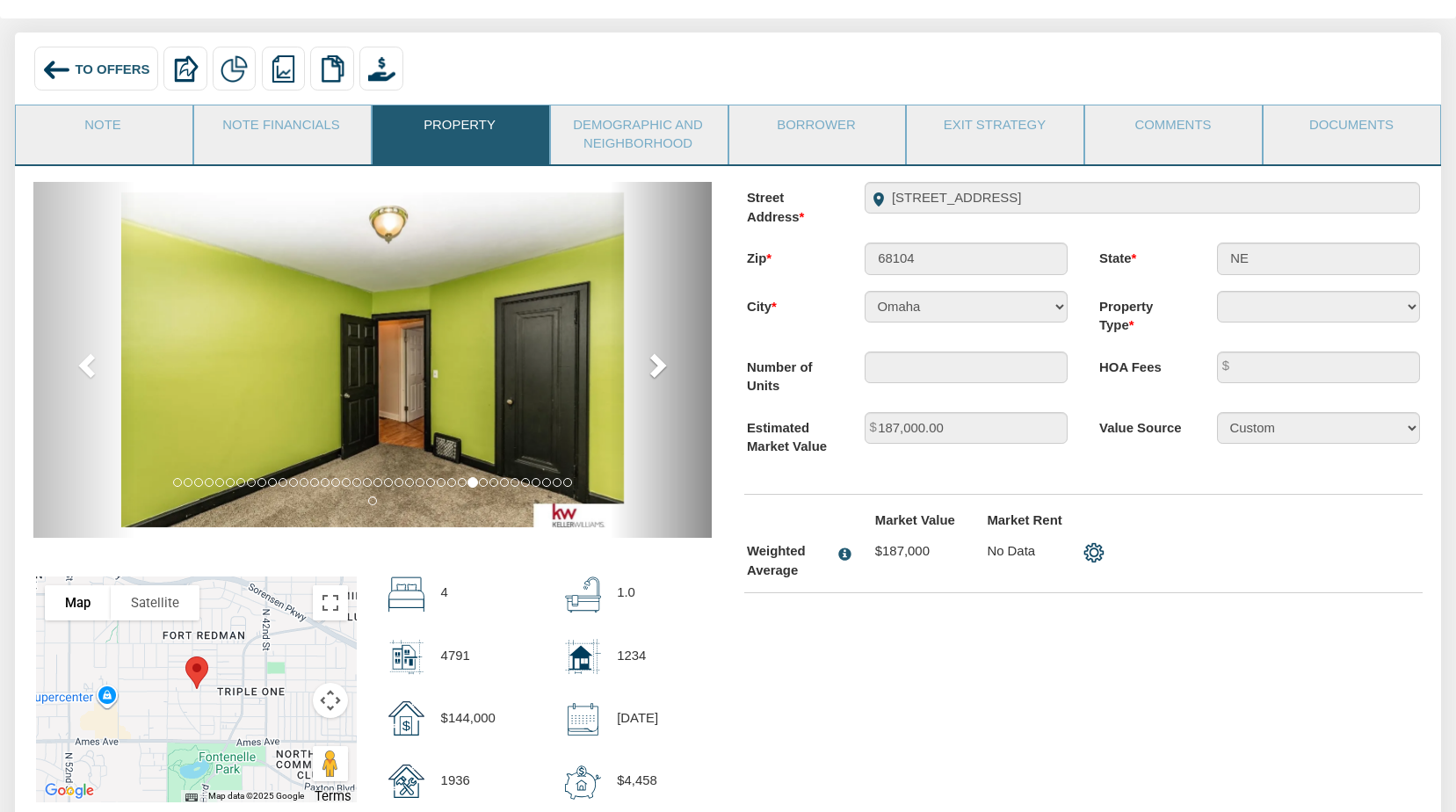
click at [664, 363] on span at bounding box center [656, 364] width 27 height 26
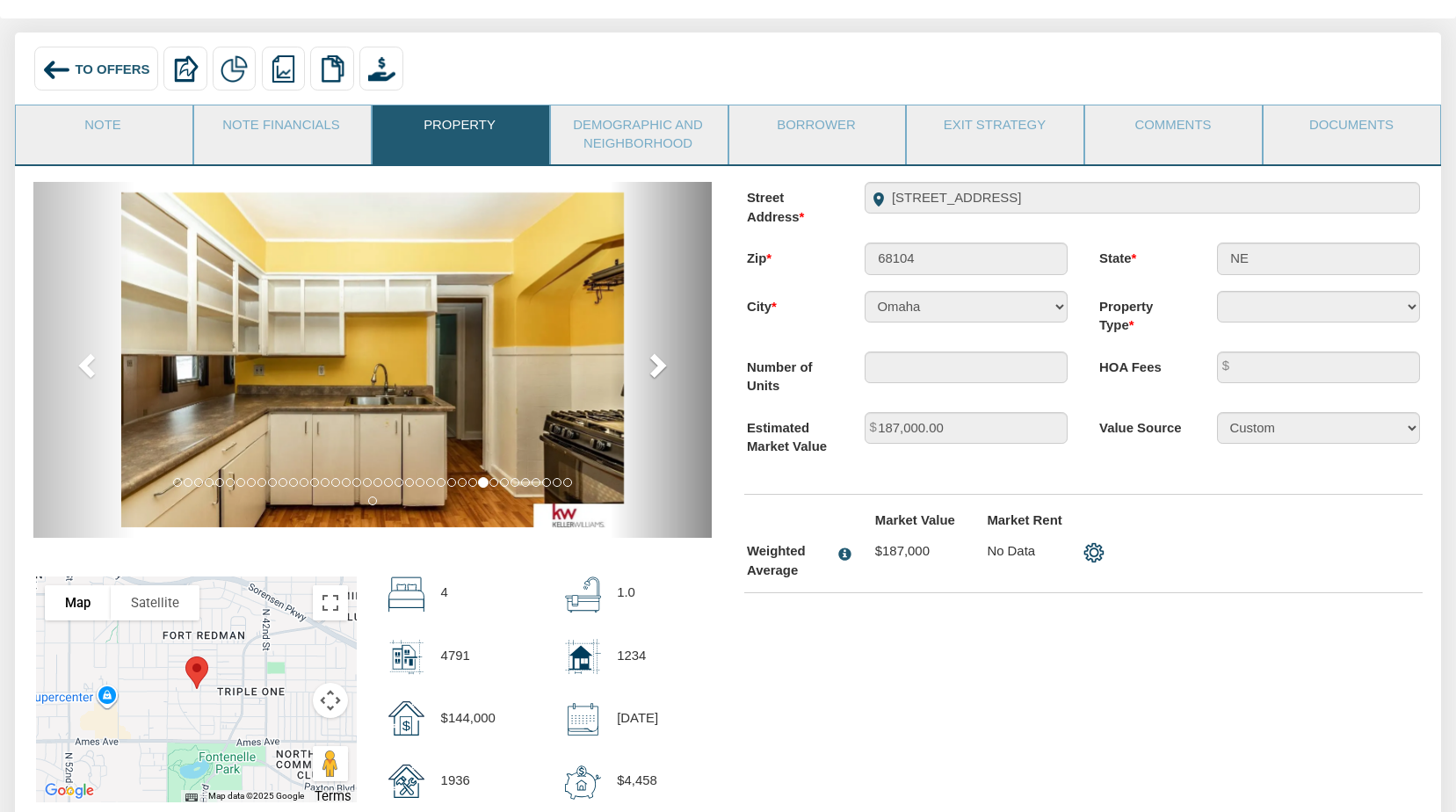
click at [664, 363] on span at bounding box center [656, 364] width 27 height 26
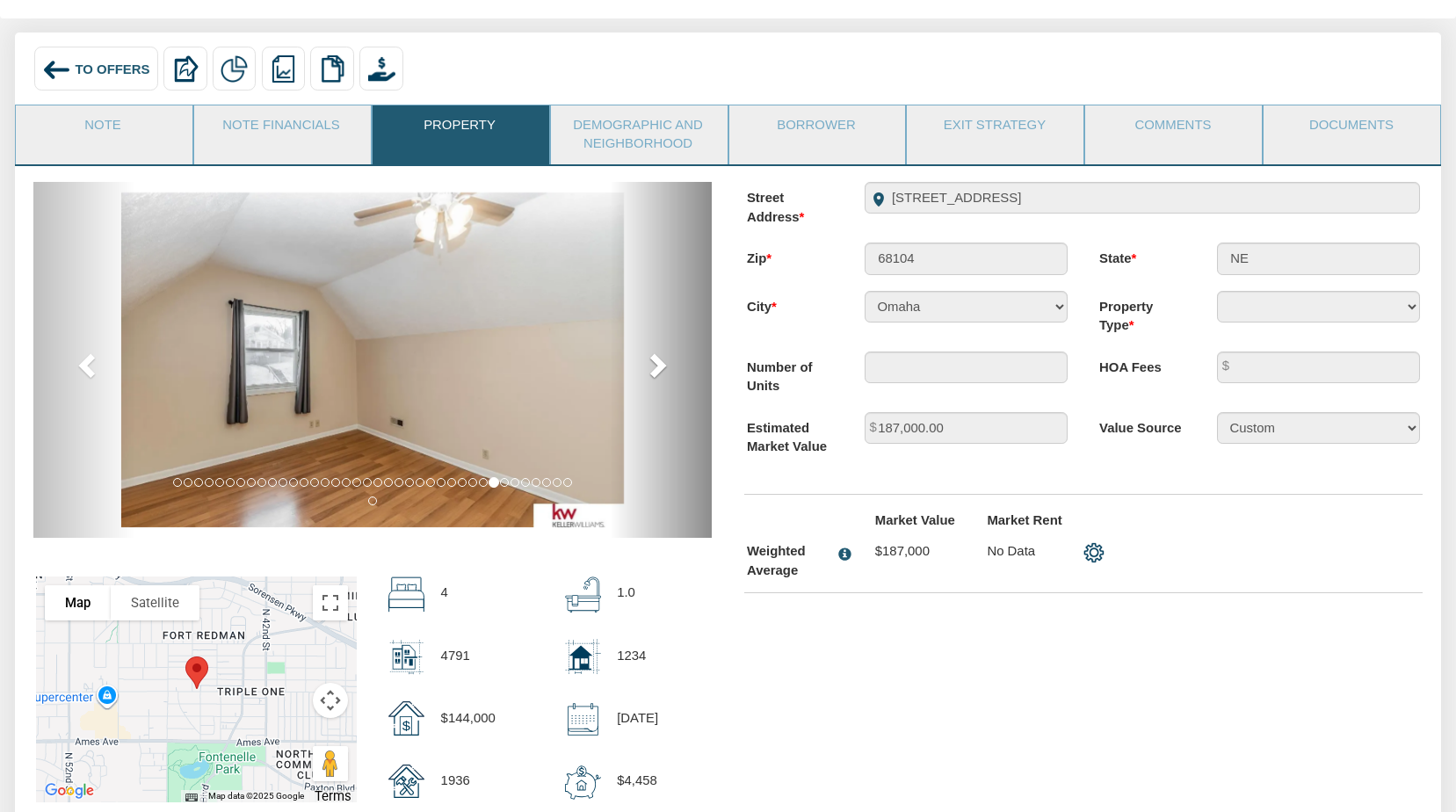
click at [664, 363] on span at bounding box center [656, 364] width 27 height 26
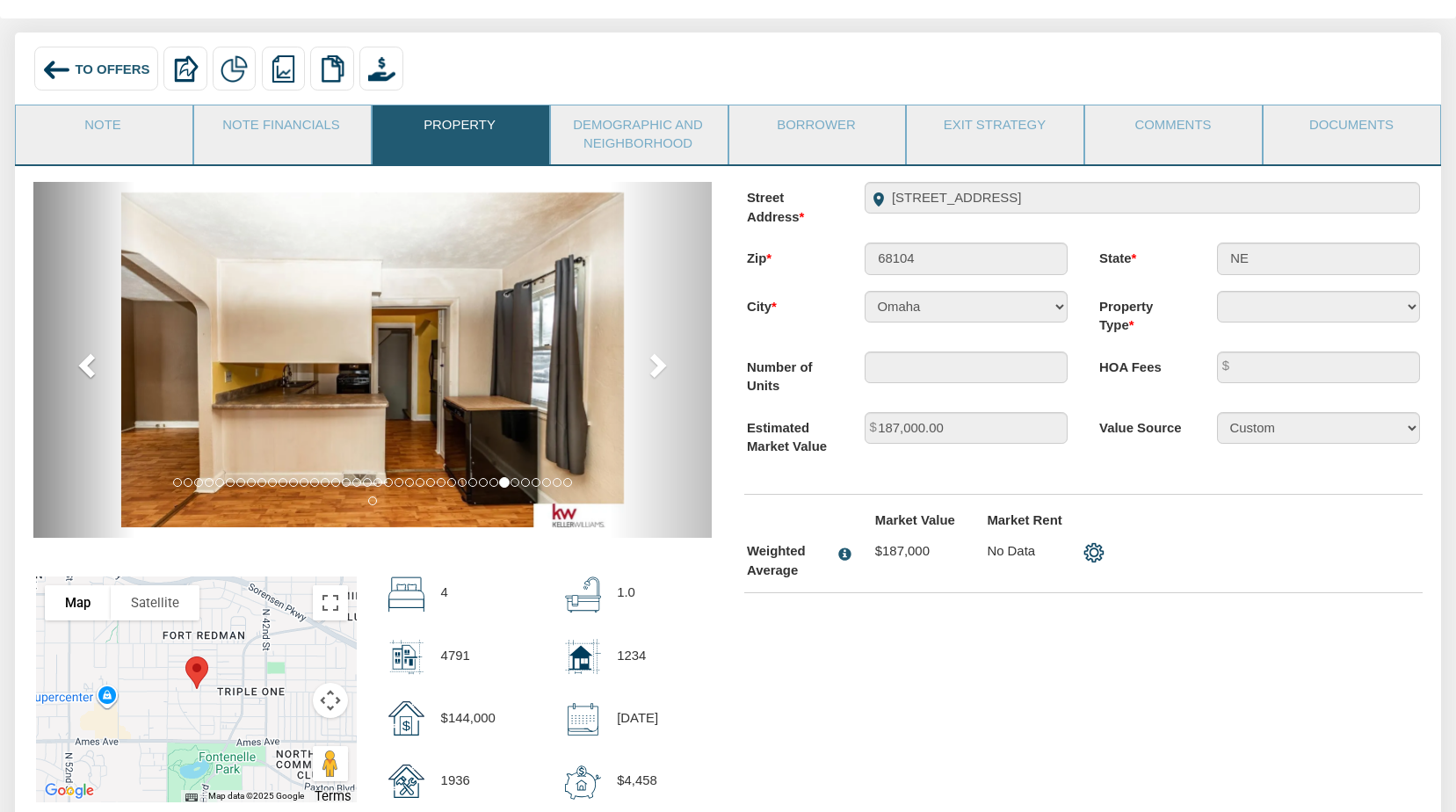
click at [92, 362] on span at bounding box center [89, 364] width 27 height 26
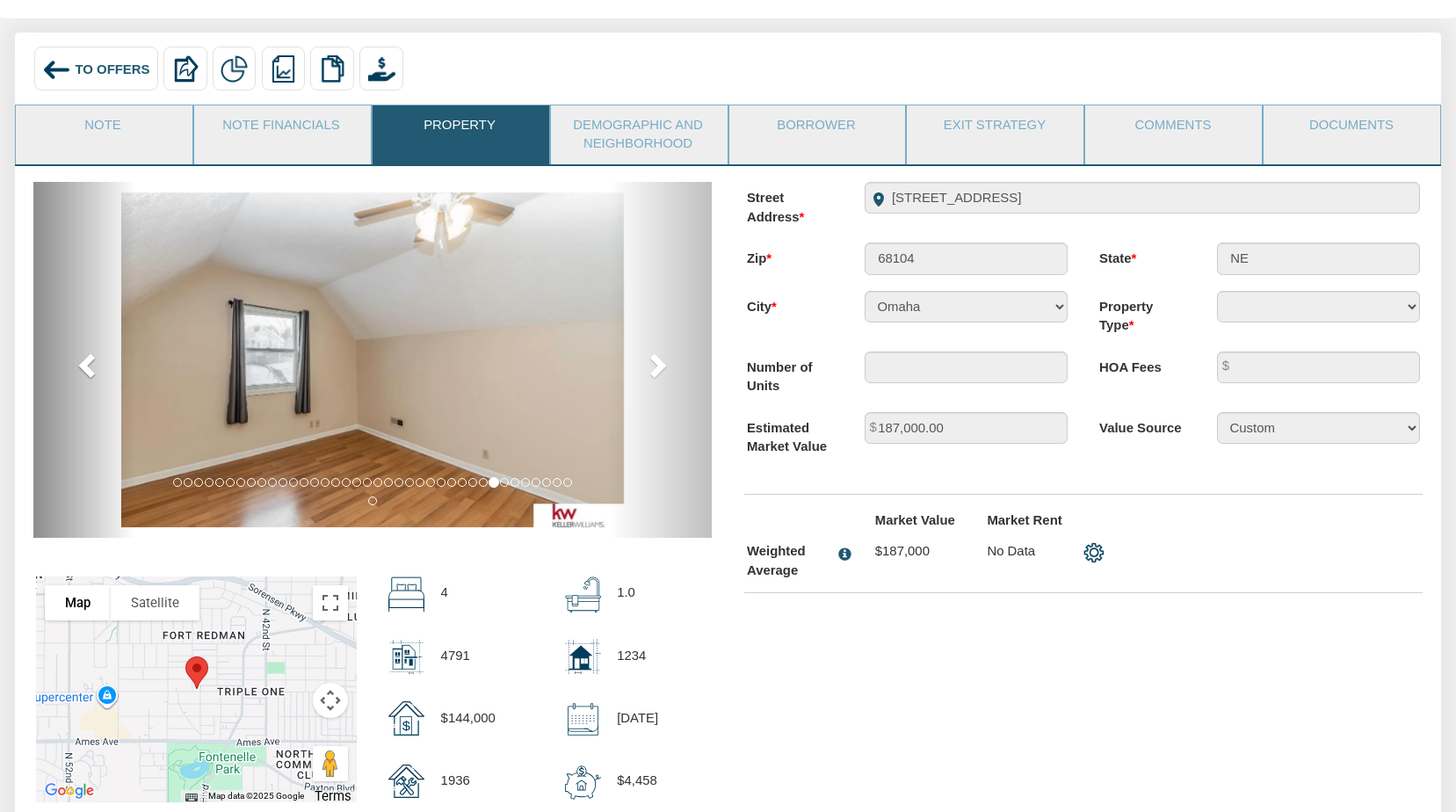
click at [92, 362] on span at bounding box center [89, 364] width 27 height 26
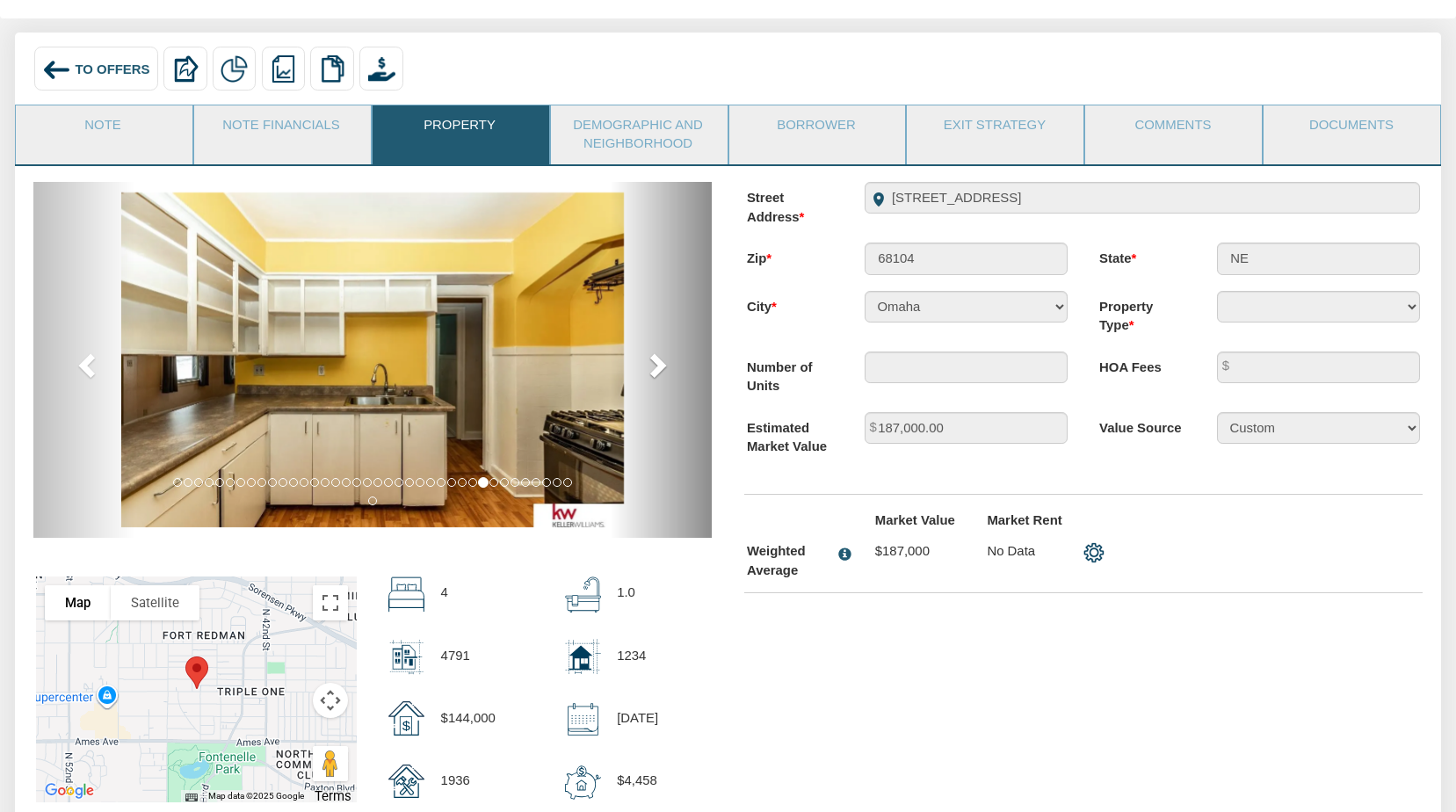
click at [660, 362] on span at bounding box center [656, 364] width 27 height 26
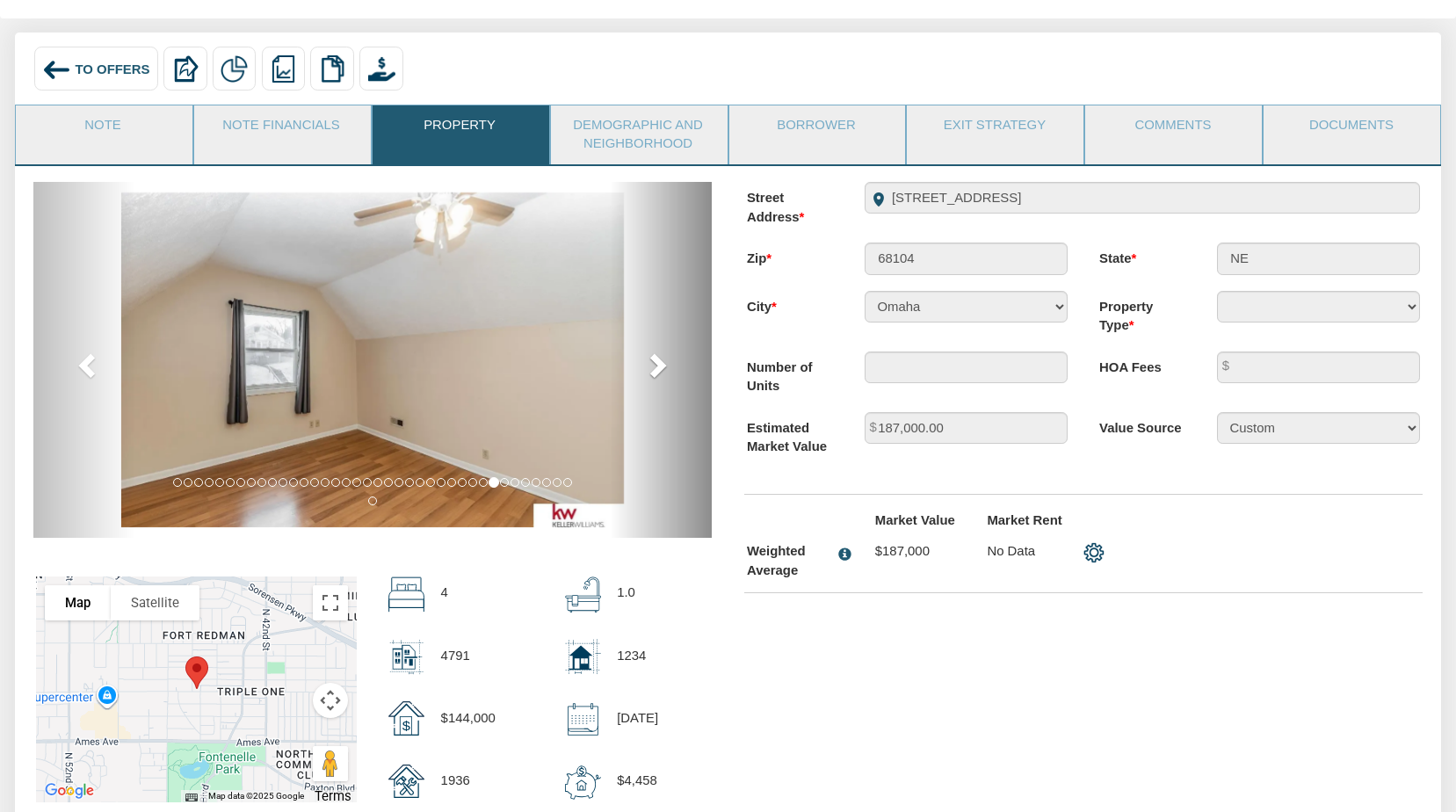
click at [660, 362] on span at bounding box center [656, 364] width 27 height 26
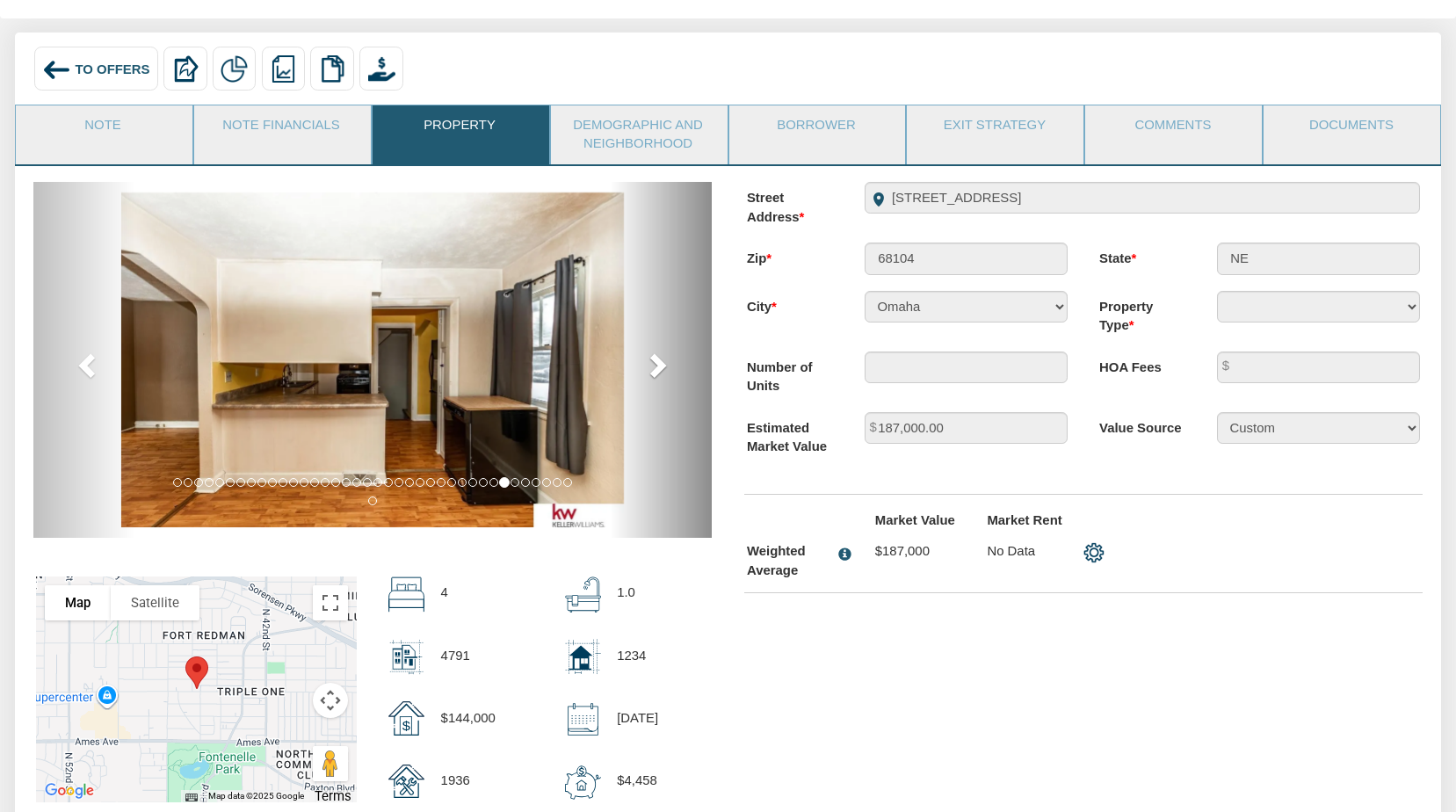
click at [660, 362] on span at bounding box center [656, 364] width 27 height 26
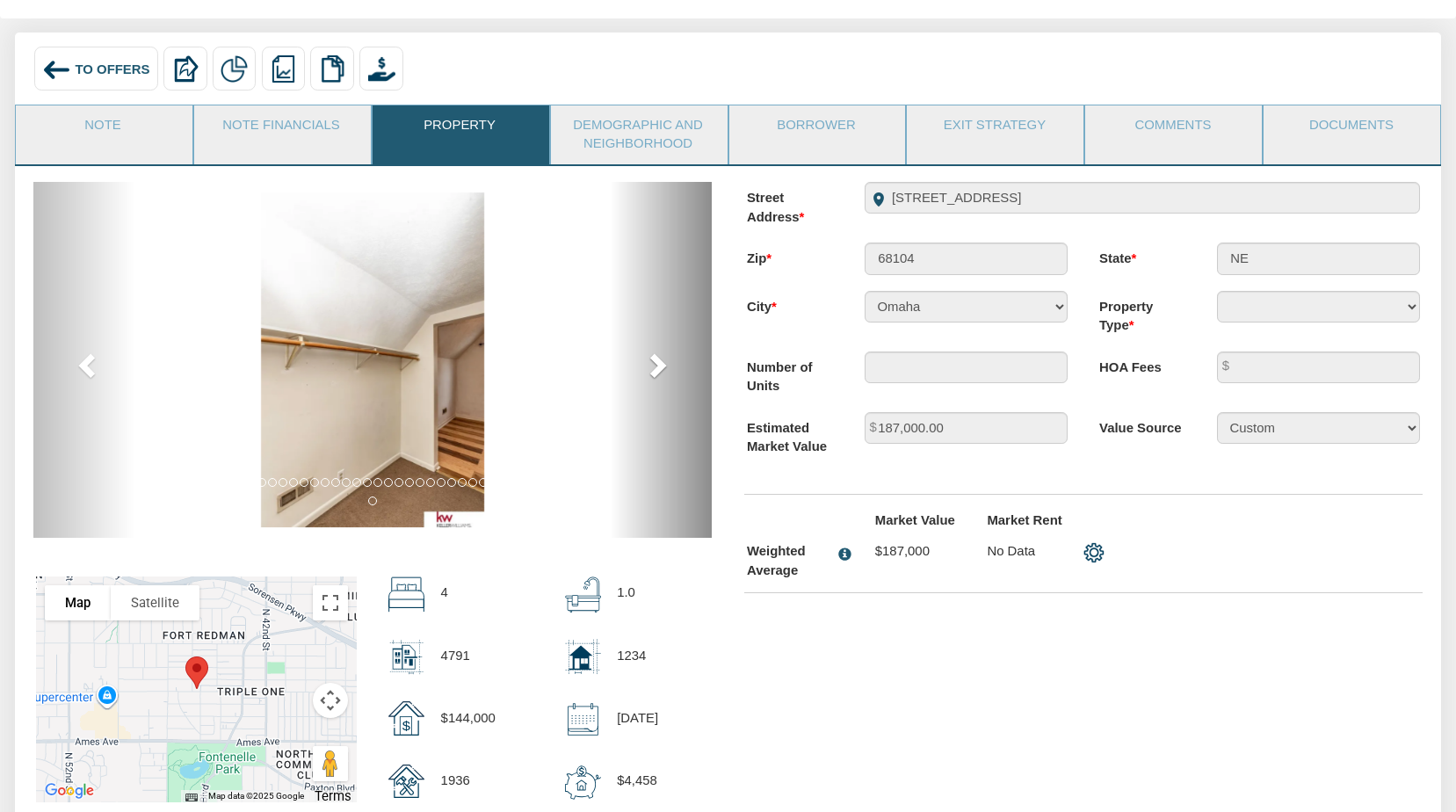
click at [660, 362] on span at bounding box center [656, 364] width 27 height 26
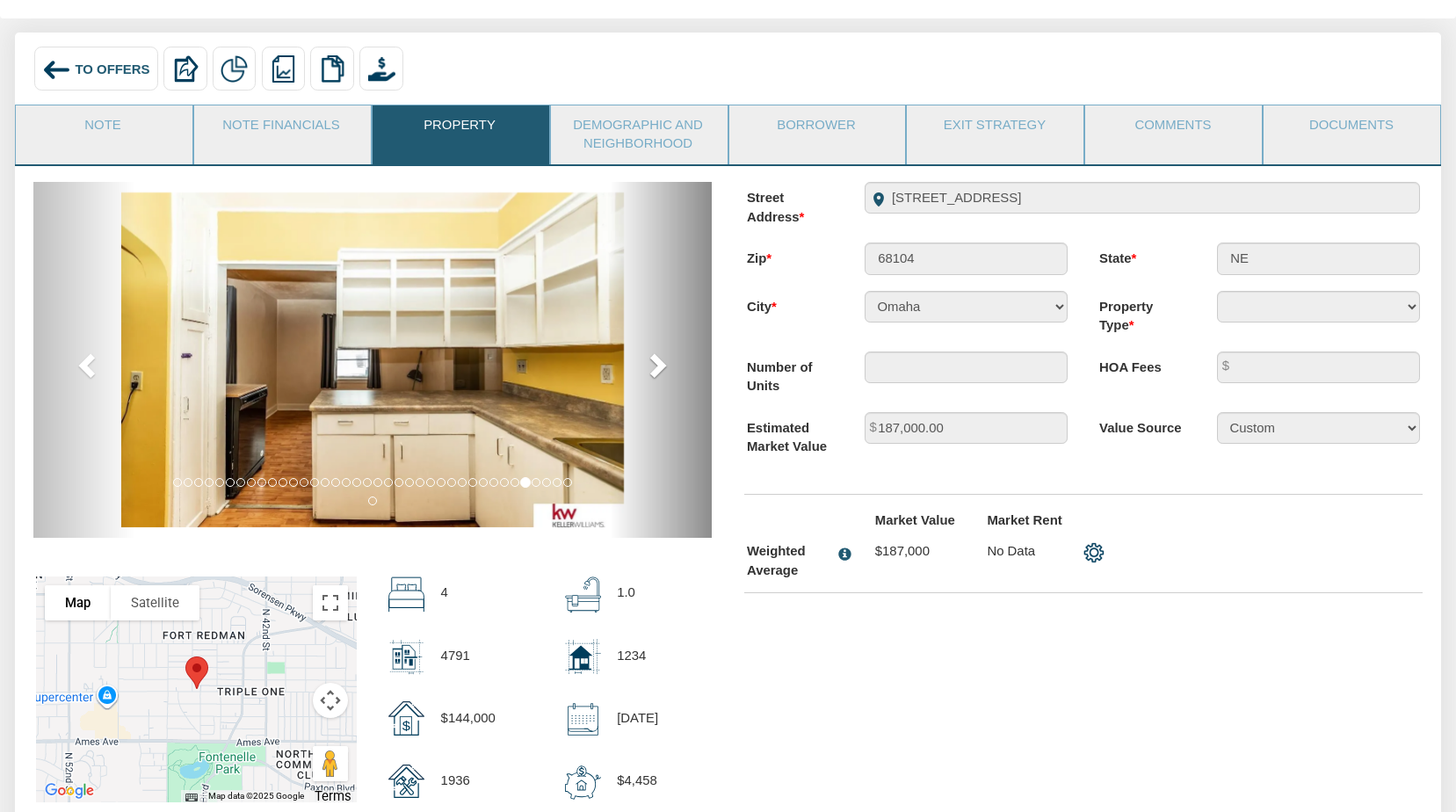
click at [660, 362] on span at bounding box center [656, 364] width 27 height 26
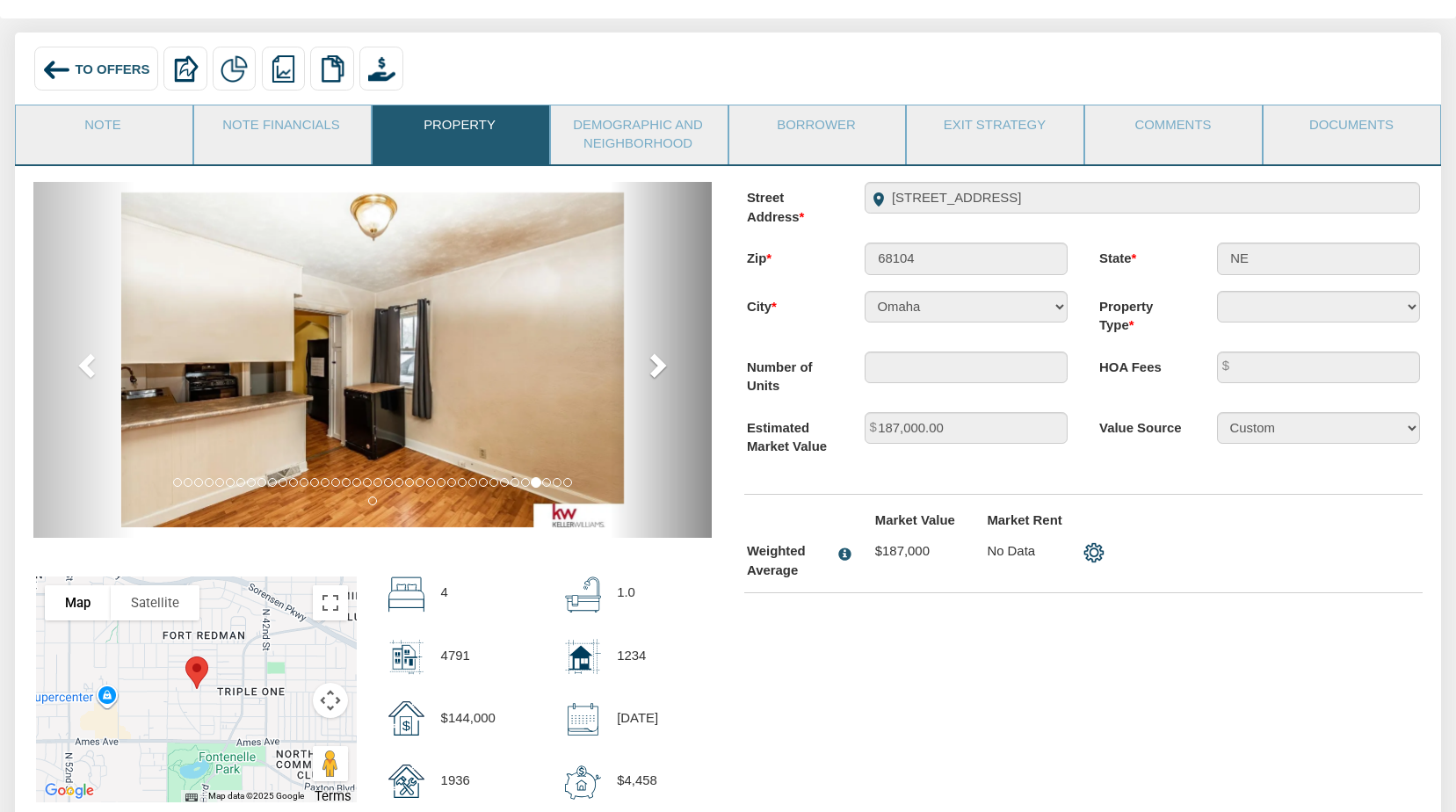
click at [660, 362] on span at bounding box center [656, 364] width 27 height 26
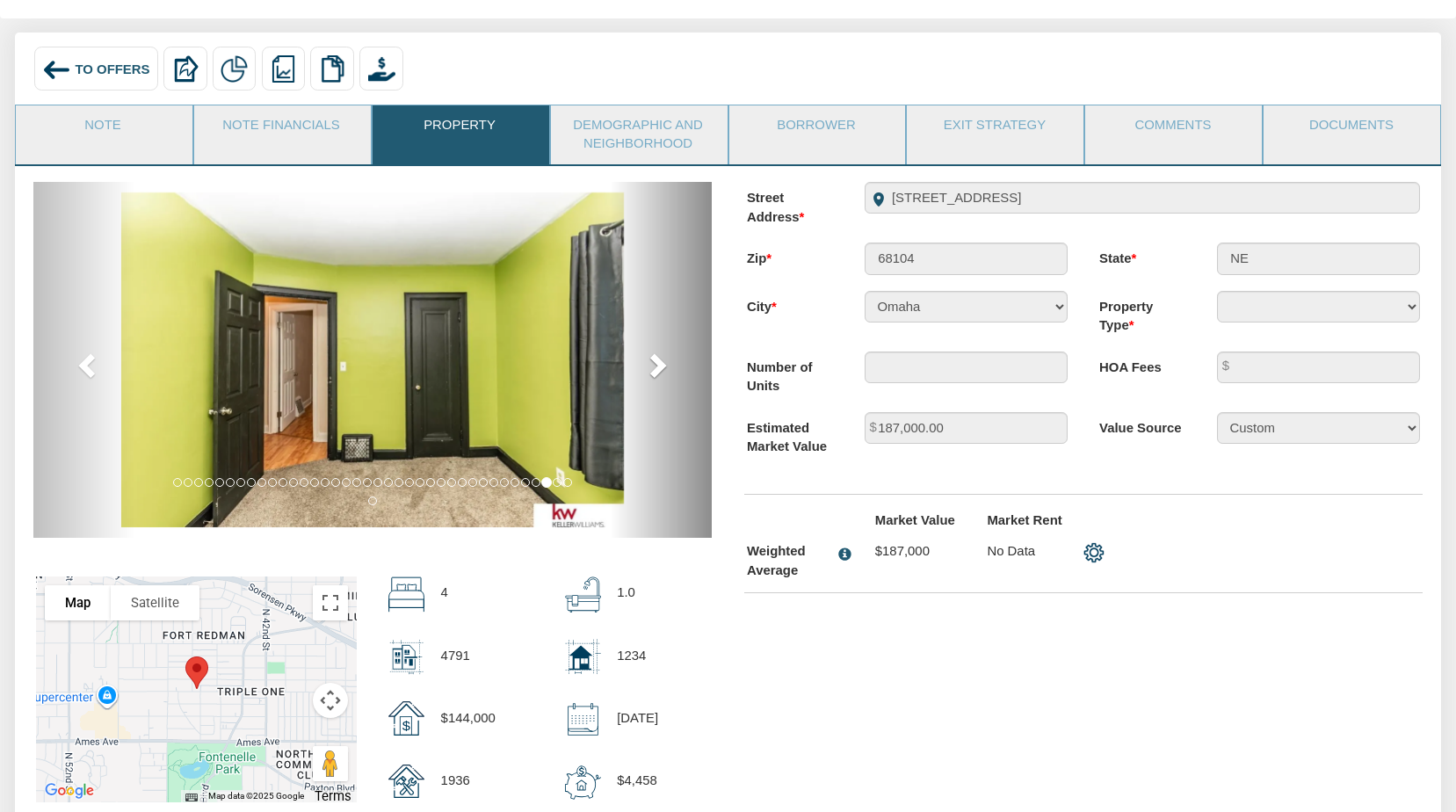
click at [660, 362] on span at bounding box center [656, 364] width 27 height 26
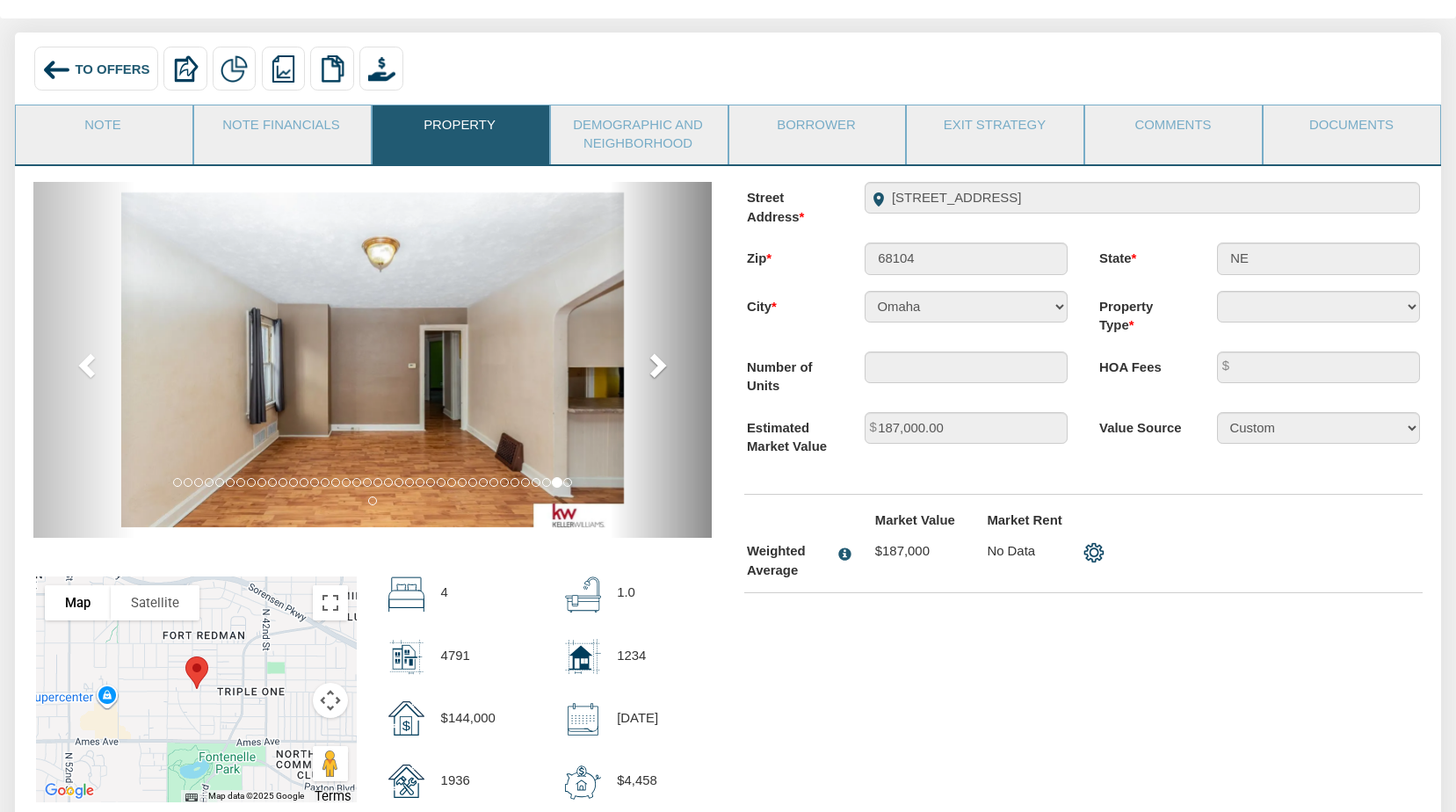
click at [660, 362] on span at bounding box center [656, 364] width 27 height 26
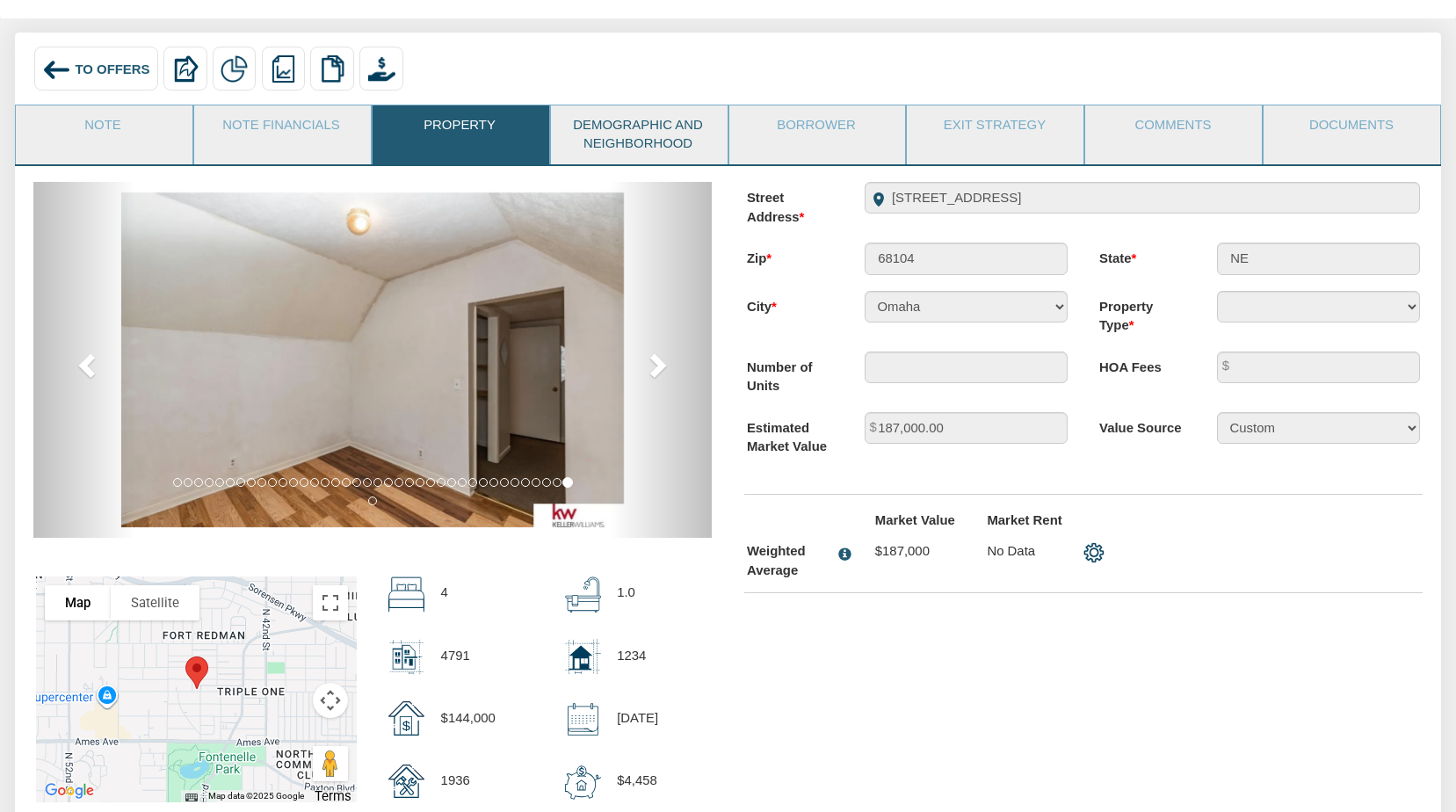
click at [666, 126] on link "Demographic and Neighborhood" at bounding box center [638, 134] width 175 height 59
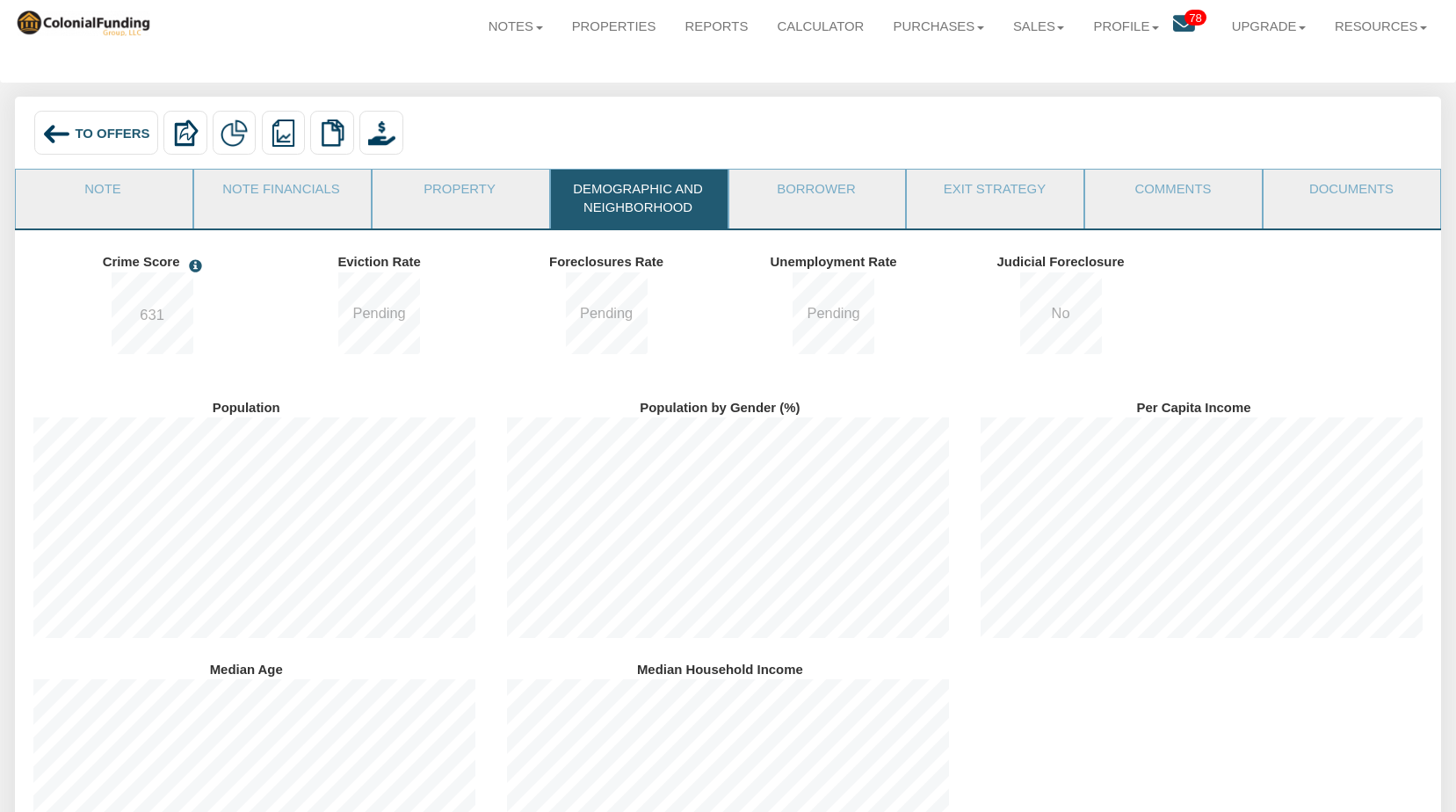
scroll to position [0, 0]
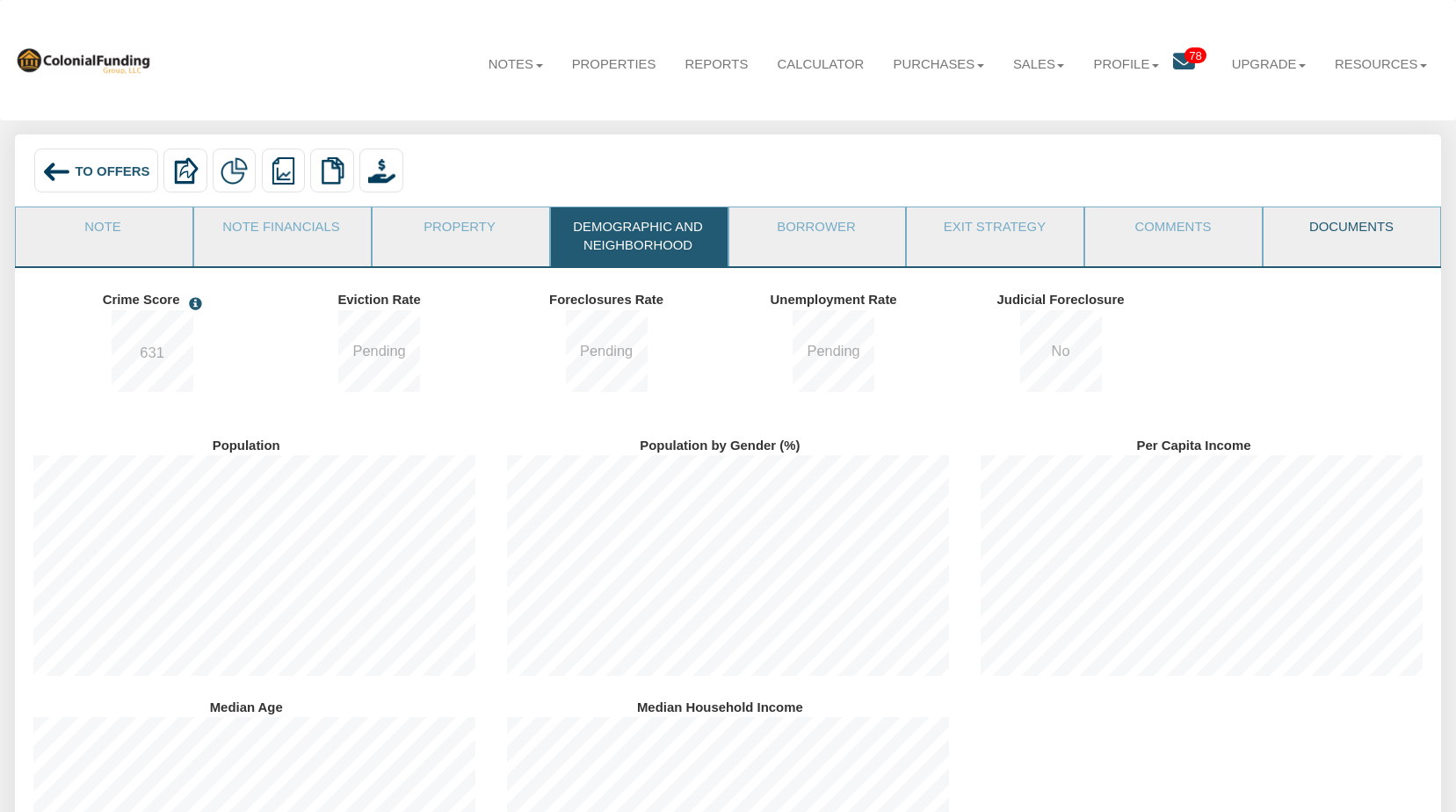
click at [1369, 226] on link "Documents" at bounding box center [1351, 229] width 175 height 44
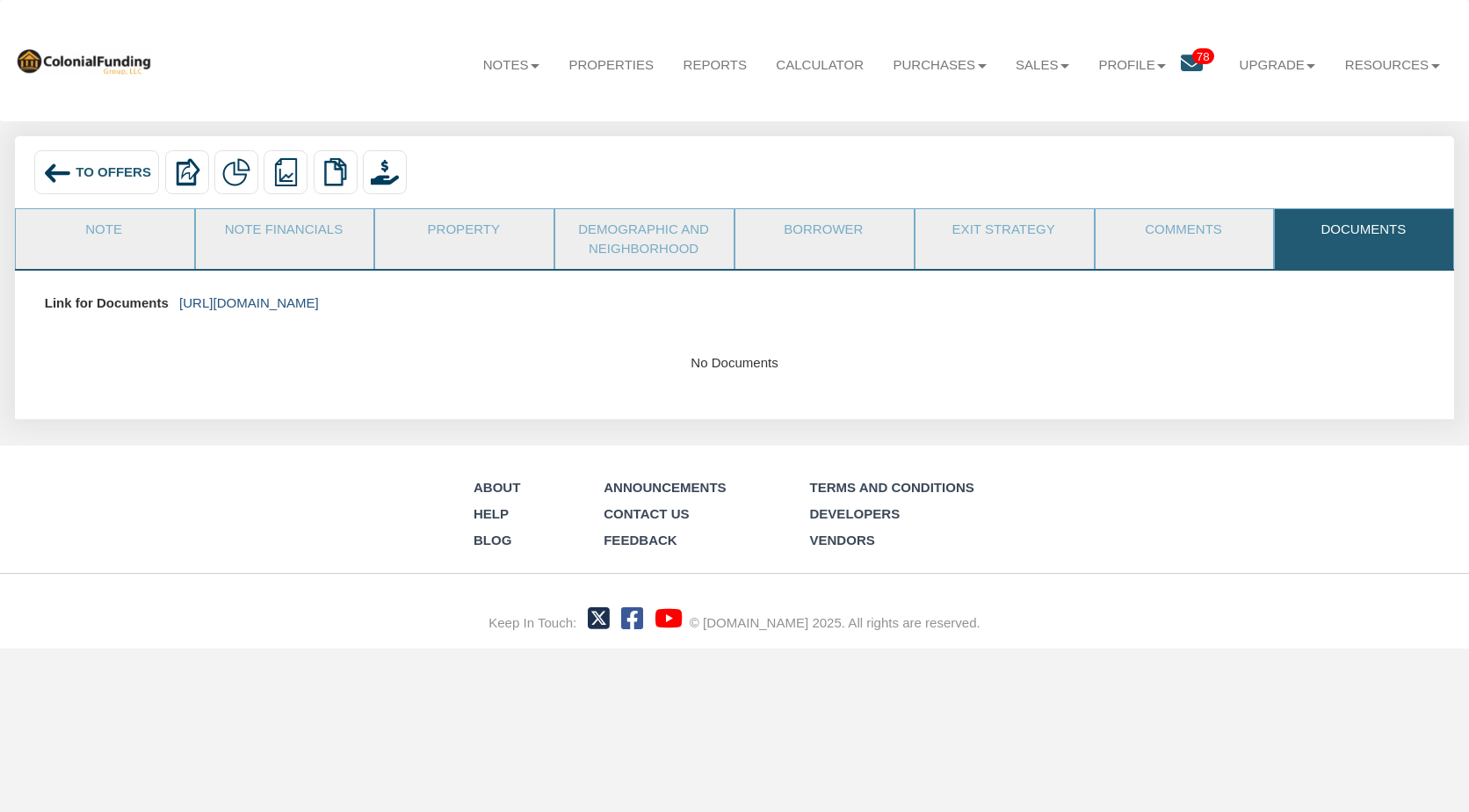
click at [319, 302] on link "https://colonialfundinggroup.sharepoint.com/:f:/s/operationsteam/ElQdUP1qi7ZAka…" at bounding box center [249, 303] width 140 height 15
click at [91, 222] on link "Note" at bounding box center [104, 231] width 177 height 44
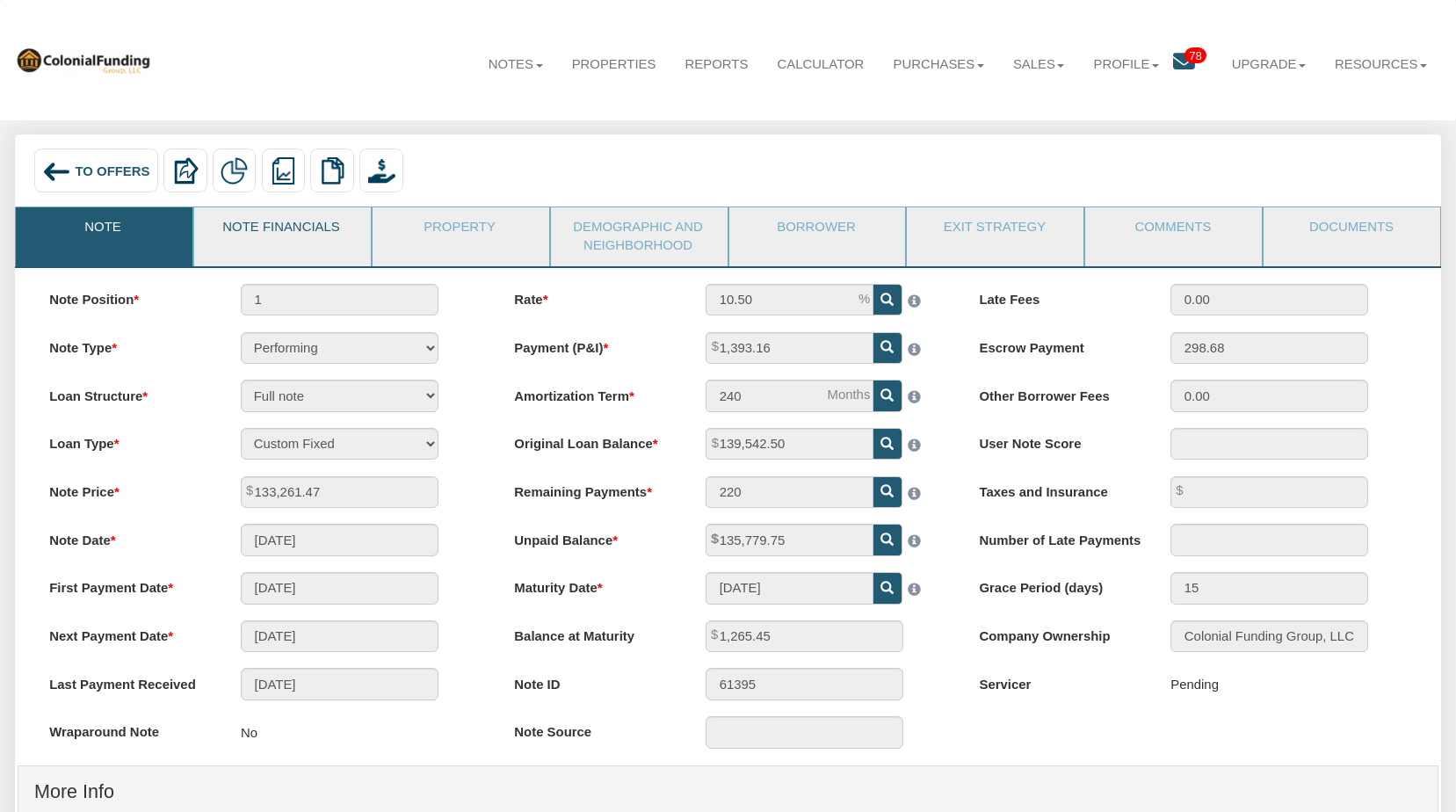
click at [296, 226] on link "Note Financials" at bounding box center [281, 229] width 175 height 44
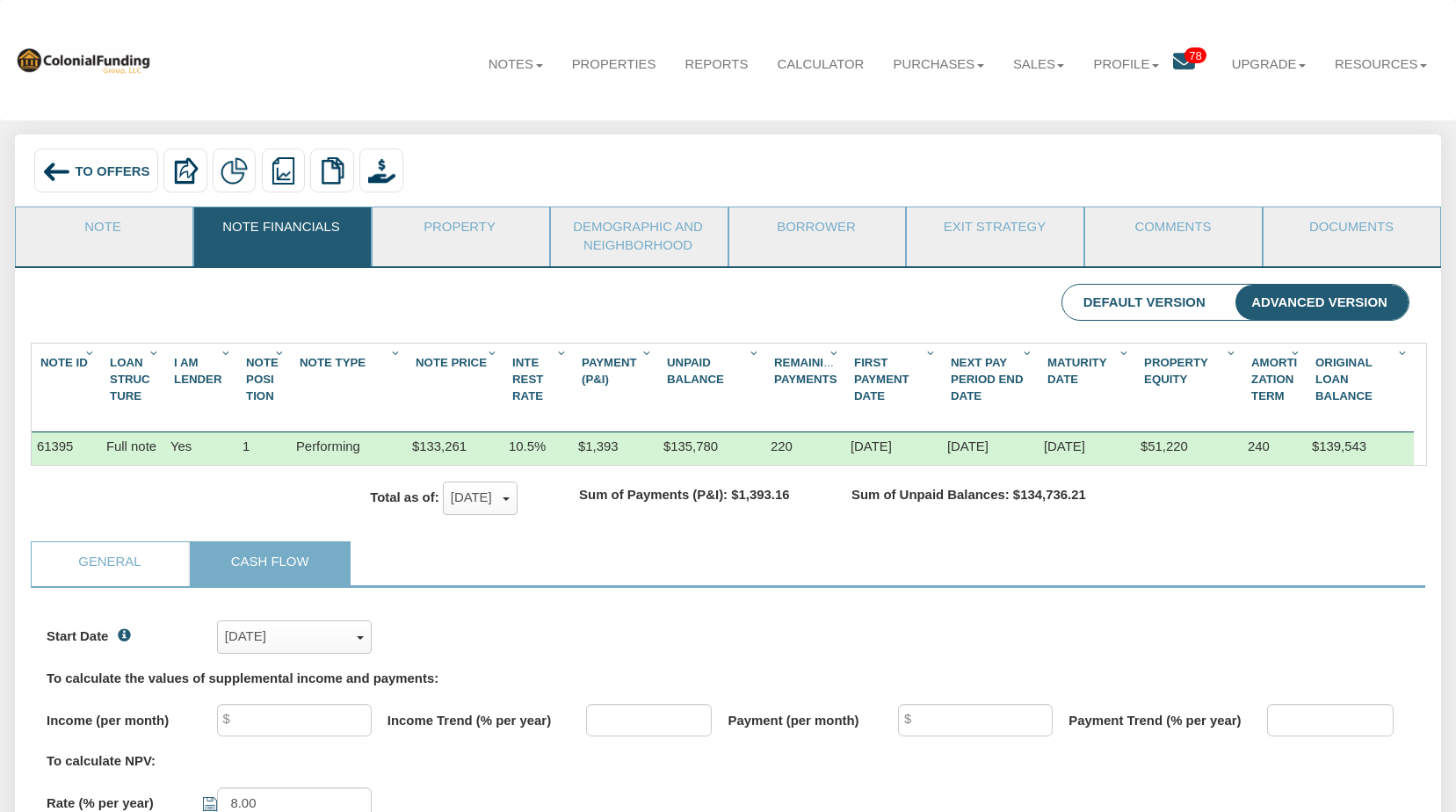
scroll to position [294, 1362]
click at [78, 172] on span "To Offers" at bounding box center [112, 170] width 75 height 14
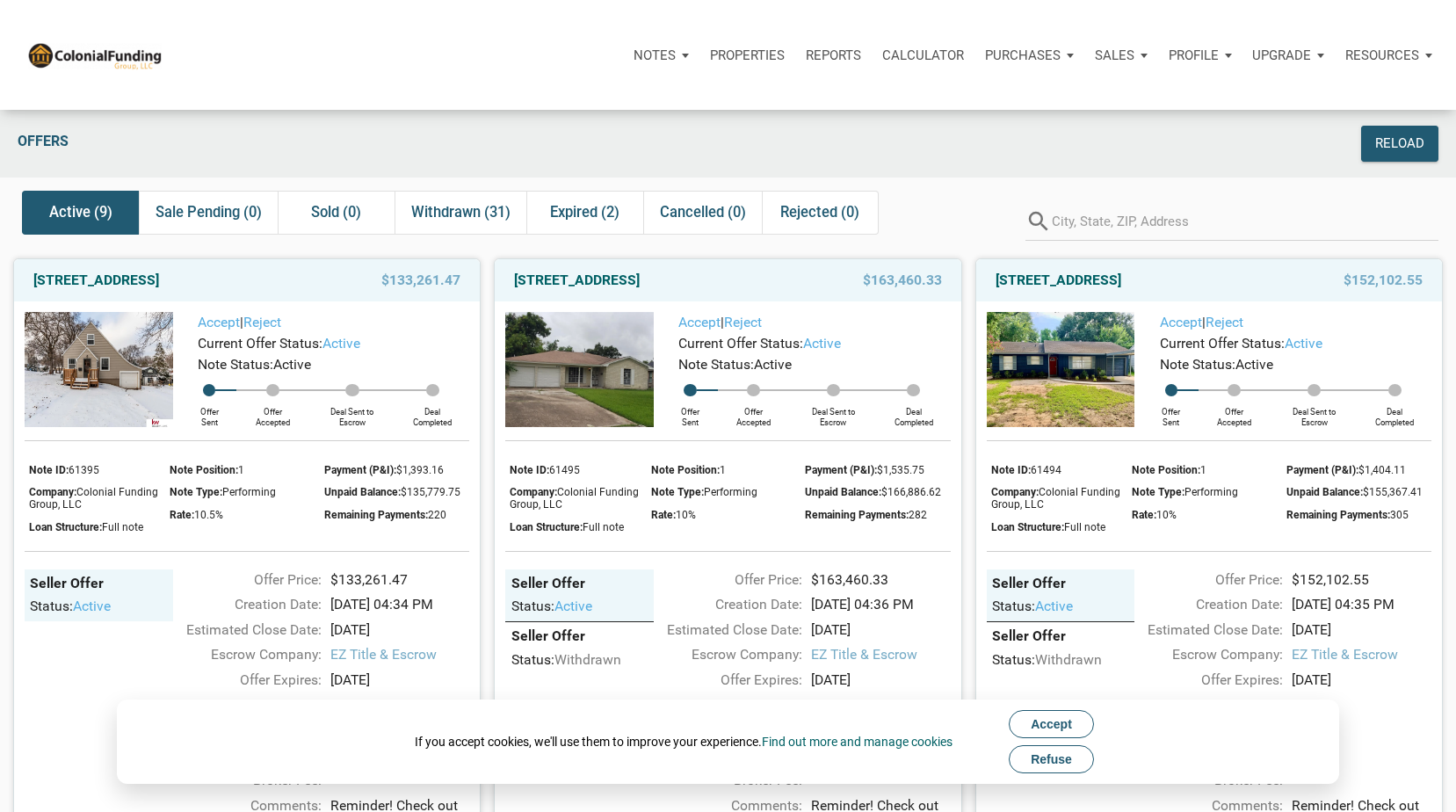
click at [1057, 758] on span "Refuse" at bounding box center [1052, 758] width 42 height 14
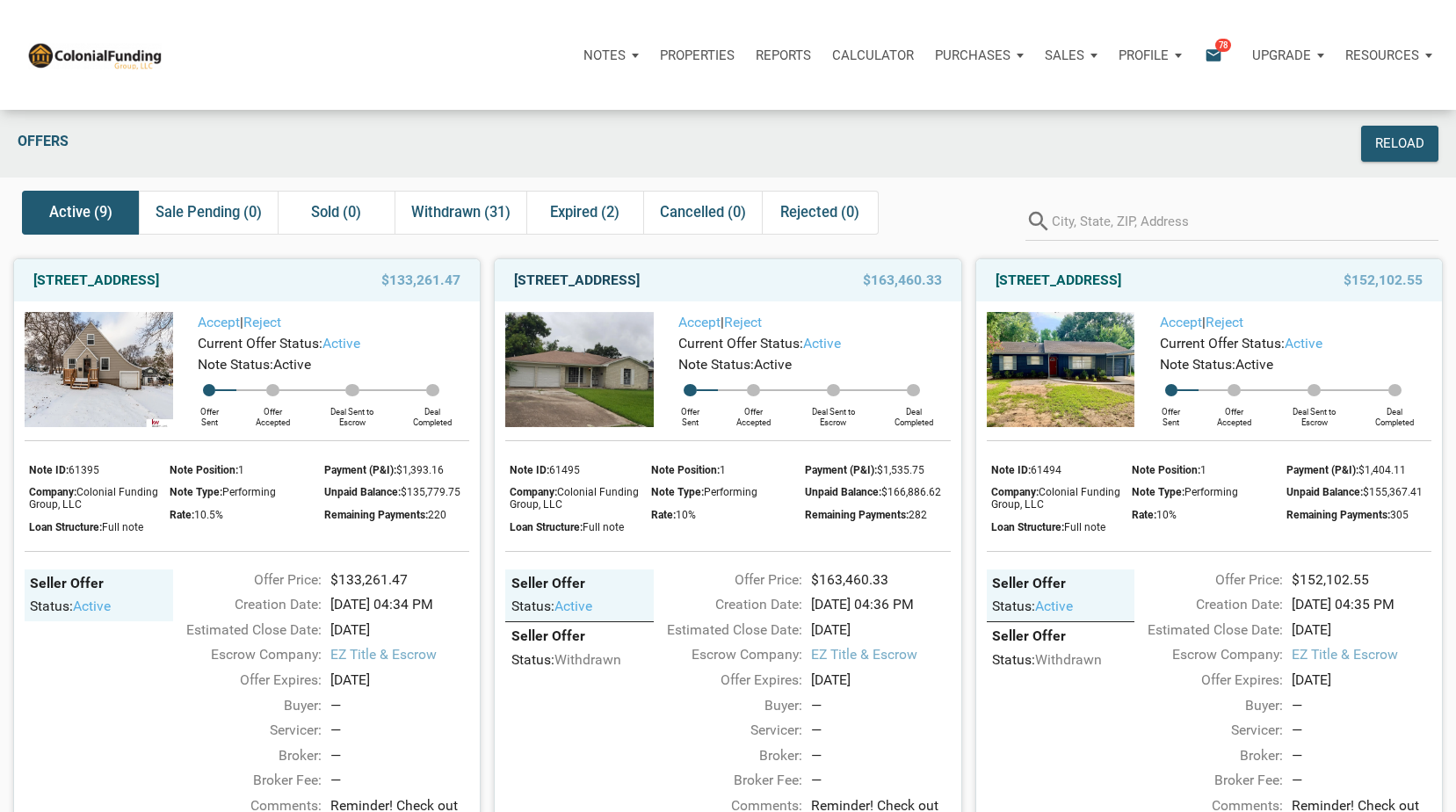
click at [640, 275] on link "[STREET_ADDRESS]" at bounding box center [577, 280] width 126 height 21
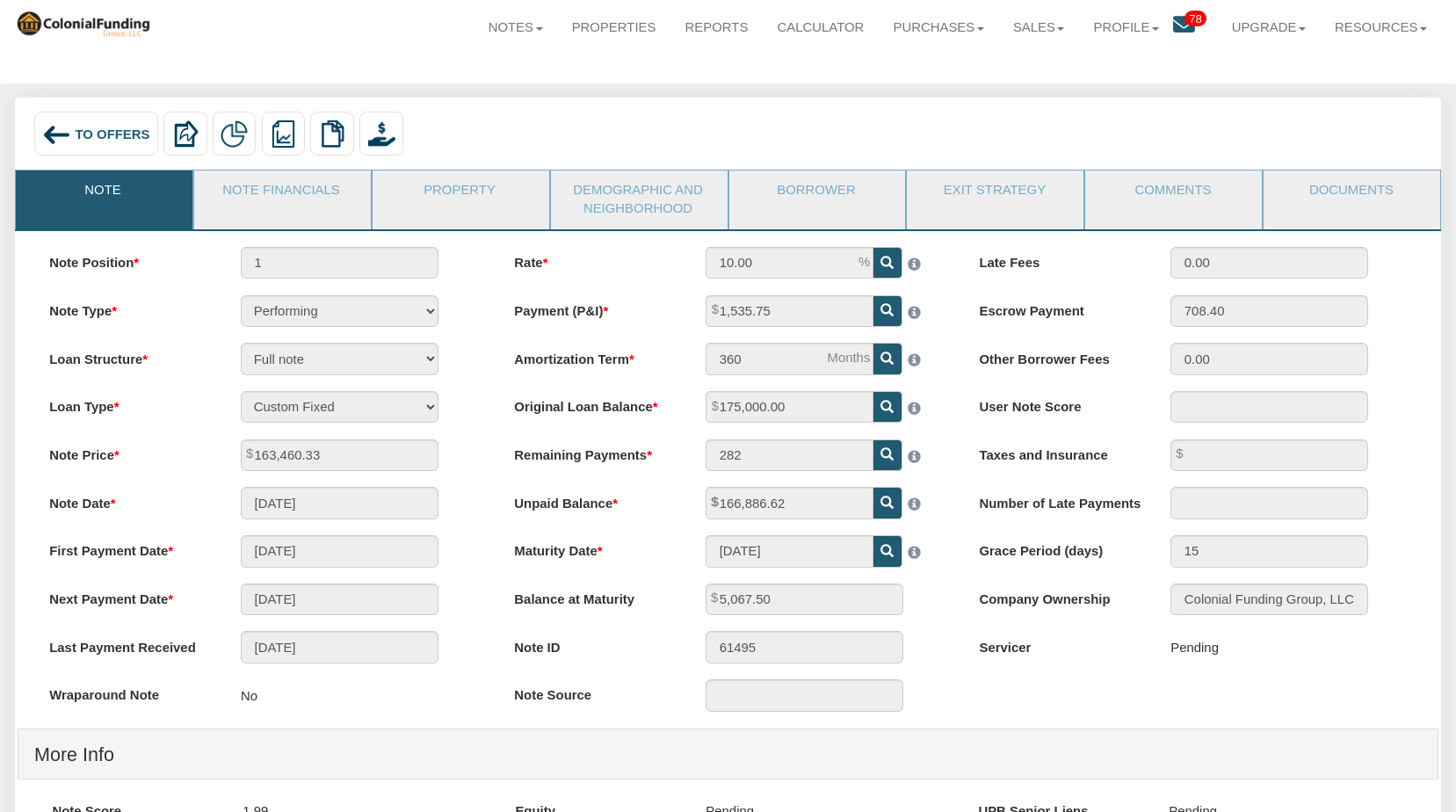
scroll to position [30, 0]
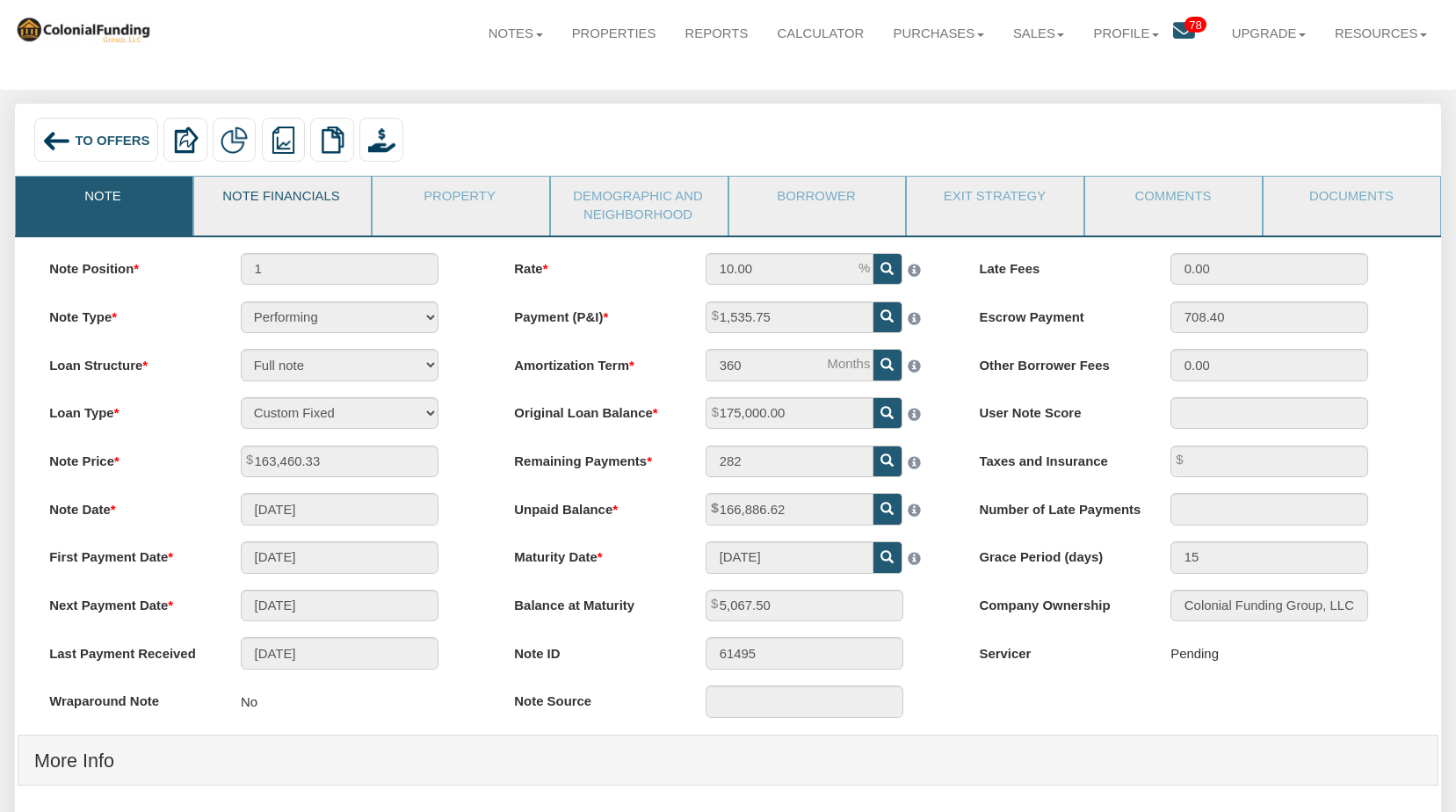
click at [270, 204] on link "Note Financials" at bounding box center [281, 199] width 175 height 44
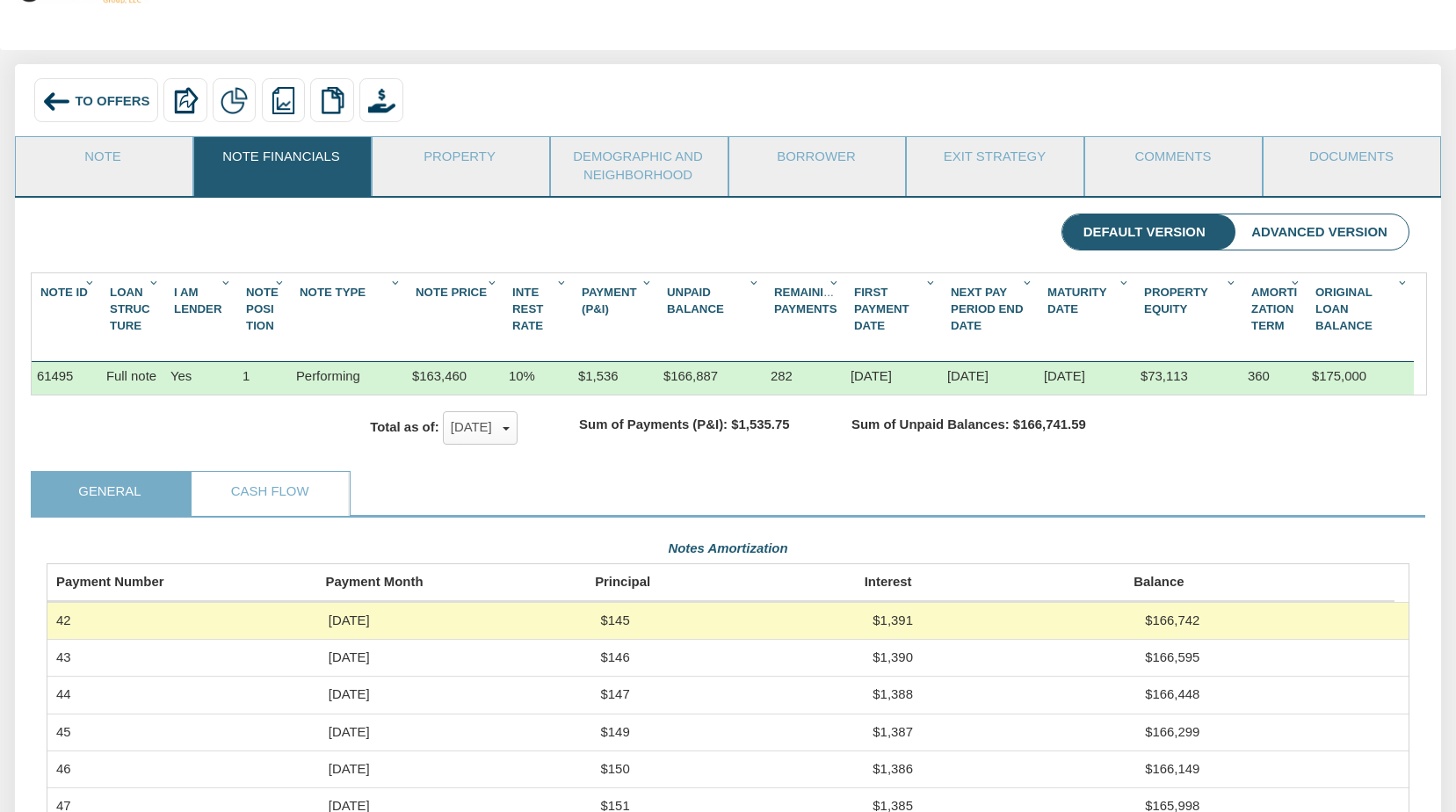
scroll to position [0, 0]
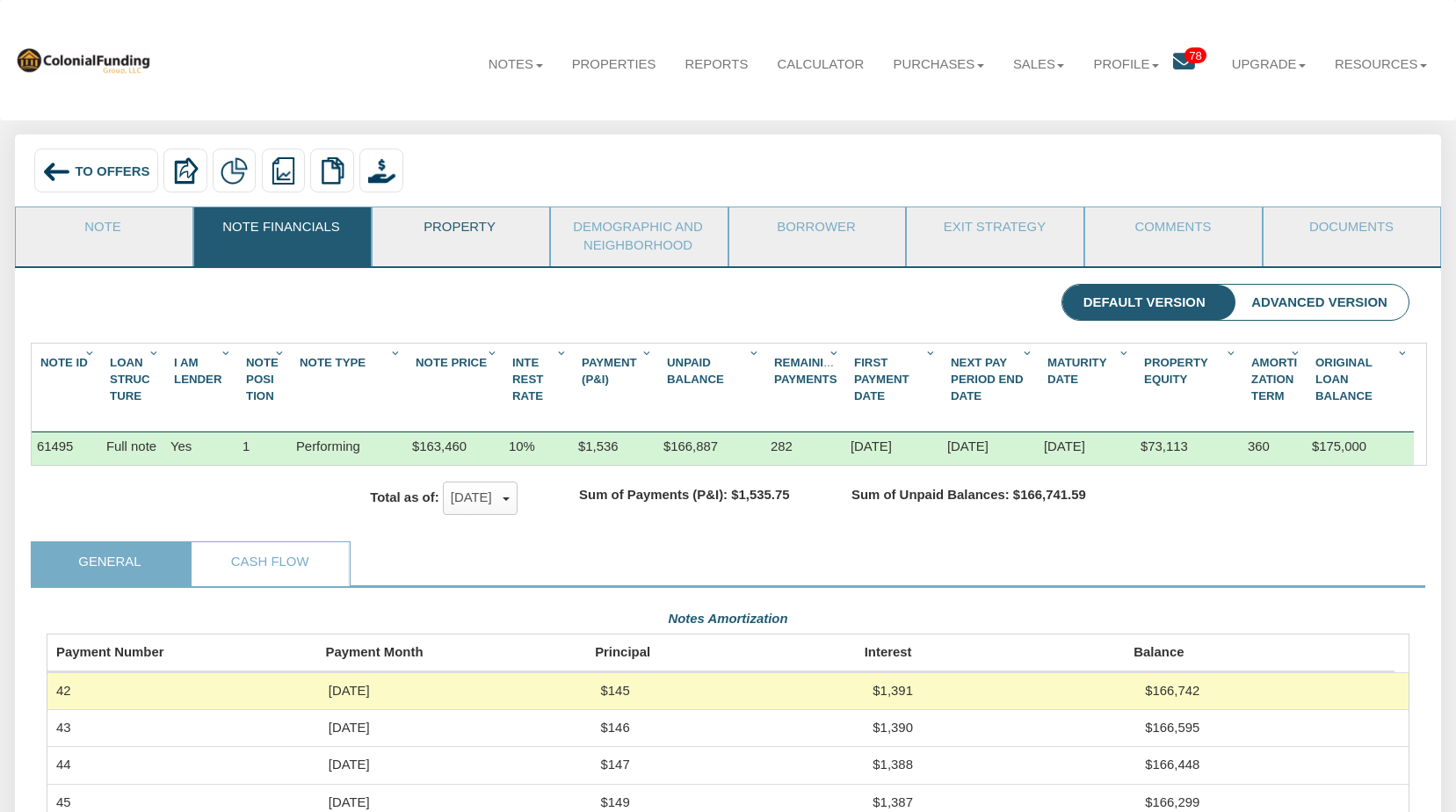
click at [482, 221] on link "Property" at bounding box center [459, 229] width 175 height 44
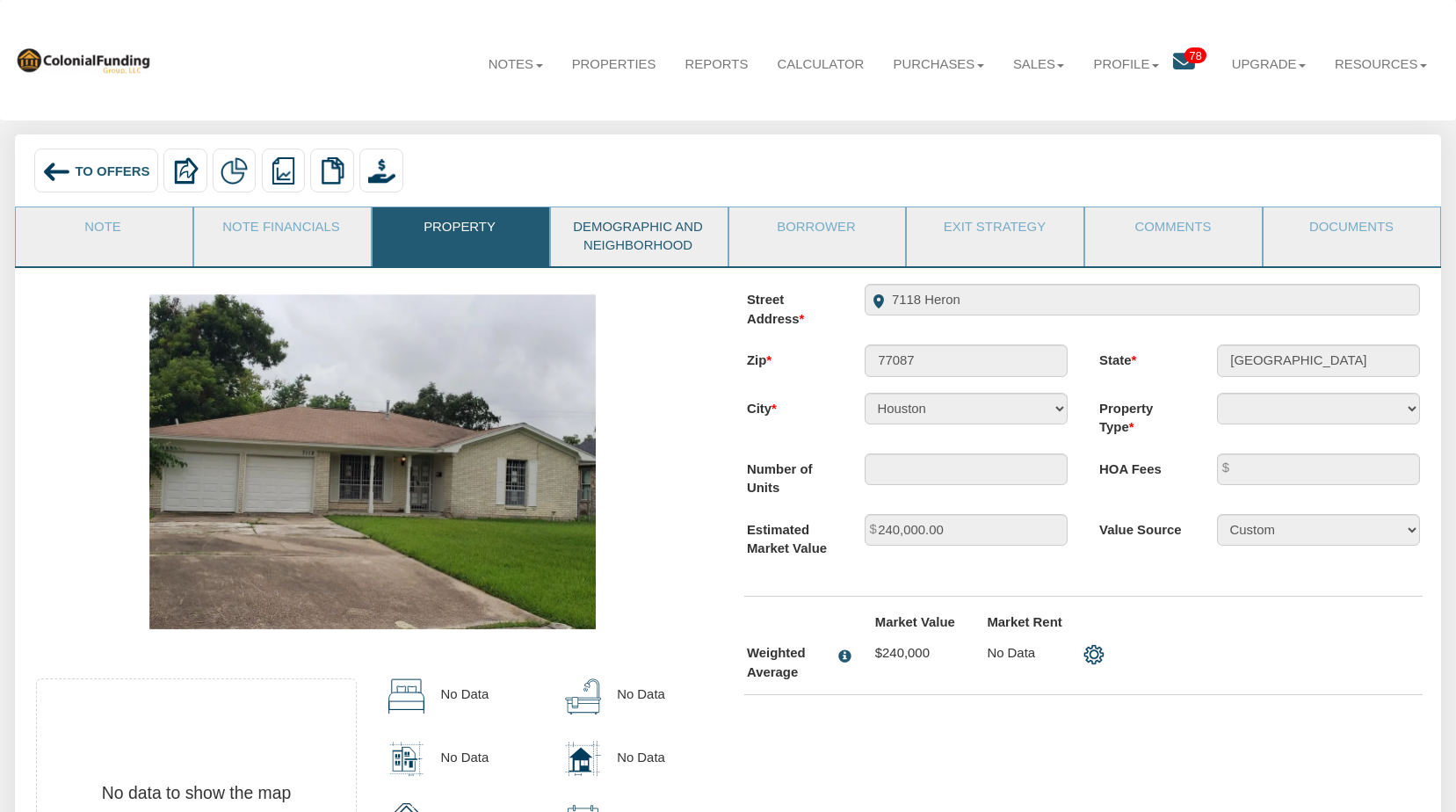
click at [672, 227] on link "Demographic and Neighborhood" at bounding box center [638, 237] width 175 height 59
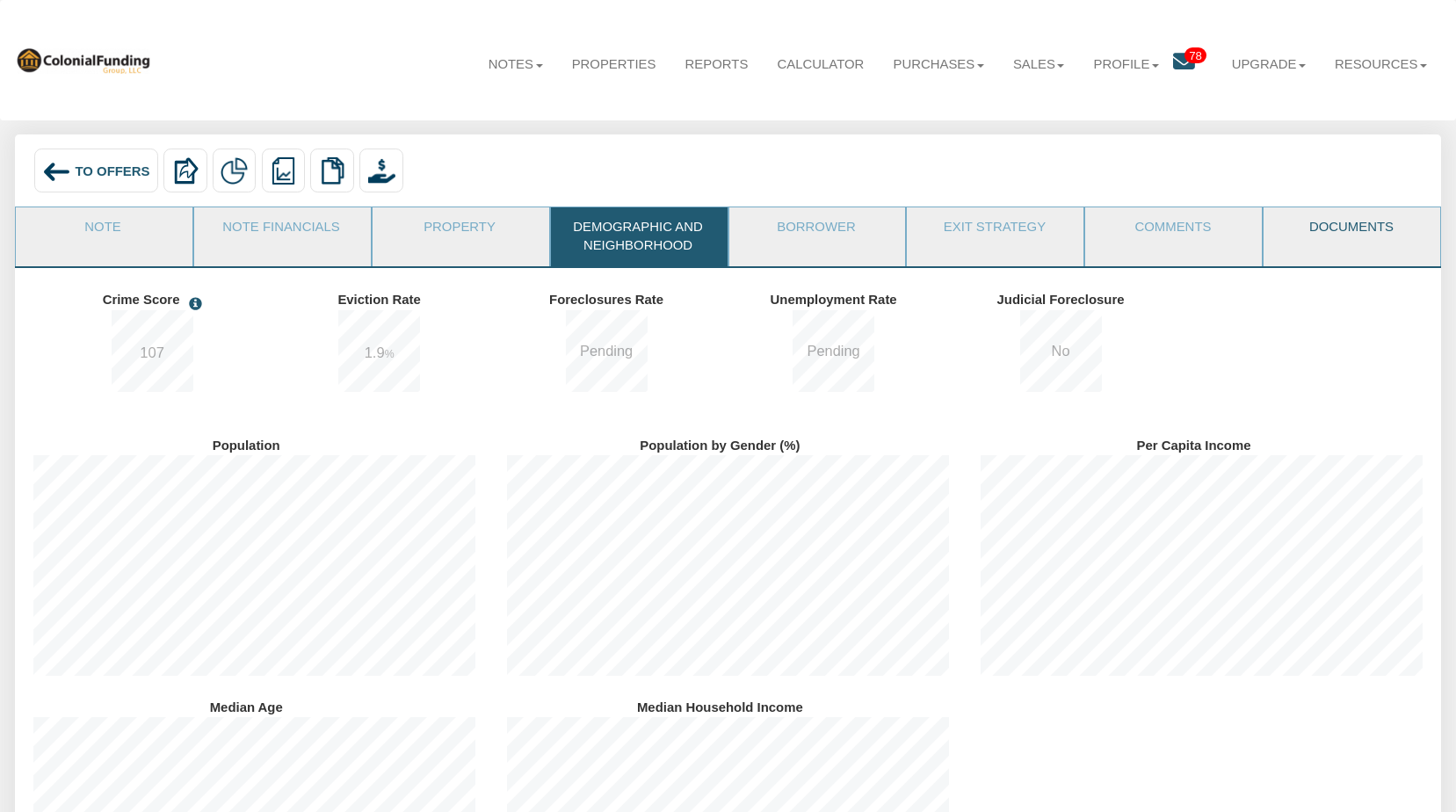
click at [1345, 240] on link "Documents" at bounding box center [1351, 229] width 175 height 44
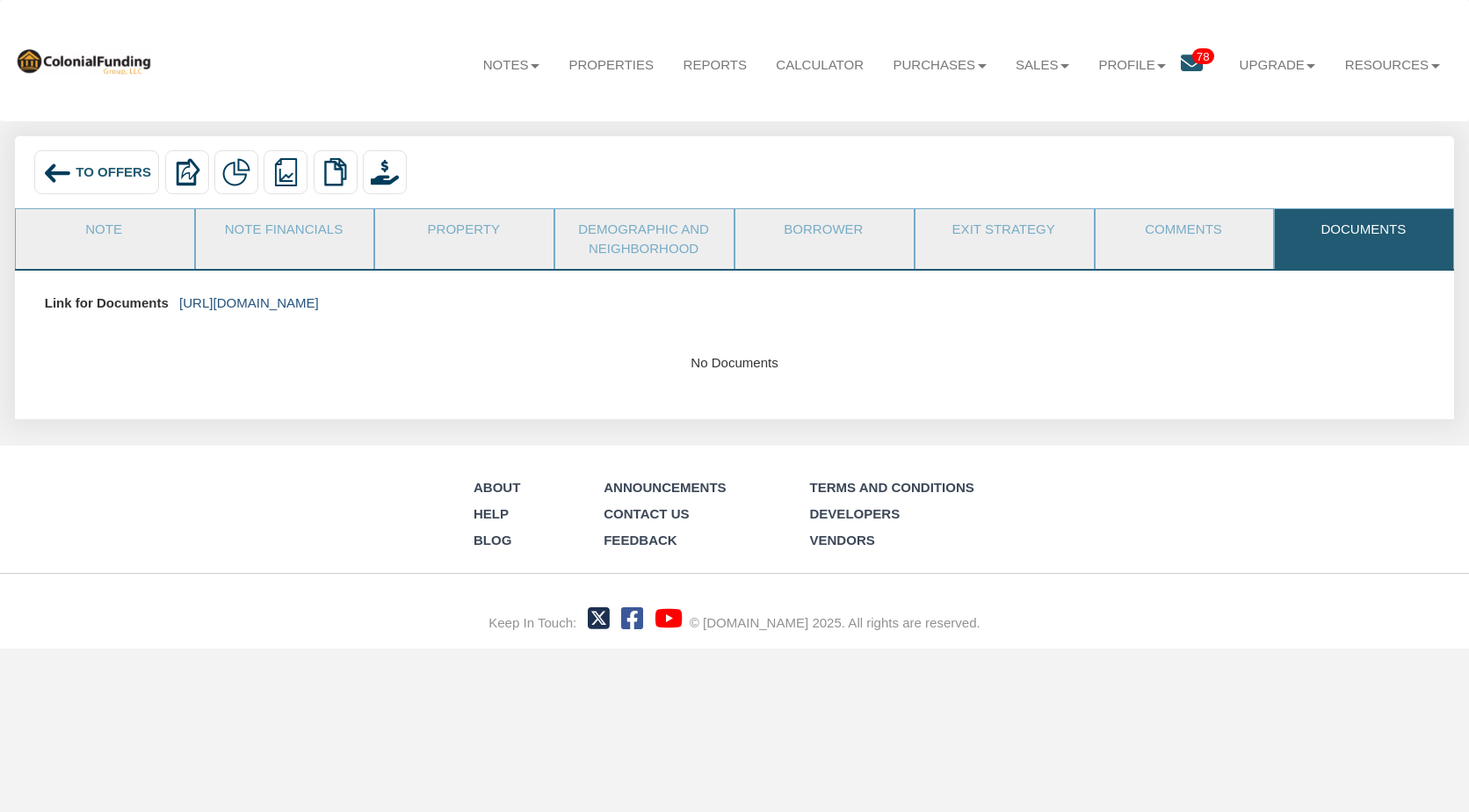
click at [319, 300] on link "https://colonialfundinggroup.sharepoint.com/:f:/s/operationsteam/EggFpjy2Vf1Fpp…" at bounding box center [249, 303] width 140 height 15
click at [90, 177] on span "To Offers" at bounding box center [114, 172] width 76 height 15
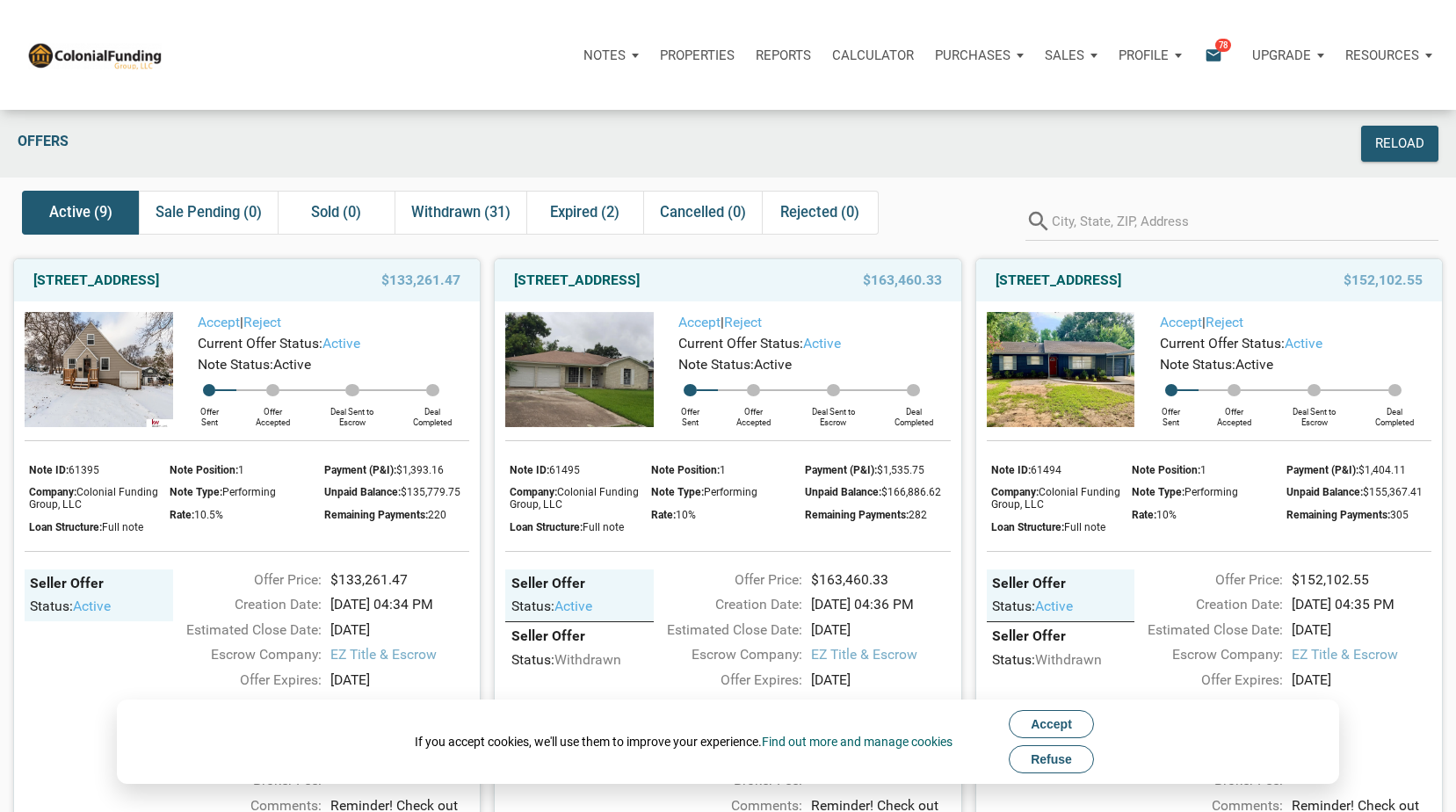
click at [1056, 758] on span "Refuse" at bounding box center [1052, 758] width 42 height 14
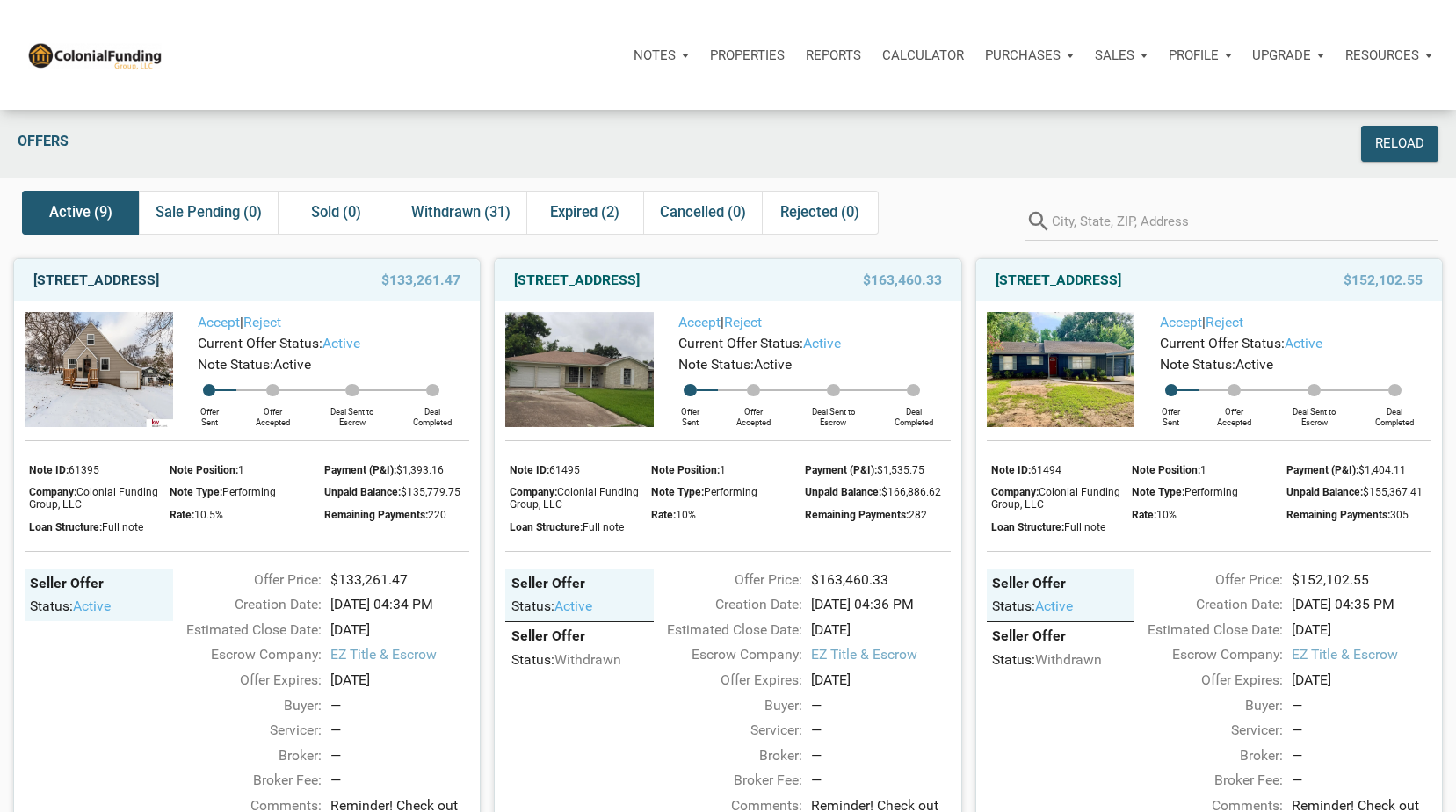
click at [159, 280] on link "[STREET_ADDRESS]" at bounding box center [96, 280] width 126 height 21
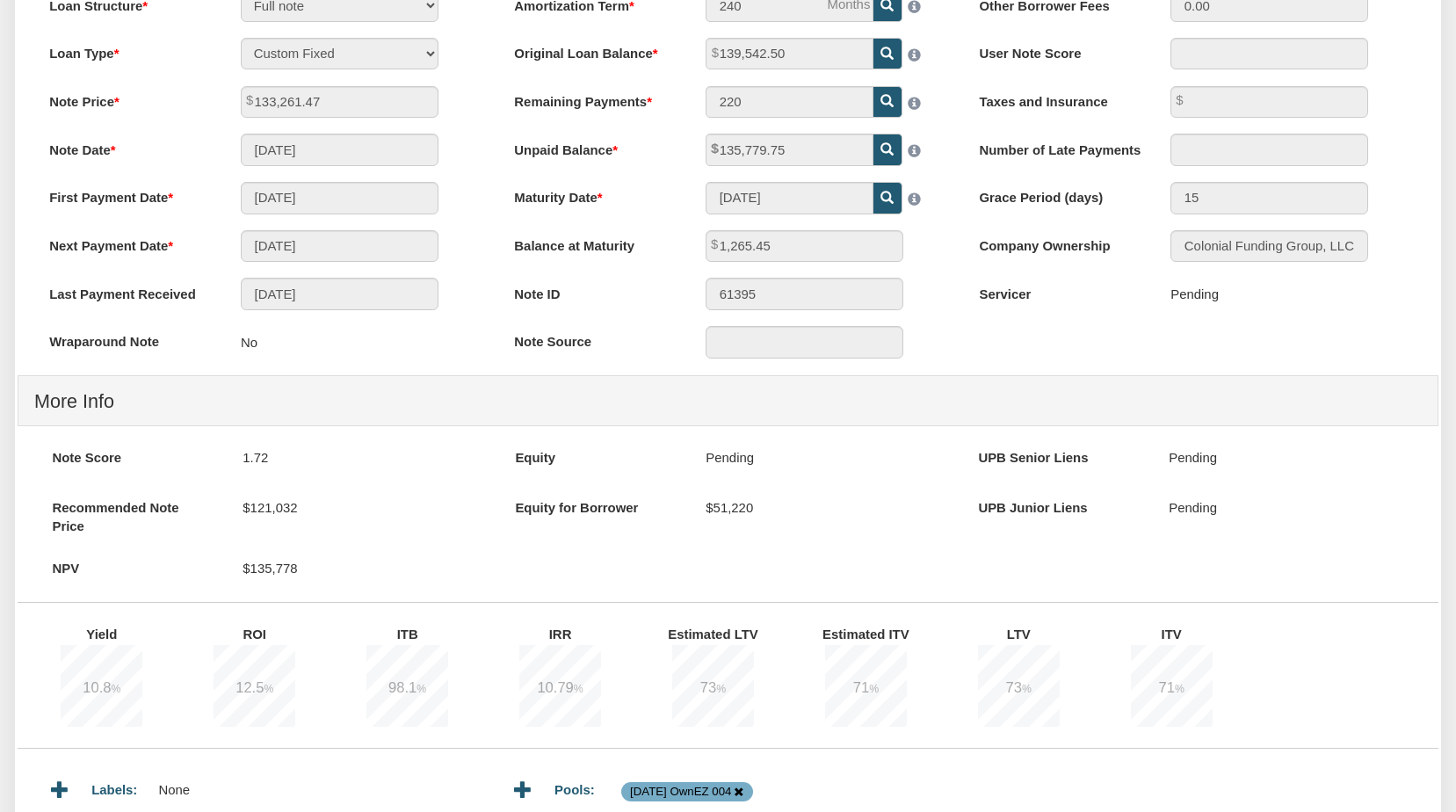
scroll to position [7, 0]
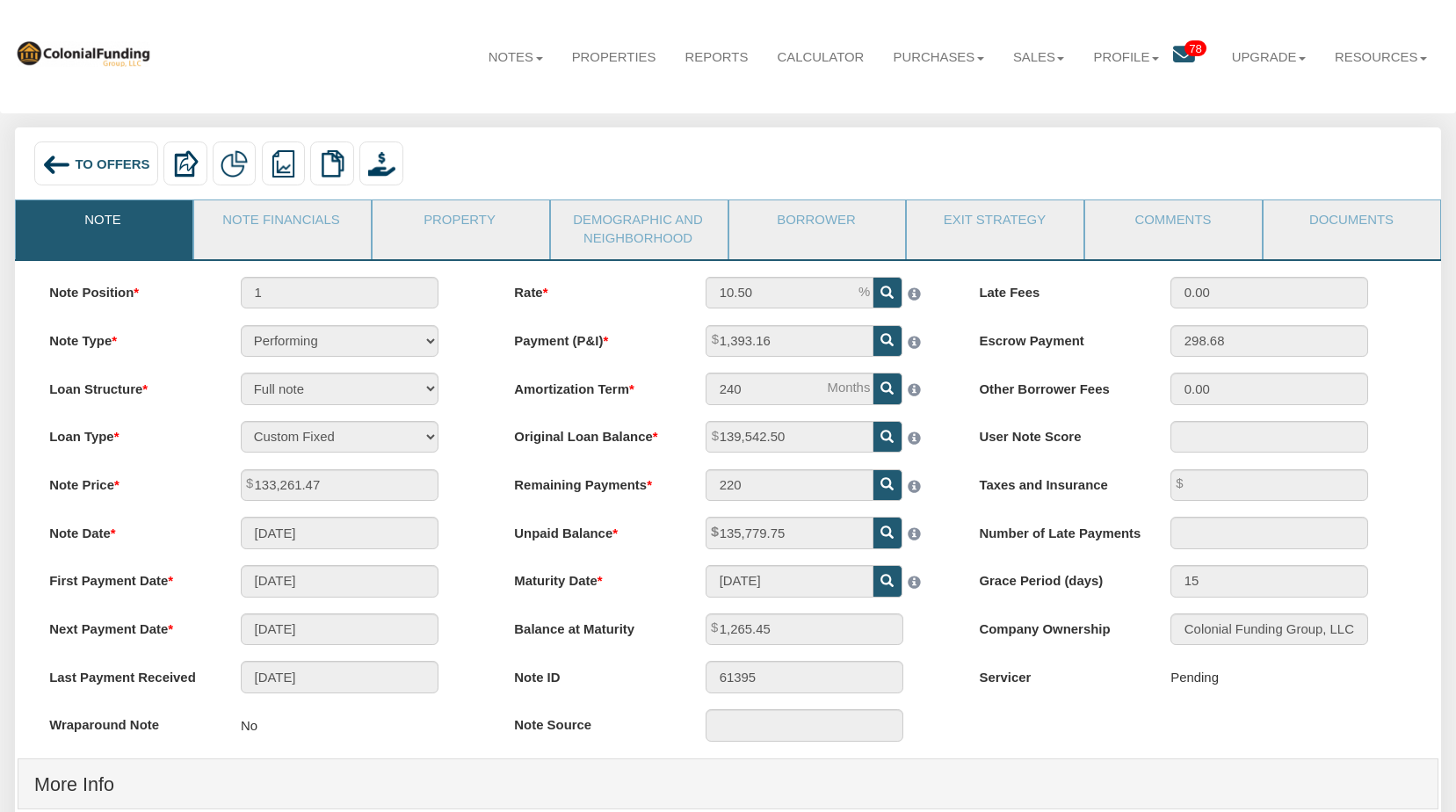
click at [92, 160] on span "To Offers" at bounding box center [112, 163] width 75 height 14
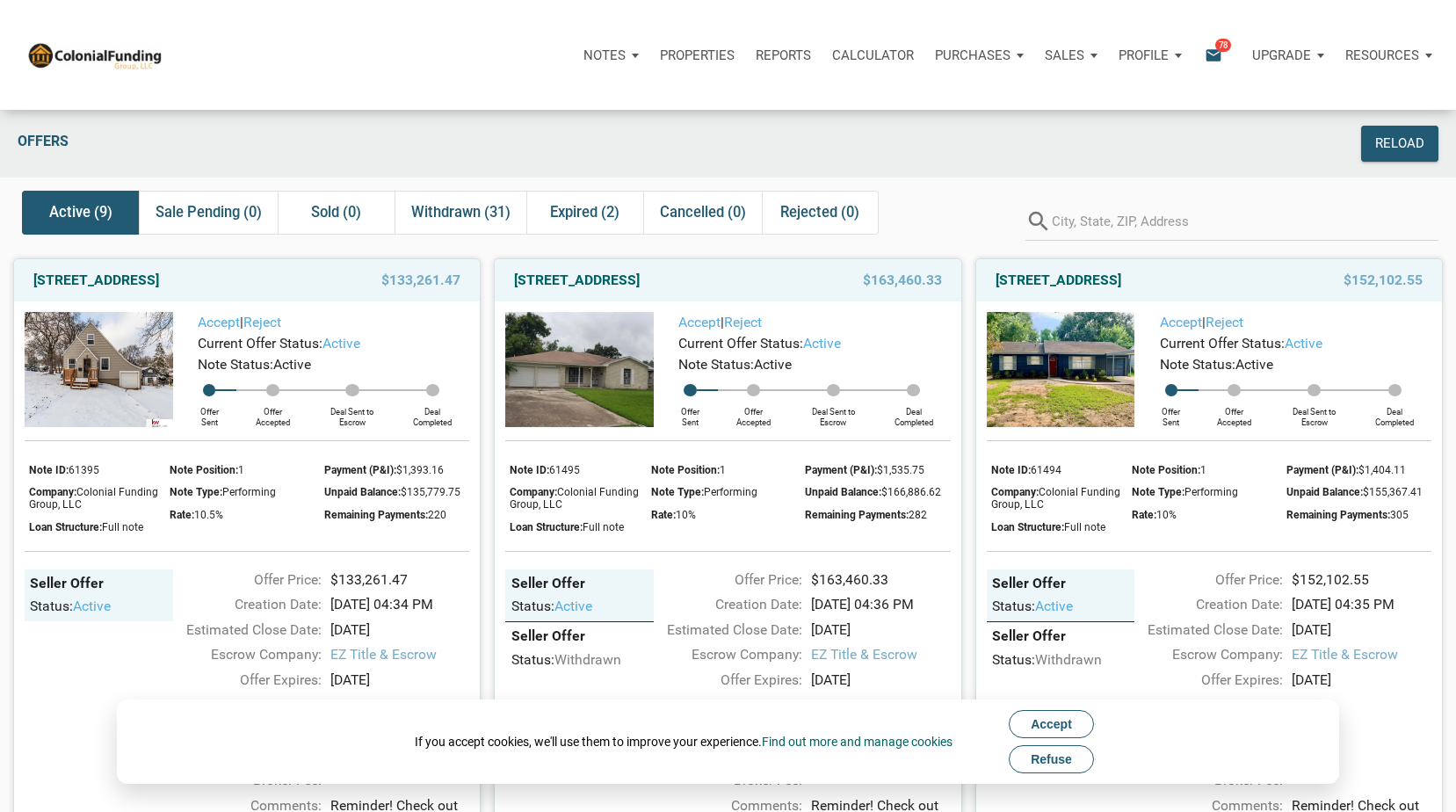
click at [1072, 761] on span "Refuse" at bounding box center [1052, 758] width 42 height 14
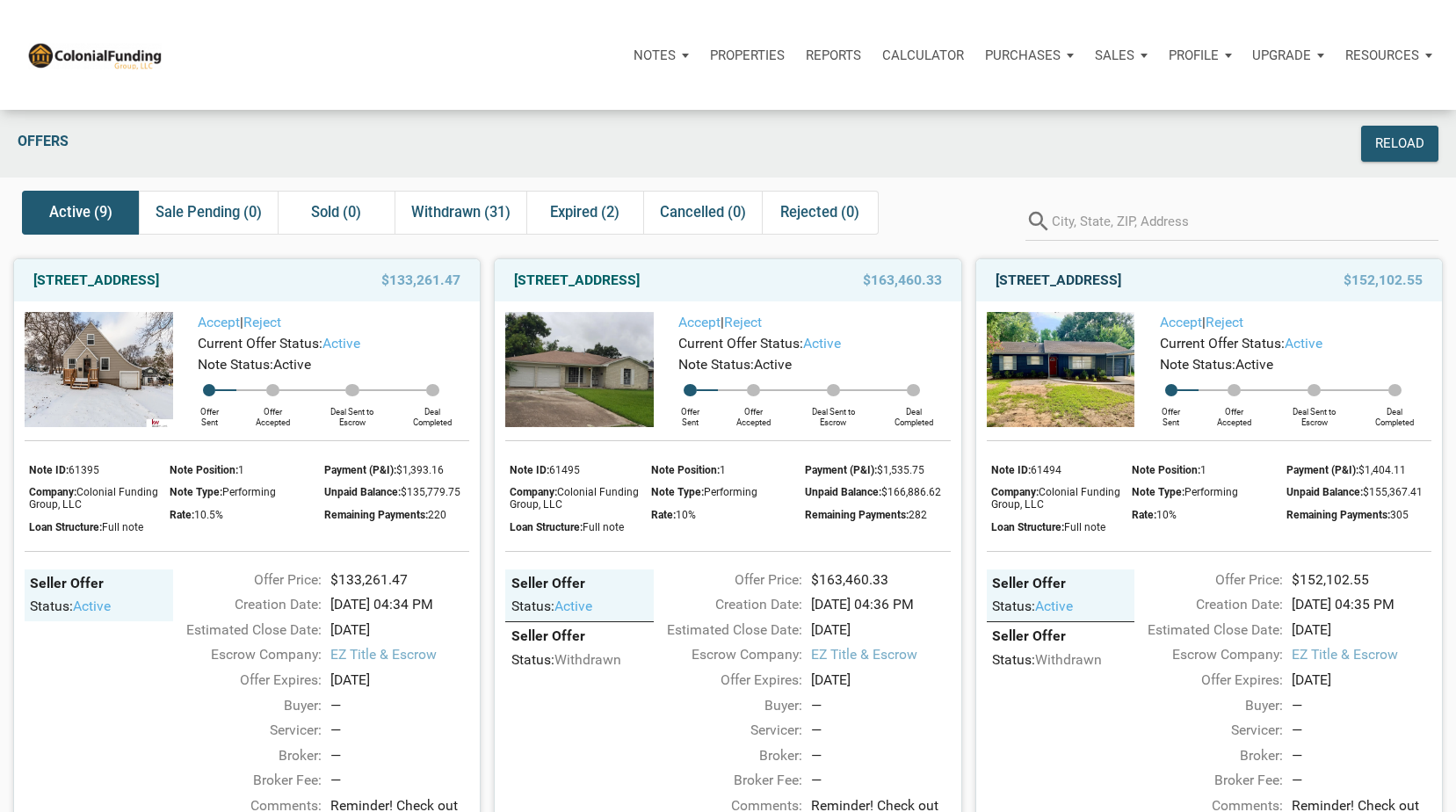
click at [1119, 278] on link "[STREET_ADDRESS]" at bounding box center [1057, 280] width 126 height 21
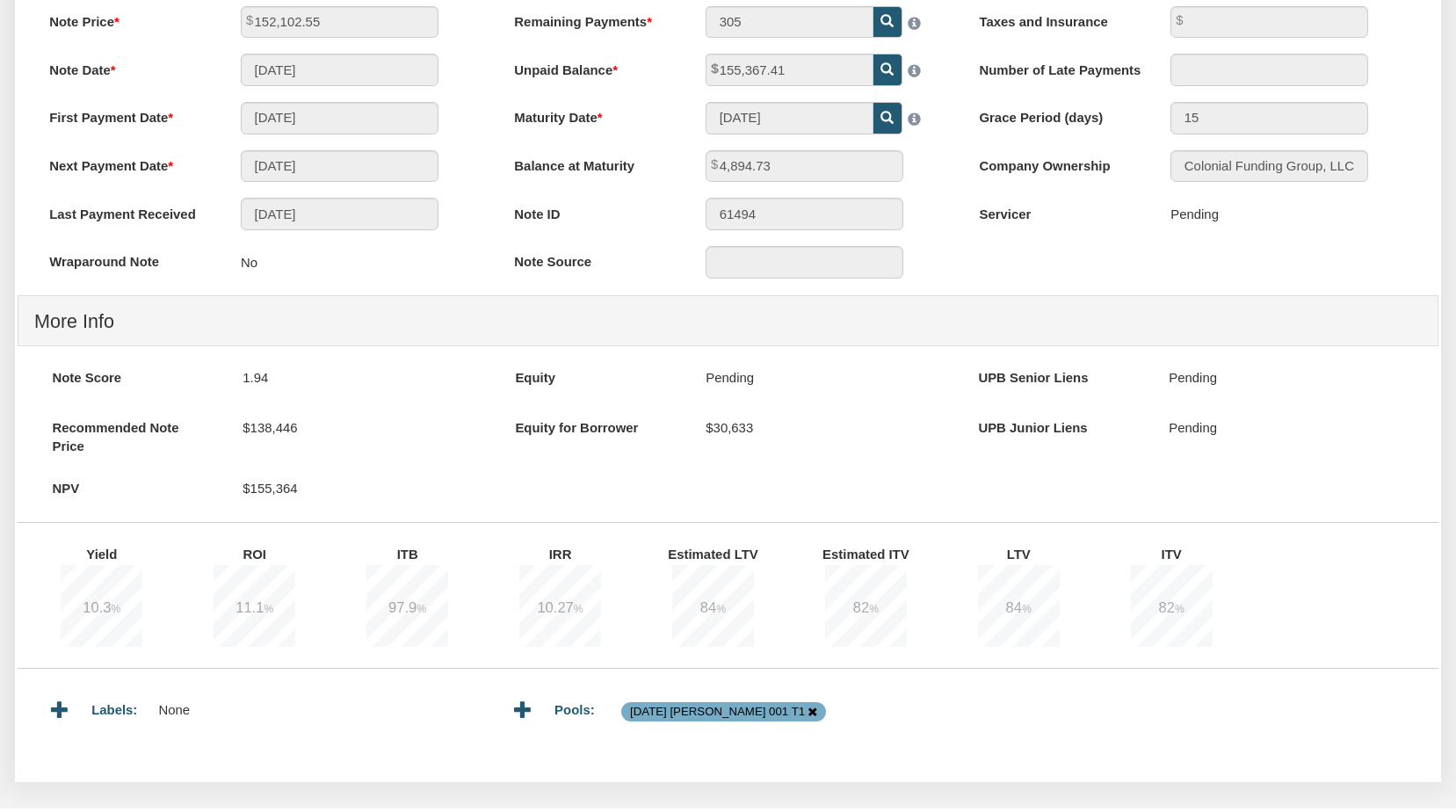
scroll to position [488, 0]
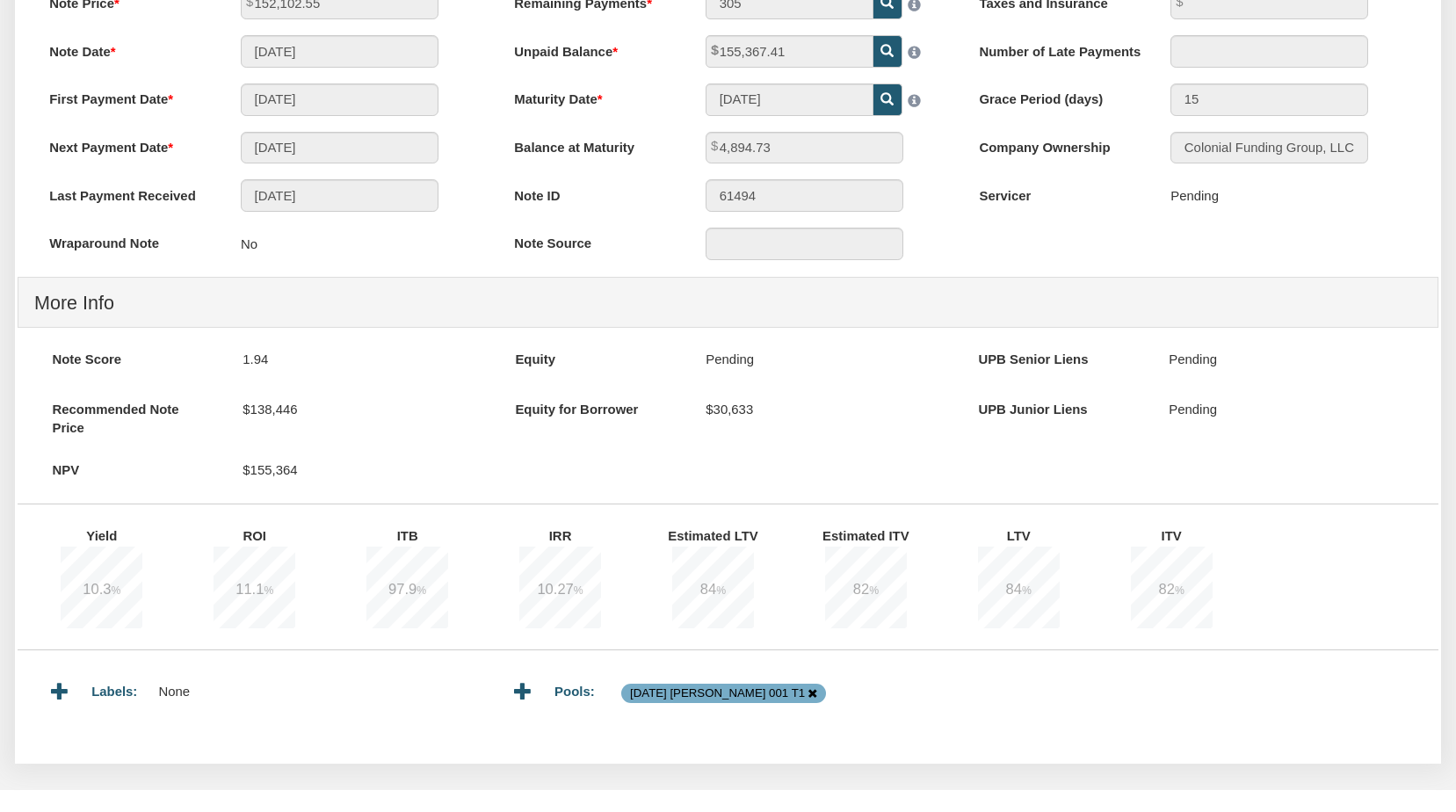
click at [106, 365] on label "Note Score" at bounding box center [131, 357] width 190 height 26
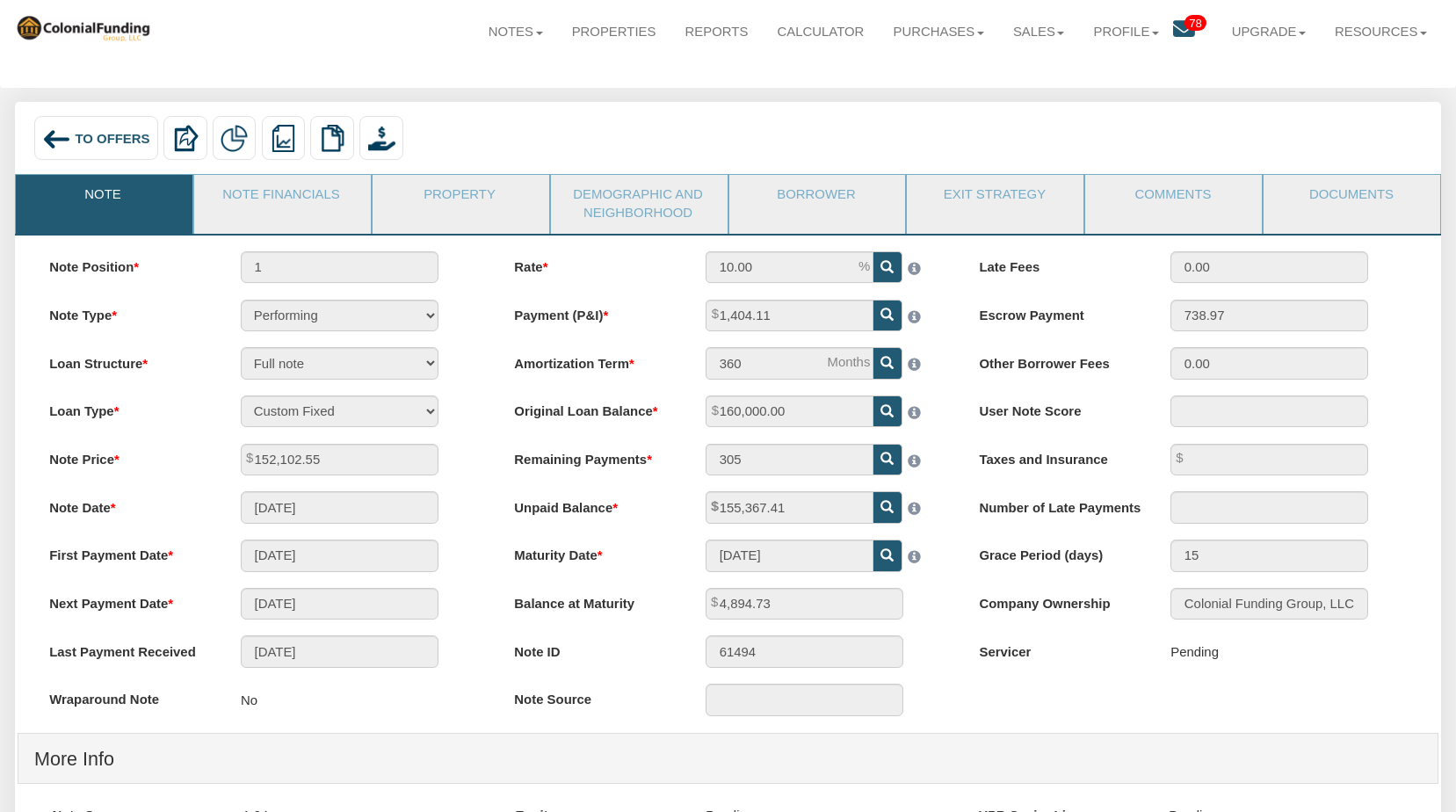
scroll to position [0, 0]
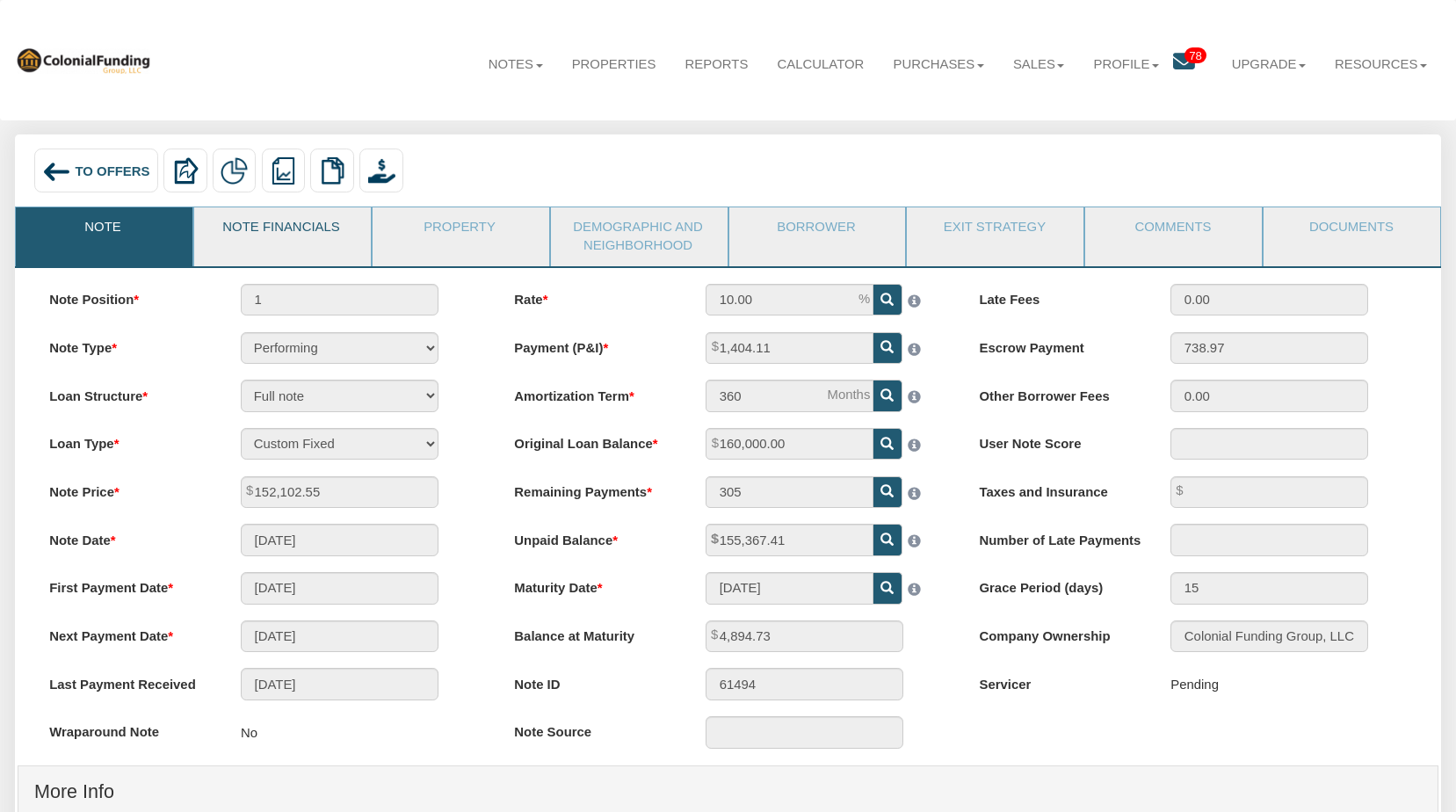
click at [293, 232] on link "Note Financials" at bounding box center [281, 229] width 175 height 44
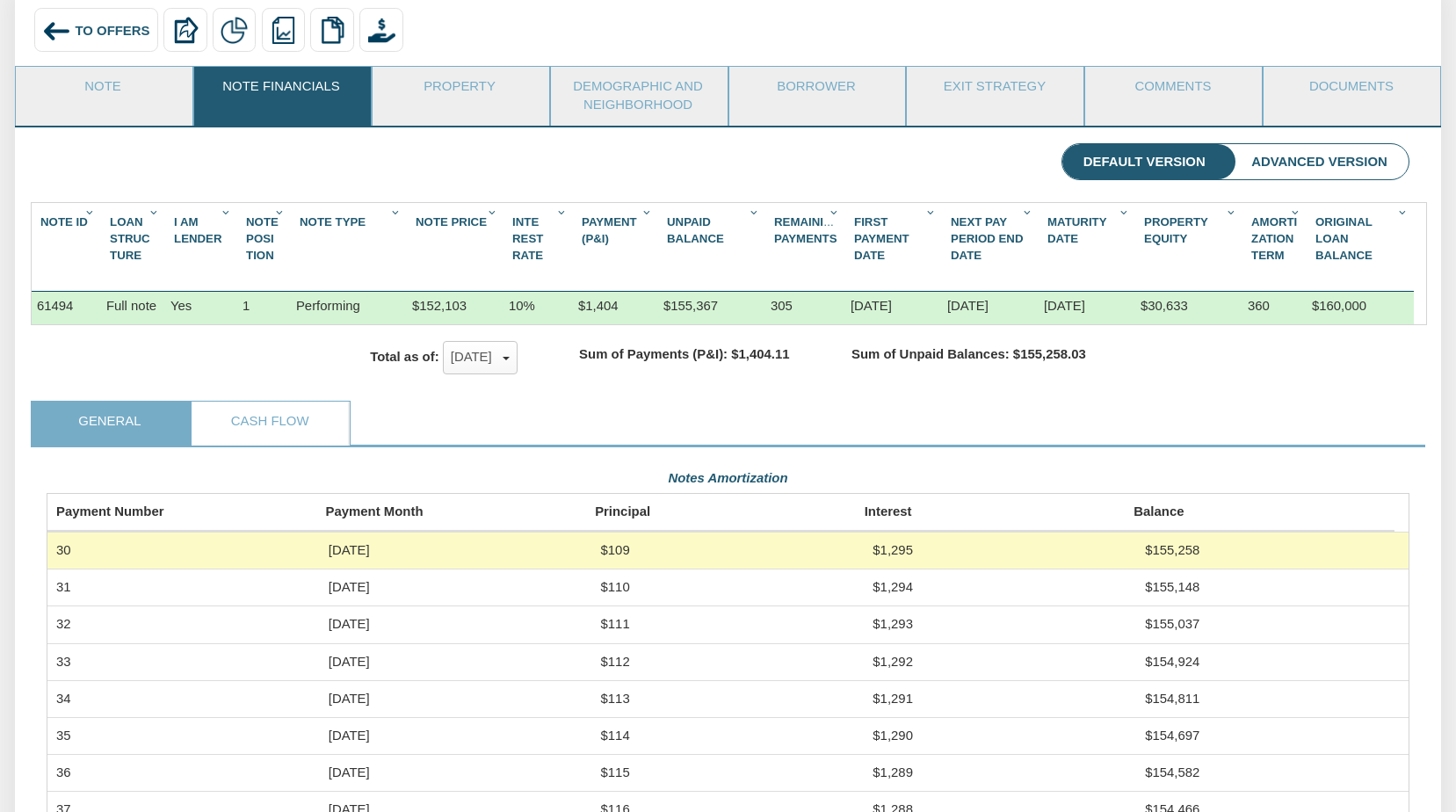
scroll to position [28, 0]
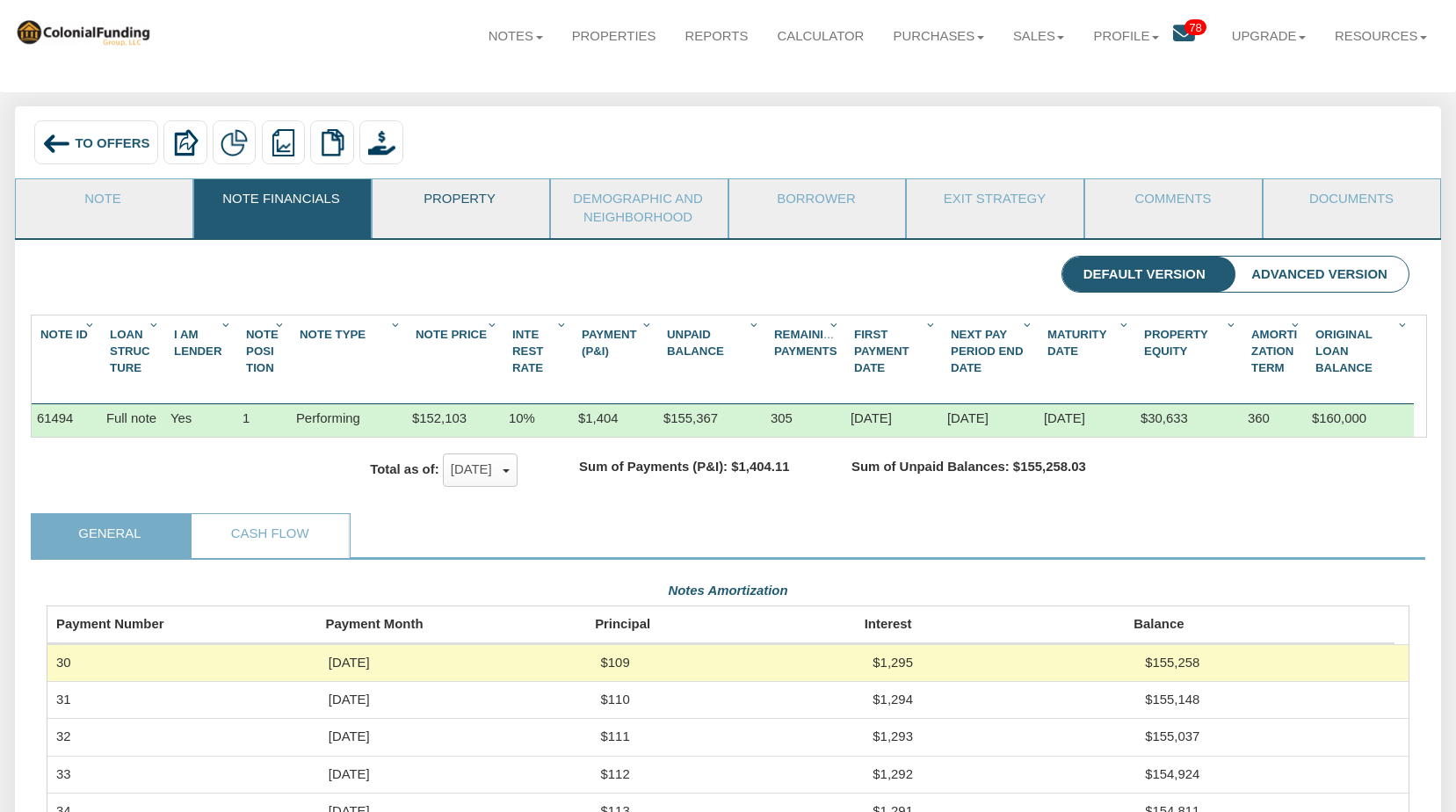
click at [472, 198] on link "Property" at bounding box center [459, 201] width 175 height 44
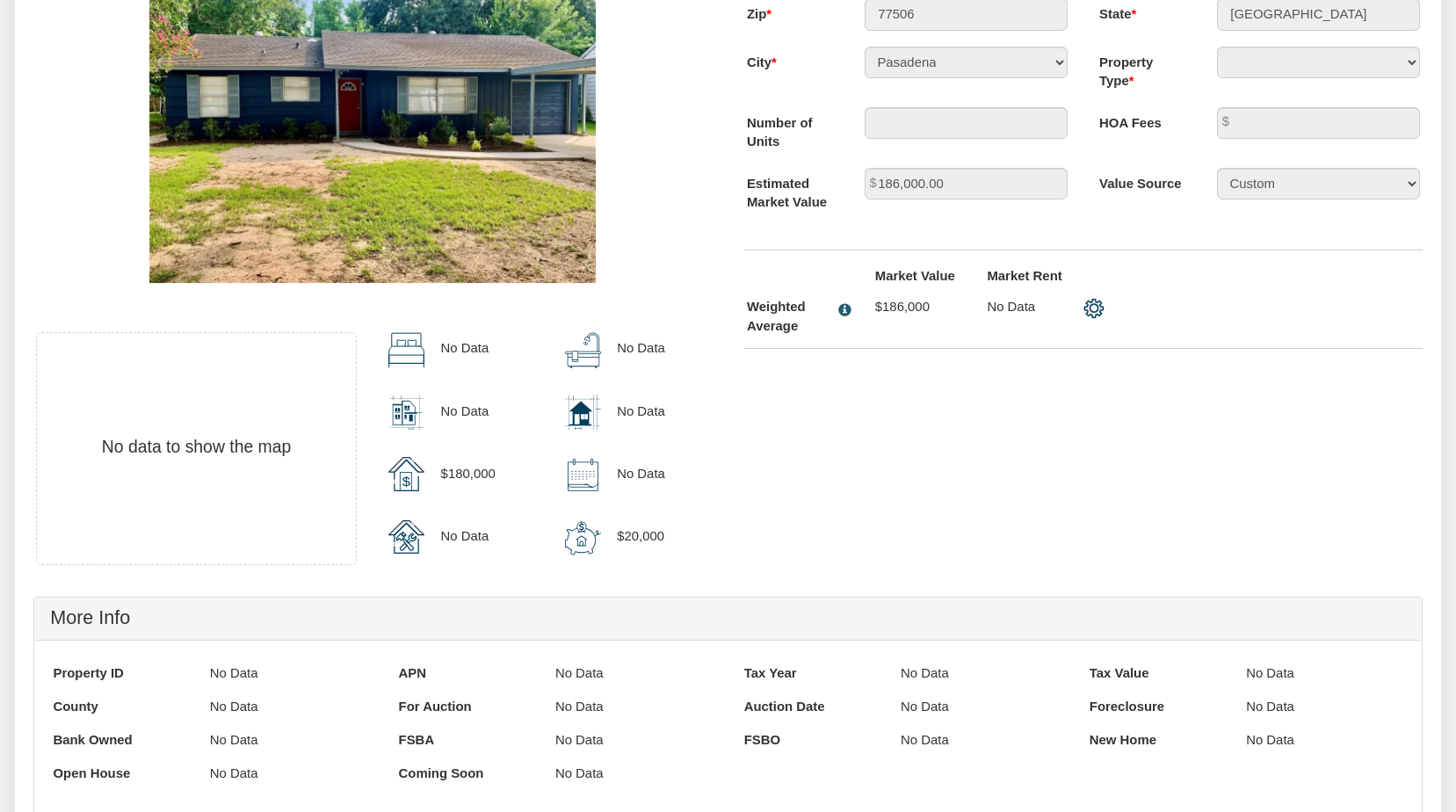
scroll to position [134, 0]
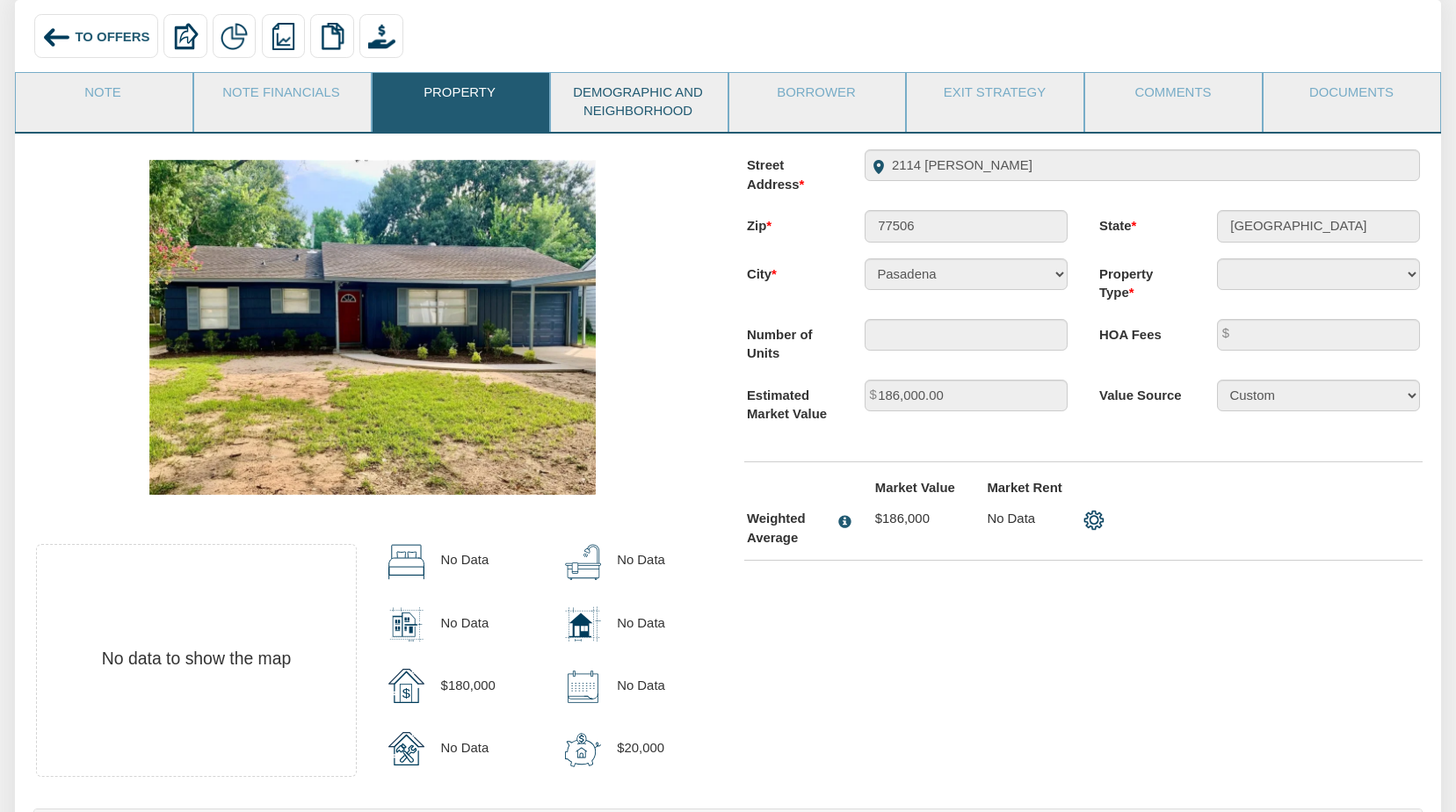
click at [649, 107] on link "Demographic and Neighborhood" at bounding box center [638, 102] width 175 height 59
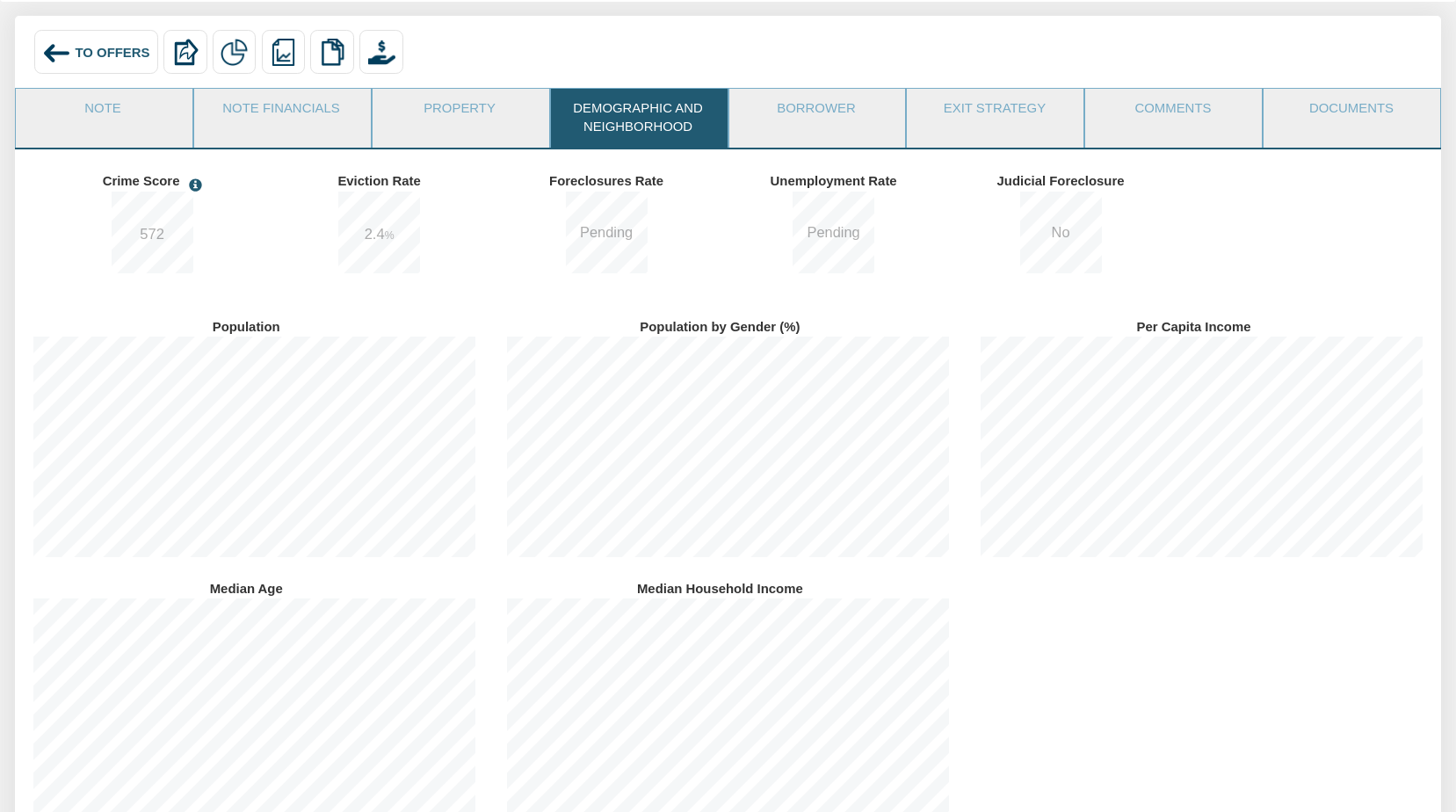
scroll to position [0, 0]
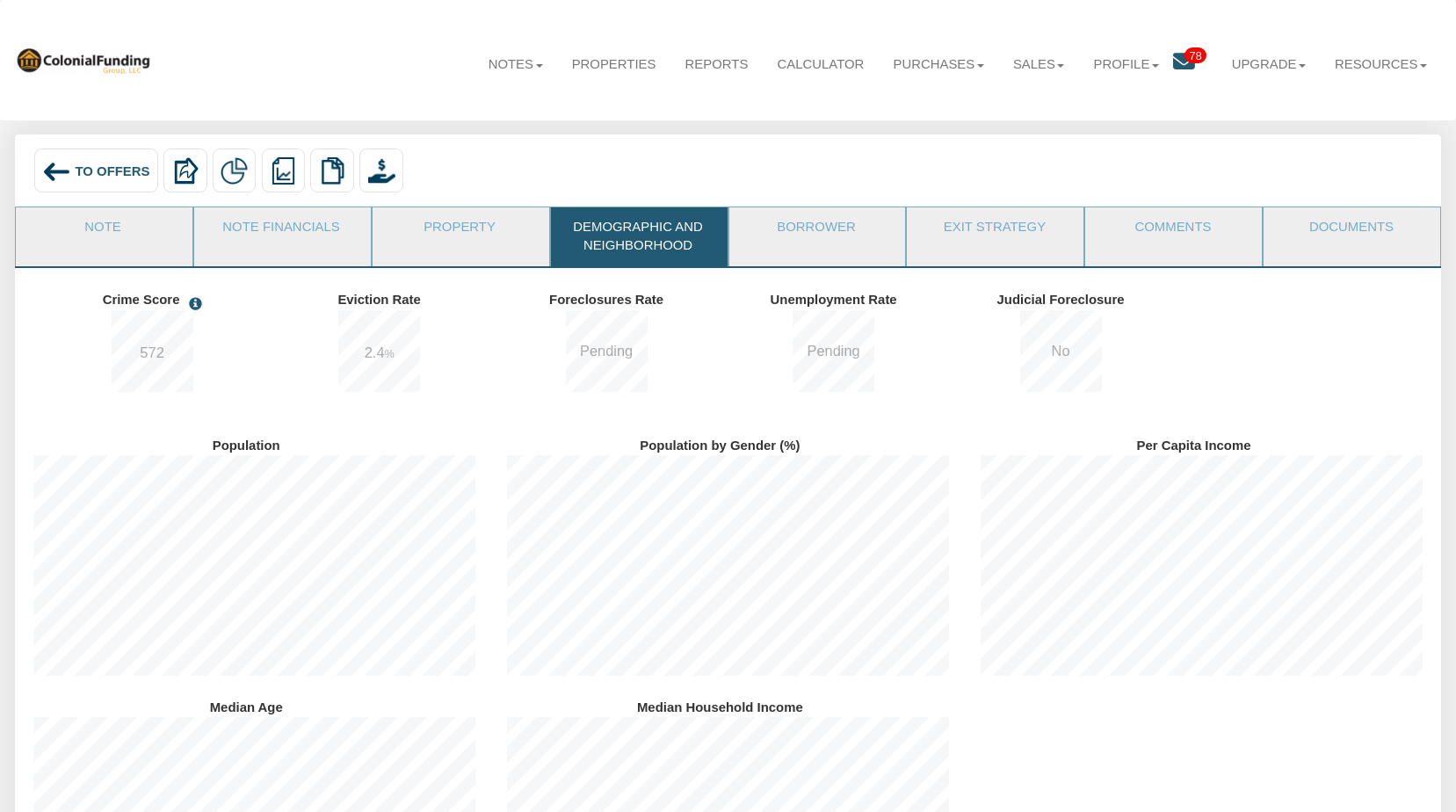
click at [94, 167] on span "To Offers" at bounding box center [112, 170] width 75 height 14
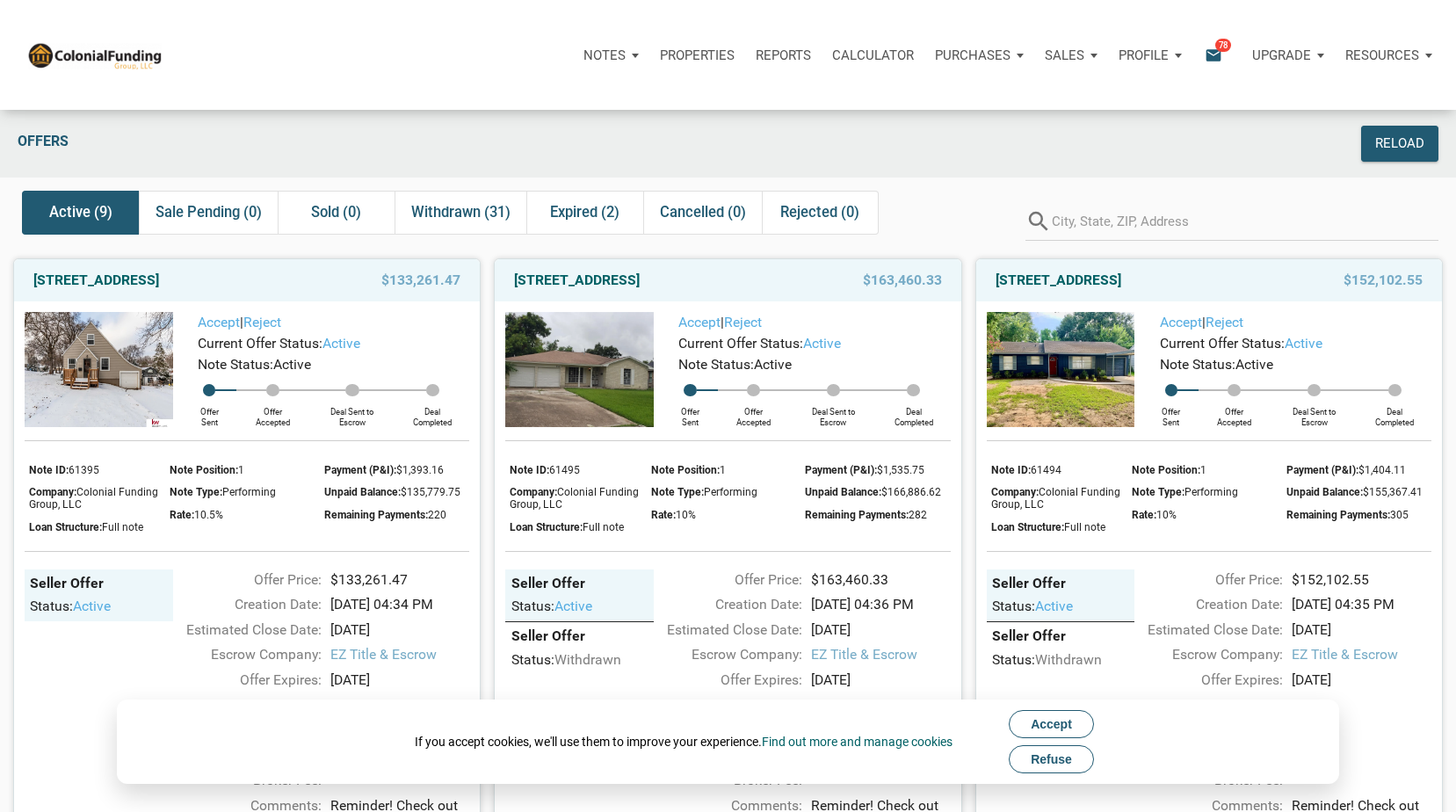
click at [1060, 762] on span "Refuse" at bounding box center [1052, 758] width 42 height 14
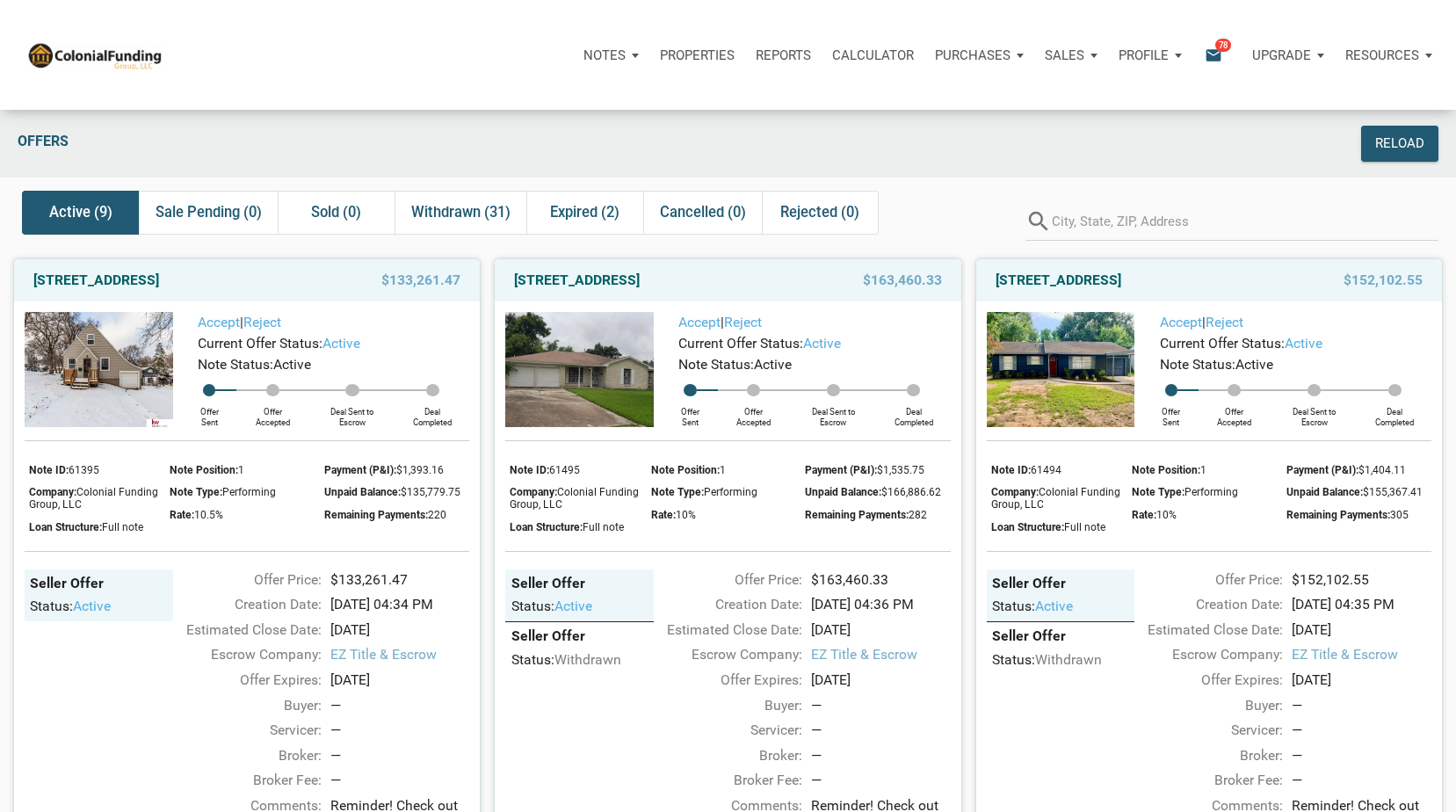
scroll to position [3, 0]
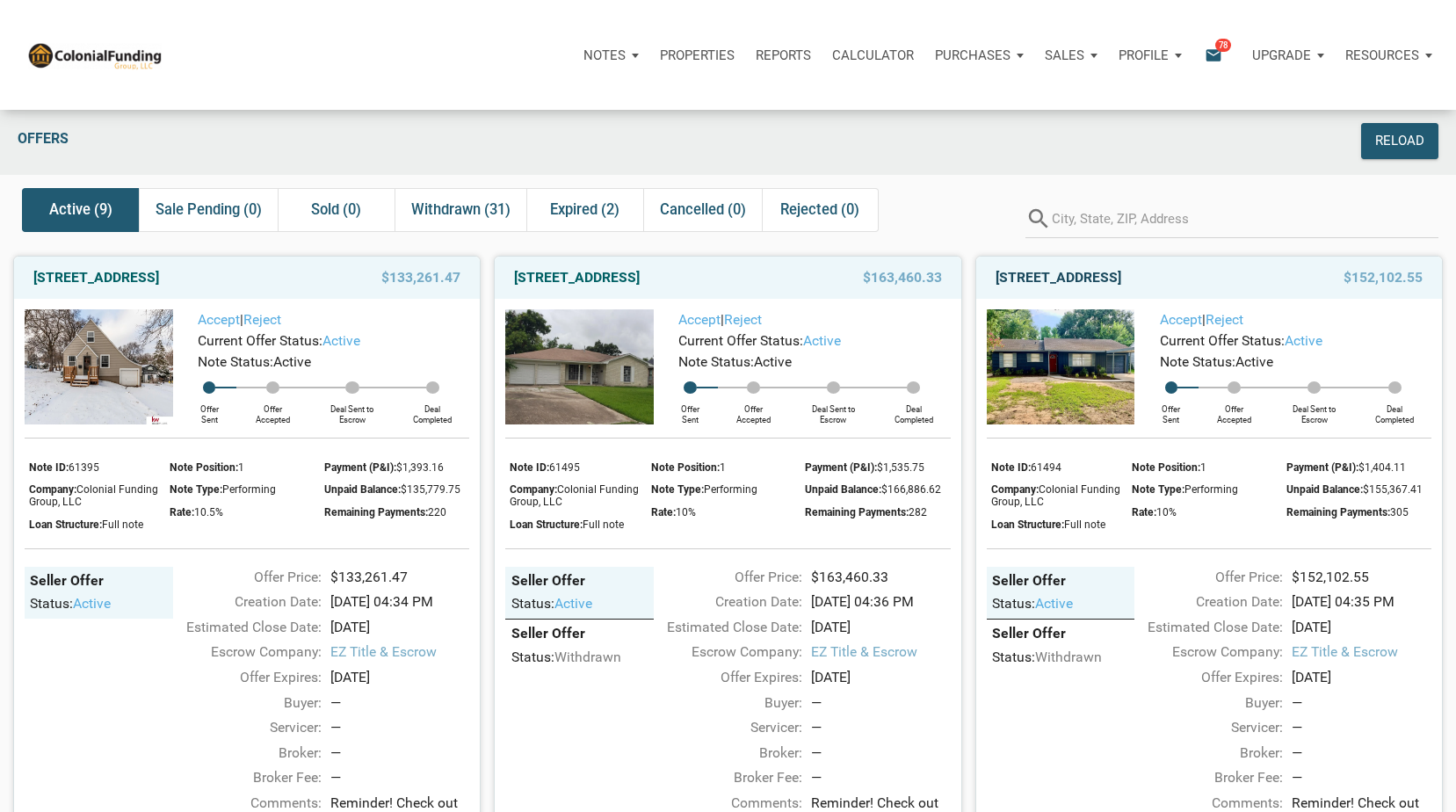
click at [1121, 270] on link "[STREET_ADDRESS]" at bounding box center [1057, 277] width 126 height 21
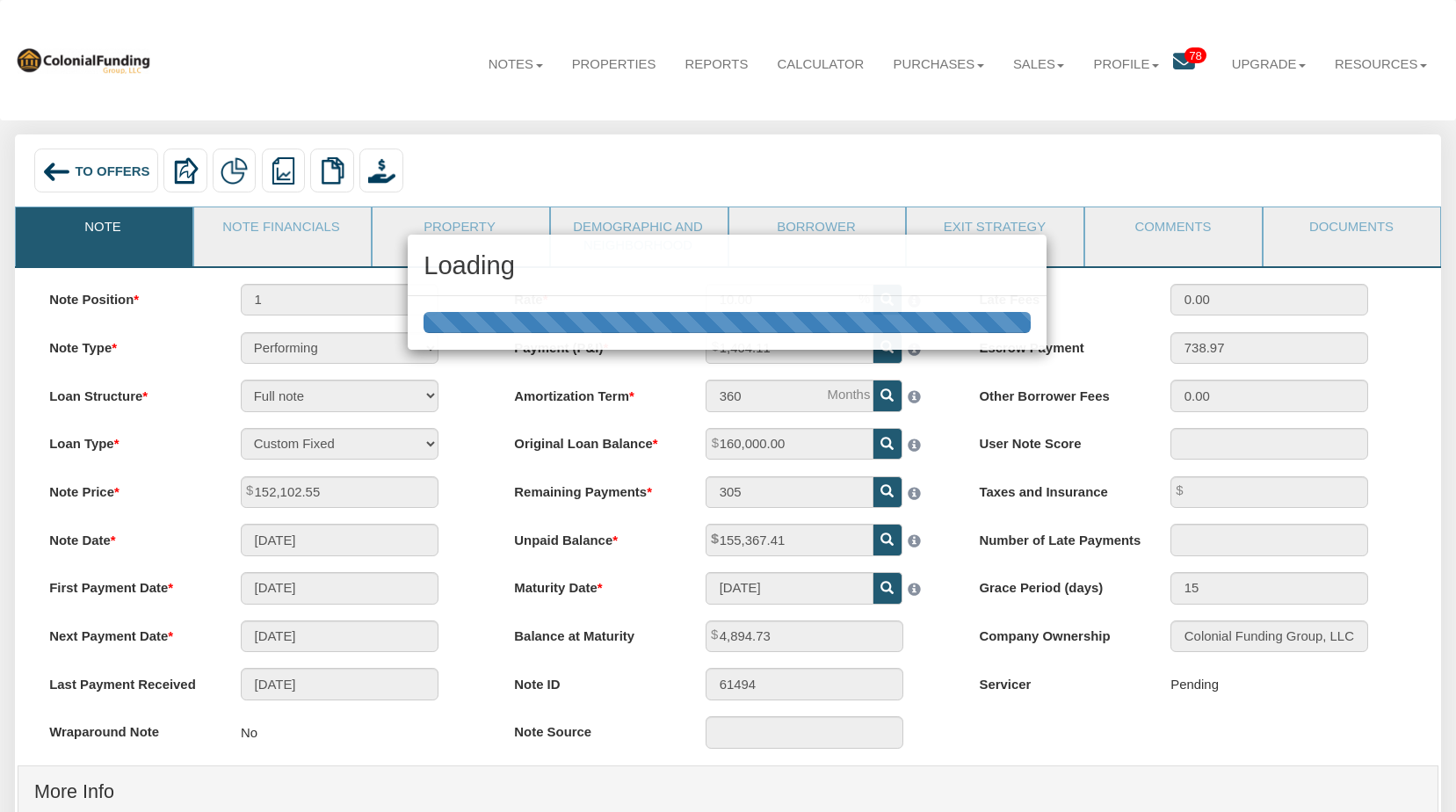
drag, startPoint x: 1160, startPoint y: 243, endPoint x: 1364, endPoint y: 235, distance: 204.2
click at [1364, 235] on div "Loading" at bounding box center [728, 406] width 1456 height 812
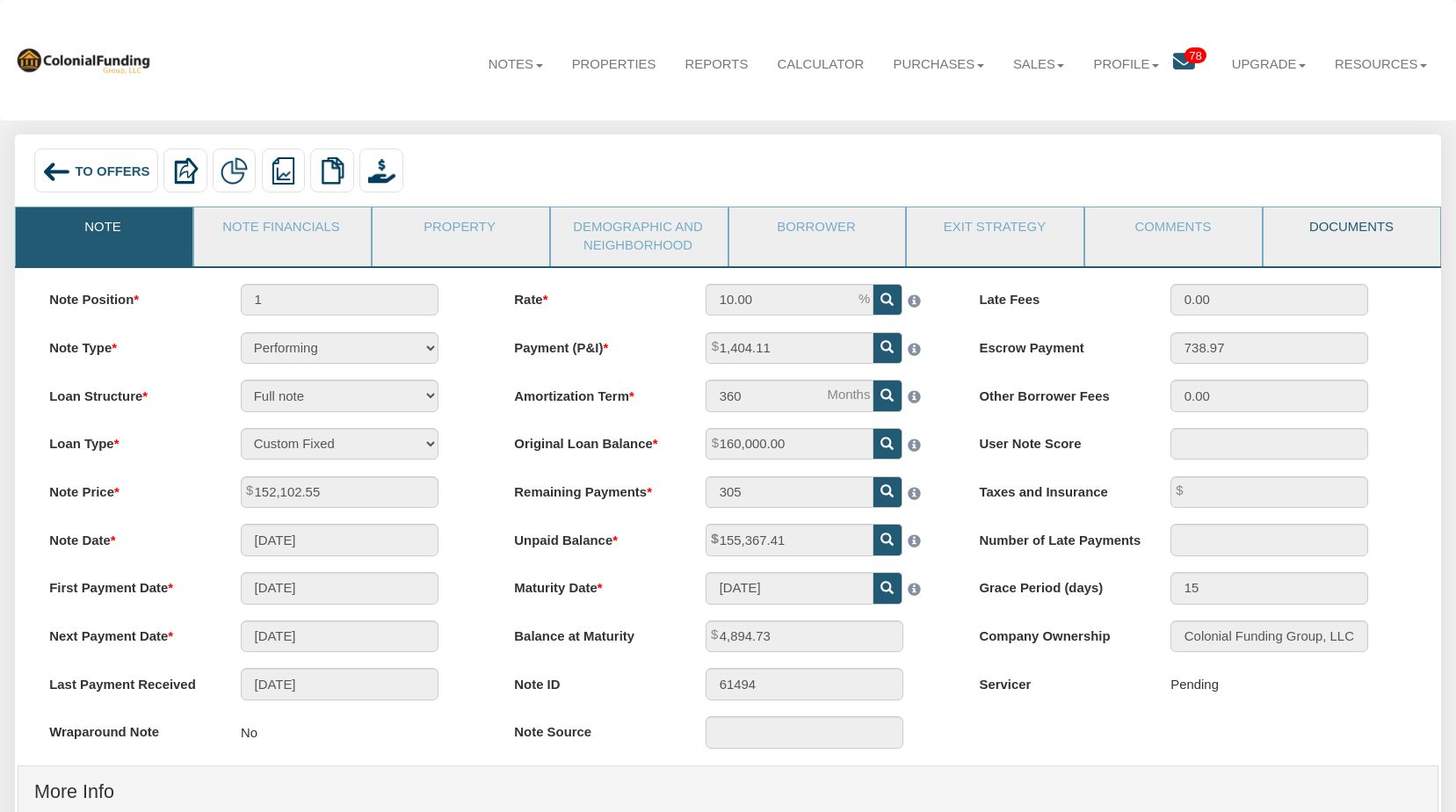
click at [1352, 231] on link "Documents" at bounding box center [1351, 229] width 175 height 44
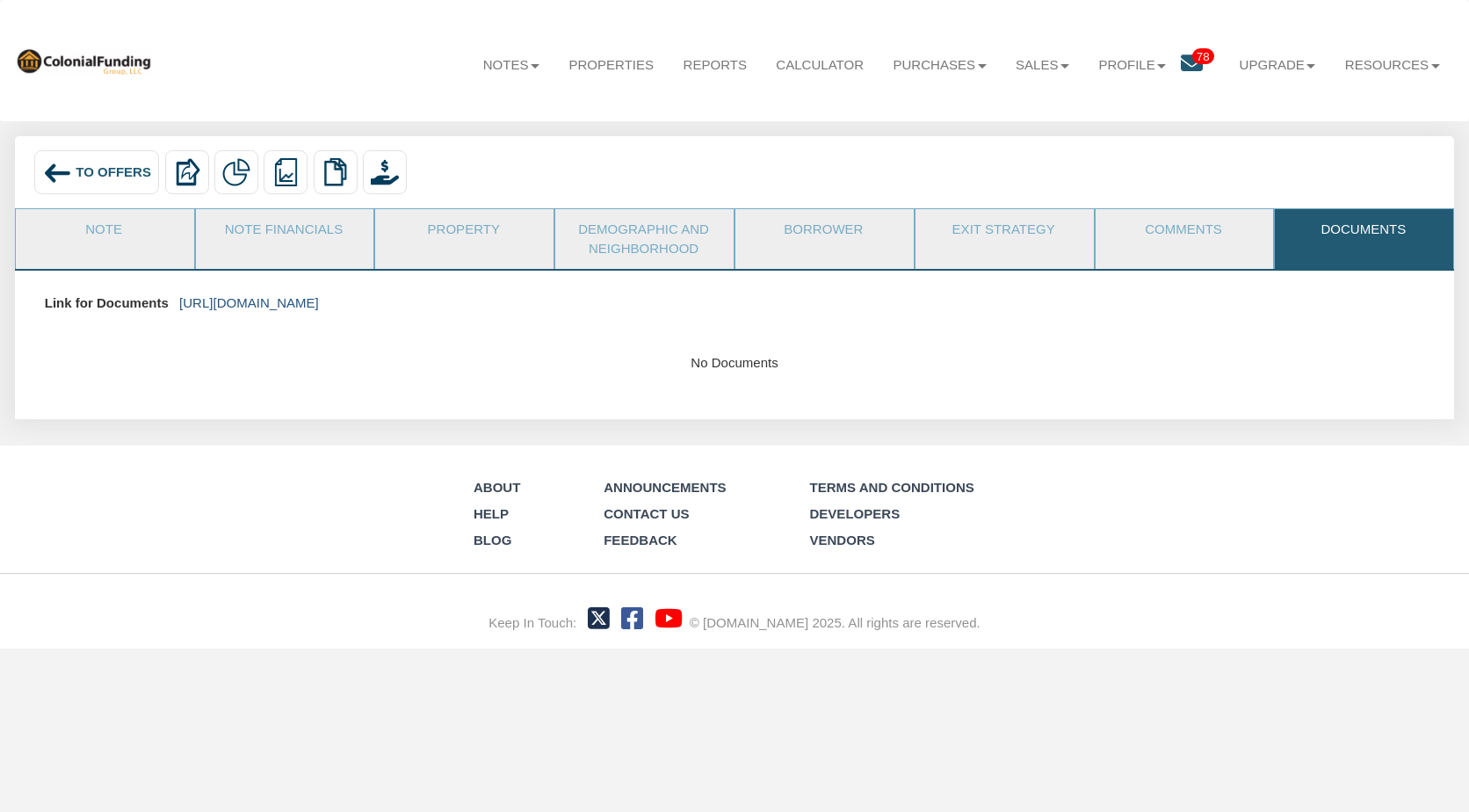
click at [319, 303] on link "[URL][DOMAIN_NAME]" at bounding box center [249, 303] width 140 height 15
click at [107, 227] on link "Note" at bounding box center [104, 231] width 177 height 44
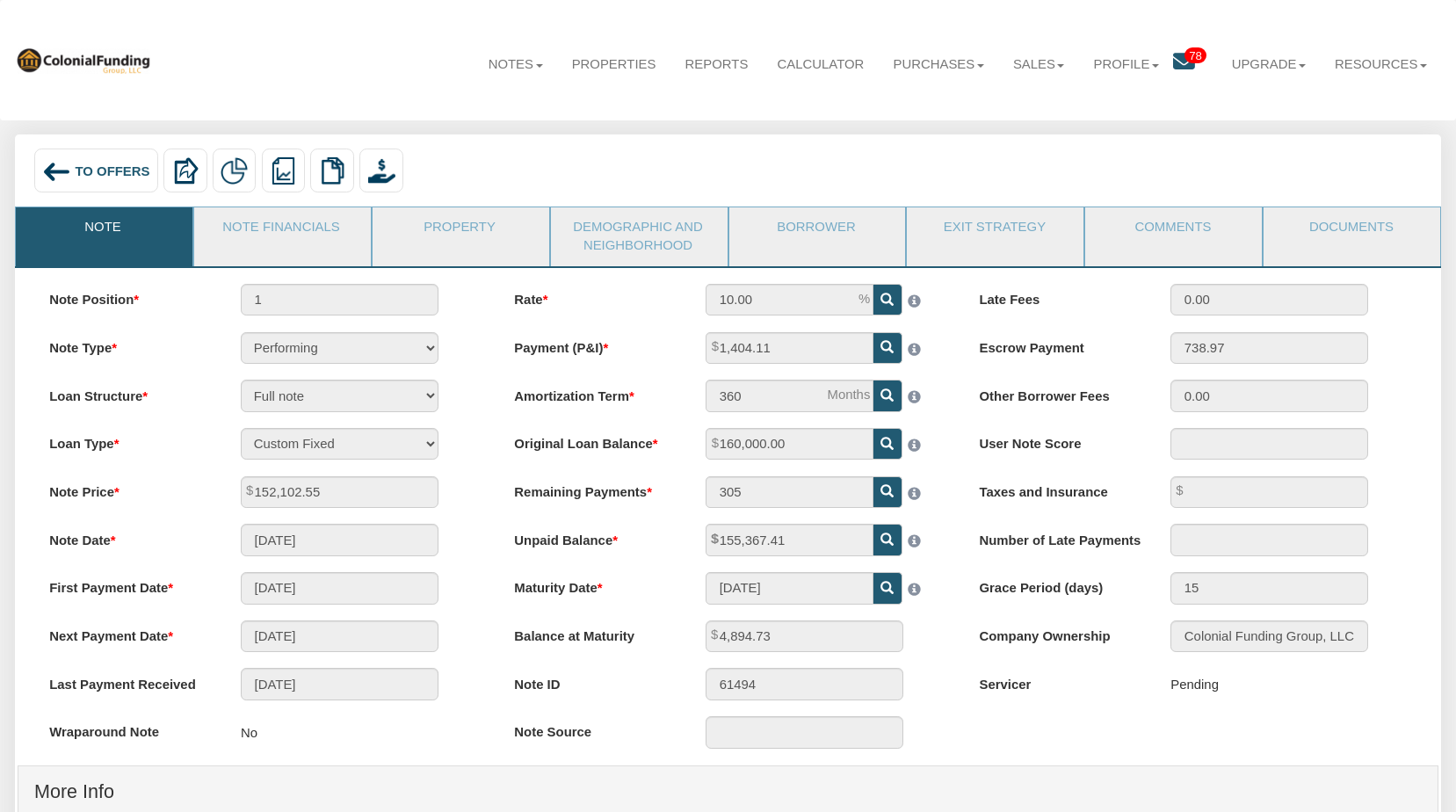
click at [92, 165] on span "To Offers" at bounding box center [112, 170] width 75 height 14
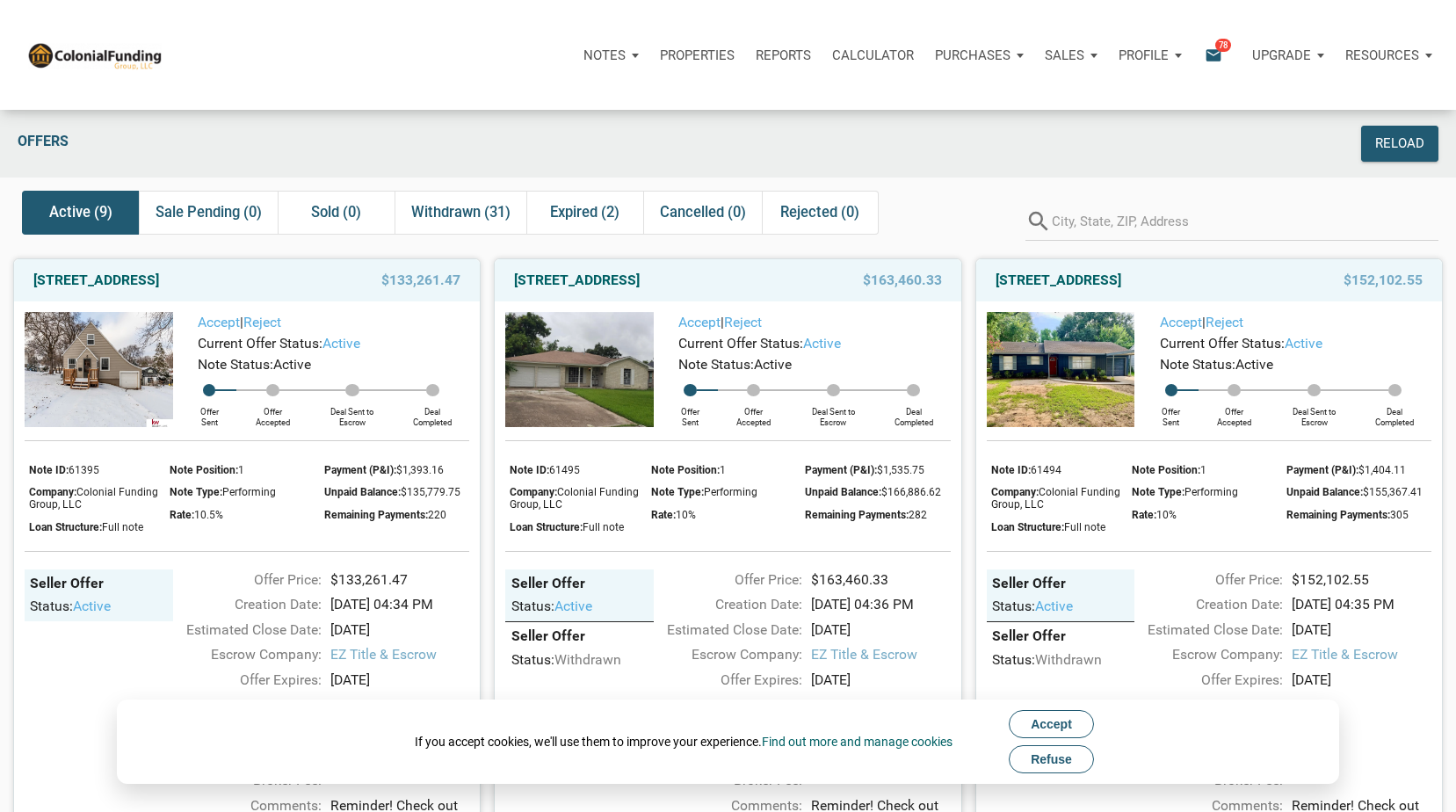
click at [1059, 761] on span "Refuse" at bounding box center [1052, 758] width 42 height 14
